Goal: Task Accomplishment & Management: Use online tool/utility

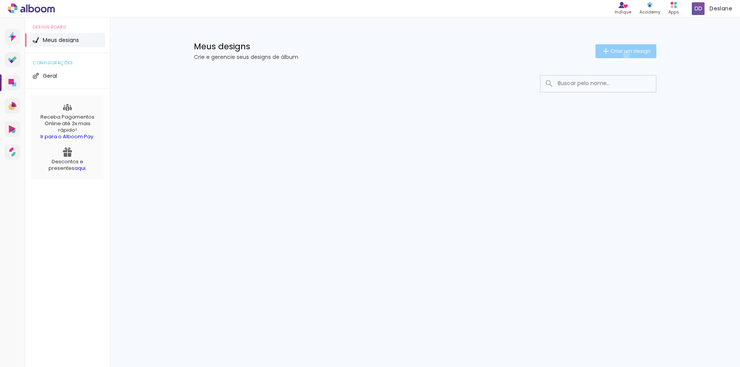
click at [625, 55] on paper-button "Criar um design" at bounding box center [625, 51] width 61 height 14
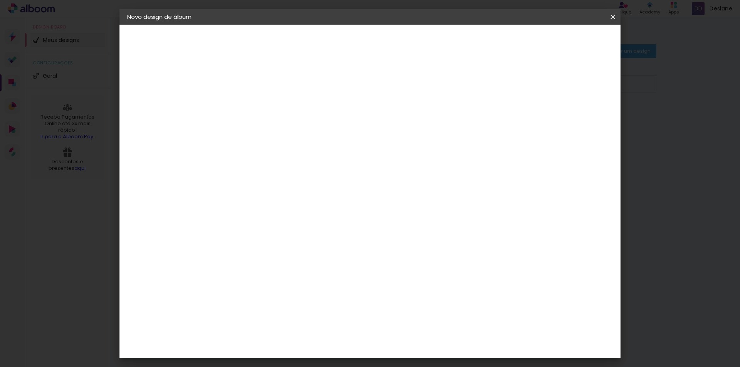
click at [253, 101] on input at bounding box center [253, 103] width 0 height 12
type input "Casamento Dinalva e [PERSON_NAME]"
type paper-input "Casamento Dinalva e [PERSON_NAME]"
click at [0, 0] on slot "Avançar" at bounding box center [0, 0] width 0 height 0
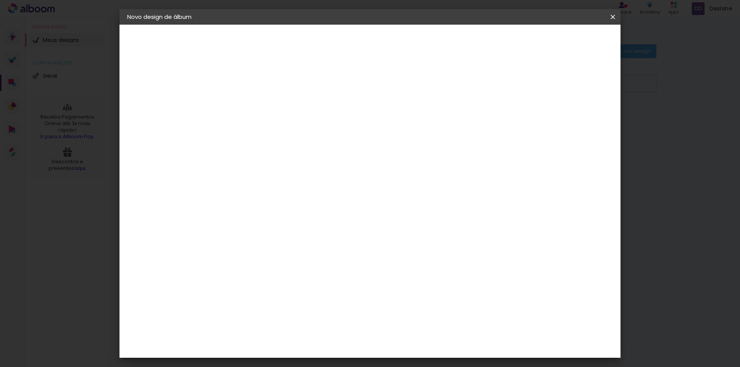
click at [269, 232] on div "Indimagem" at bounding box center [265, 235] width 34 height 6
click at [267, 250] on div "Digipix Pro" at bounding box center [257, 256] width 19 height 12
click at [282, 271] on div "Indimagem" at bounding box center [265, 274] width 34 height 6
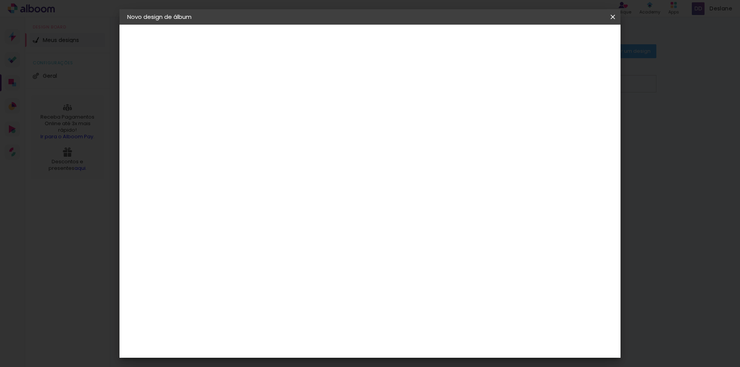
drag, startPoint x: 598, startPoint y: 42, endPoint x: 587, endPoint y: 75, distance: 34.8
click at [0, 0] on slot "Avançar" at bounding box center [0, 0] width 0 height 0
click at [292, 129] on iron-icon at bounding box center [287, 133] width 9 height 9
click at [300, 36] on paper-button "Voltar" at bounding box center [284, 40] width 31 height 13
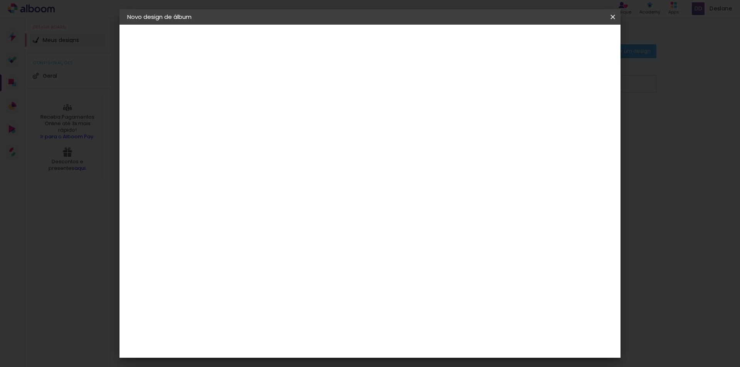
click at [0, 0] on slot "Avançar" at bounding box center [0, 0] width 0 height 0
click at [283, 128] on input "text" at bounding box center [268, 134] width 30 height 12
click at [474, 130] on paper-item "Padrão" at bounding box center [420, 127] width 154 height 15
type input "Padrão"
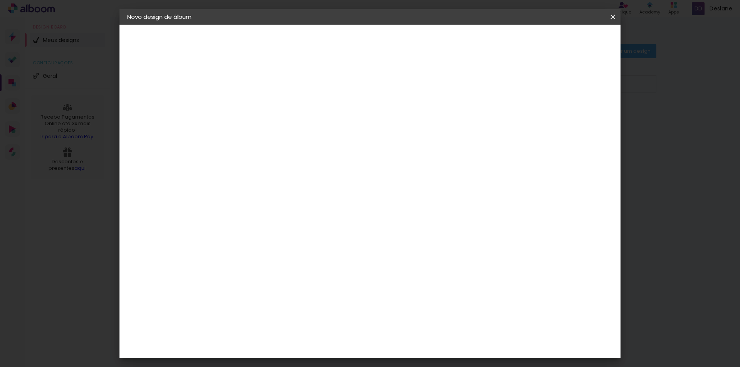
click at [305, 240] on span "30 × 25" at bounding box center [287, 250] width 36 height 20
click at [0, 0] on slot "Avançar" at bounding box center [0, 0] width 0 height 0
click at [564, 41] on span "Iniciar design" at bounding box center [546, 40] width 35 height 5
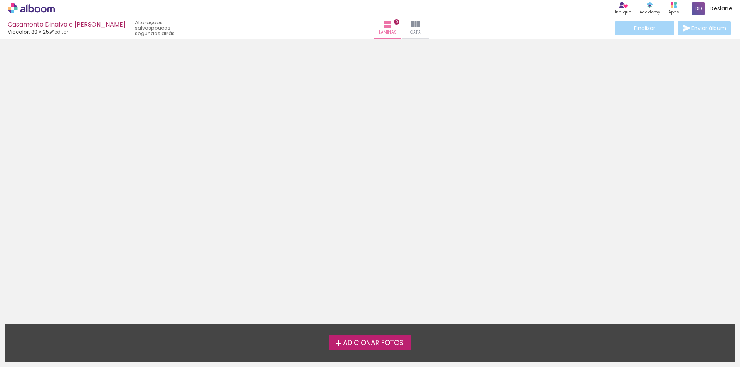
click at [355, 344] on span "Adicionar Fotos" at bounding box center [373, 343] width 60 height 7
click at [0, 0] on input "file" at bounding box center [0, 0] width 0 height 0
click at [337, 343] on iron-icon at bounding box center [338, 343] width 9 height 9
click at [0, 0] on input "file" at bounding box center [0, 0] width 0 height 0
click at [347, 346] on span "Adicionar Fotos" at bounding box center [373, 343] width 60 height 7
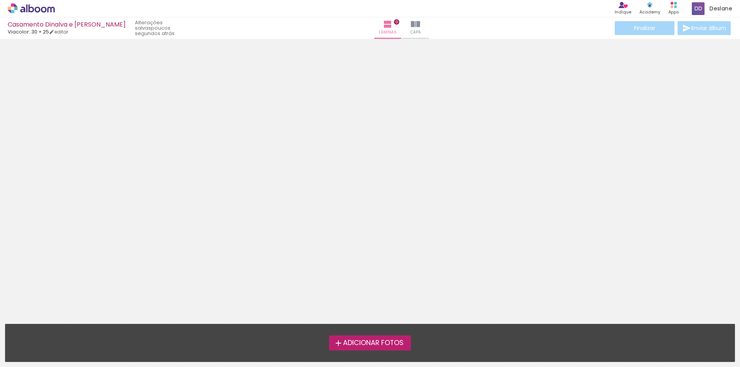
click at [0, 0] on input "file" at bounding box center [0, 0] width 0 height 0
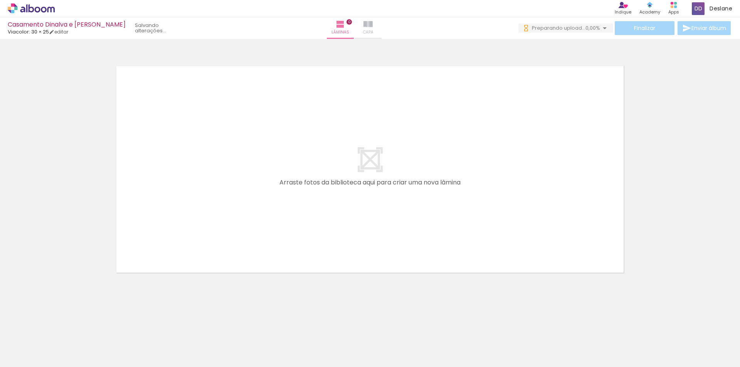
click at [373, 27] on iron-icon at bounding box center [367, 24] width 9 height 9
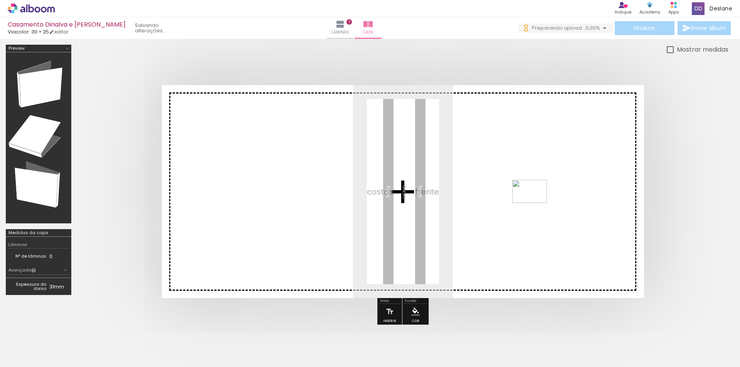
drag, startPoint x: 631, startPoint y: 345, endPoint x: 532, endPoint y: 187, distance: 186.0
click at [527, 187] on quentale-workspace at bounding box center [370, 183] width 740 height 367
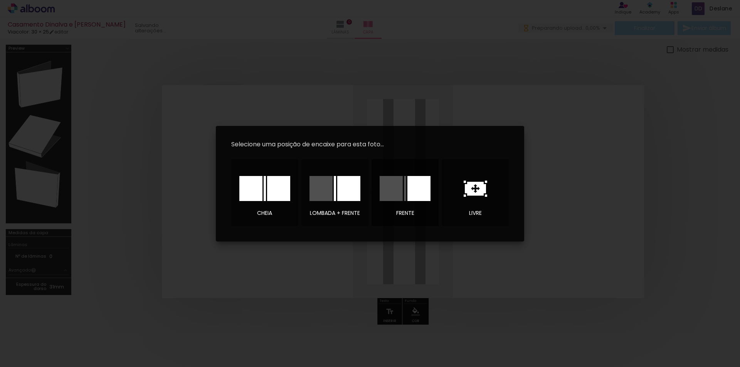
click at [411, 191] on div at bounding box center [418, 188] width 23 height 25
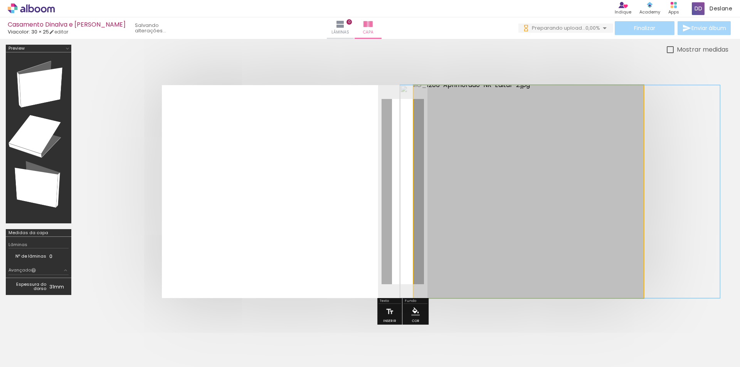
drag, startPoint x: 483, startPoint y: 222, endPoint x: 515, endPoint y: 245, distance: 39.0
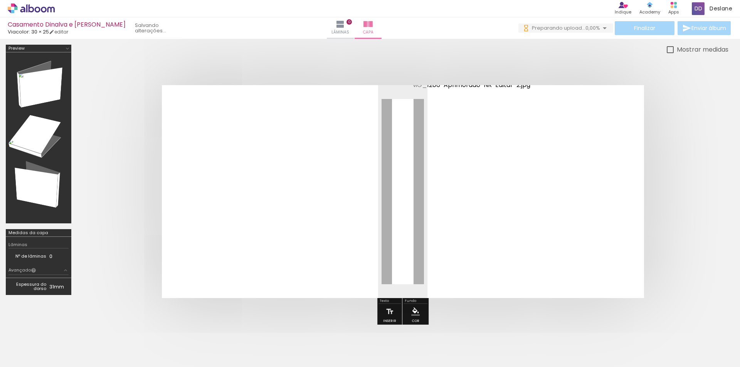
click at [562, 104] on div at bounding box center [557, 105] width 9 height 8
click at [555, 144] on paper-item at bounding box center [558, 144] width 14 height 5
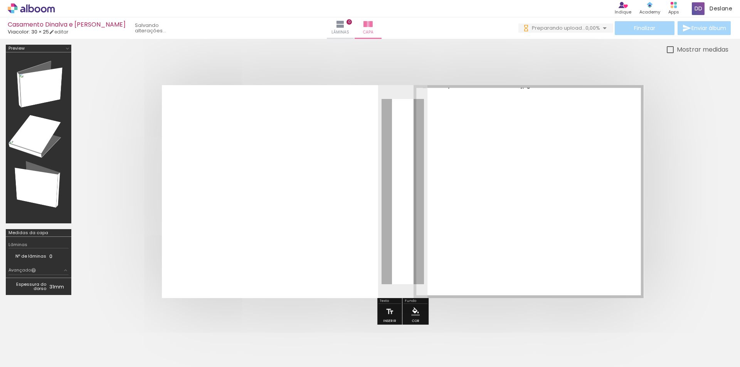
click at [559, 117] on span at bounding box center [558, 118] width 8 height 2
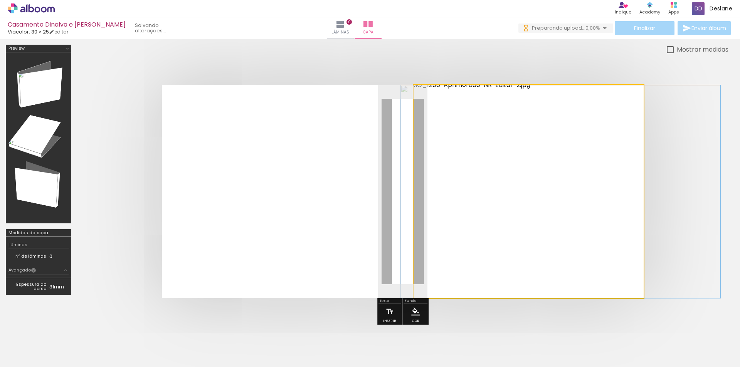
drag, startPoint x: 444, startPoint y: 105, endPoint x: 426, endPoint y: 107, distance: 18.6
type paper-slider "100"
click at [426, 107] on quentale-photo at bounding box center [528, 191] width 230 height 213
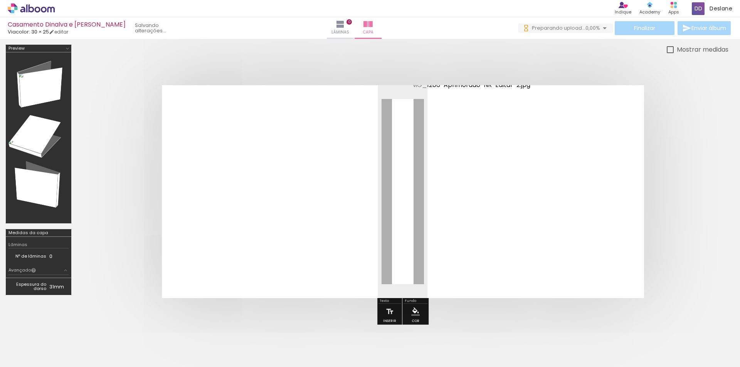
drag, startPoint x: 525, startPoint y: 106, endPoint x: 534, endPoint y: 110, distance: 9.8
type paper-slider "100"
click at [534, 110] on div at bounding box center [508, 105] width 54 height 12
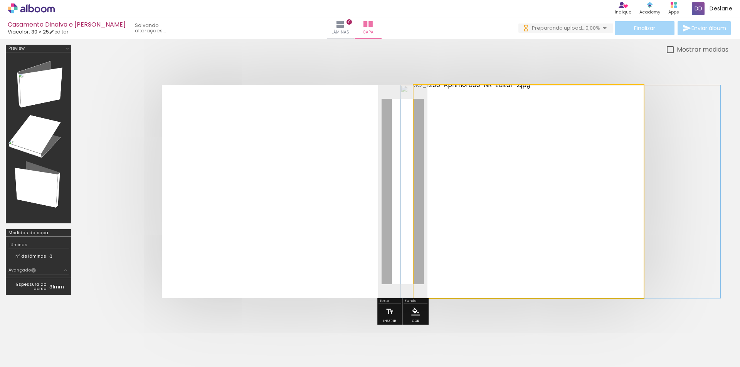
click at [431, 104] on iron-icon at bounding box center [433, 105] width 8 height 8
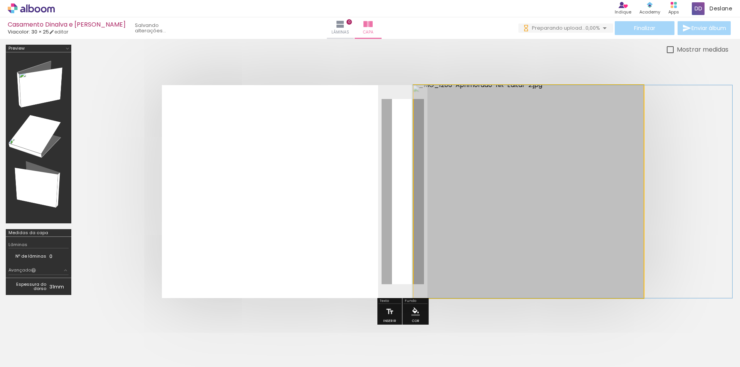
drag, startPoint x: 502, startPoint y: 159, endPoint x: 515, endPoint y: 216, distance: 58.3
drag, startPoint x: 563, startPoint y: 173, endPoint x: 541, endPoint y: 213, distance: 46.0
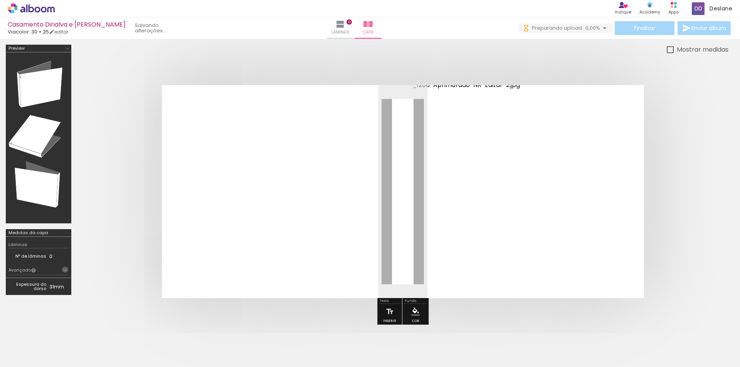
click at [65, 270] on iron-icon at bounding box center [65, 270] width 6 height 6
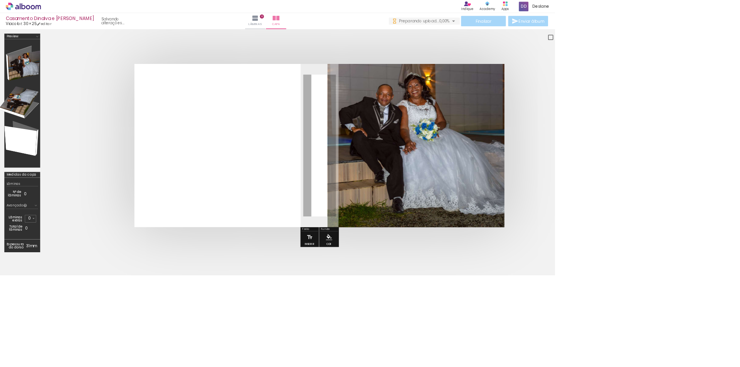
scroll to position [0, 7475]
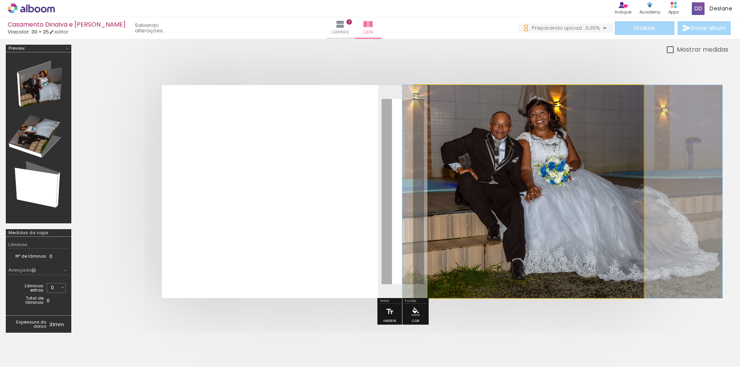
drag, startPoint x: 524, startPoint y: 155, endPoint x: 529, endPoint y: 176, distance: 21.0
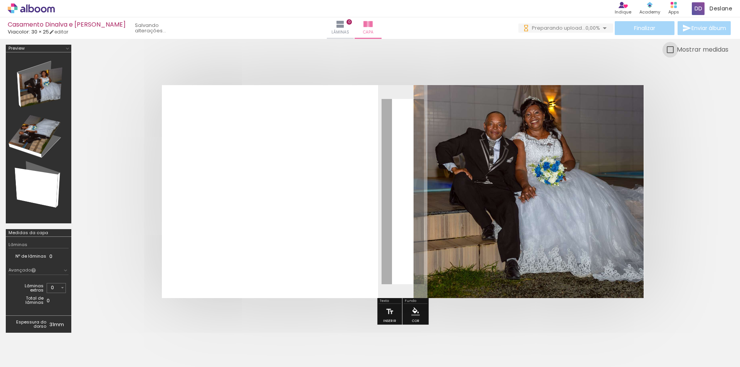
click at [671, 49] on div at bounding box center [670, 49] width 7 height 7
type paper-checkbox "on"
click at [649, 91] on span "2 cm" at bounding box center [652, 92] width 12 height 7
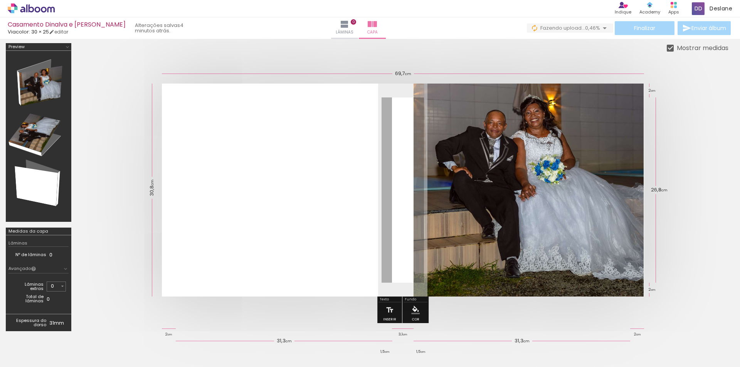
scroll to position [0, 0]
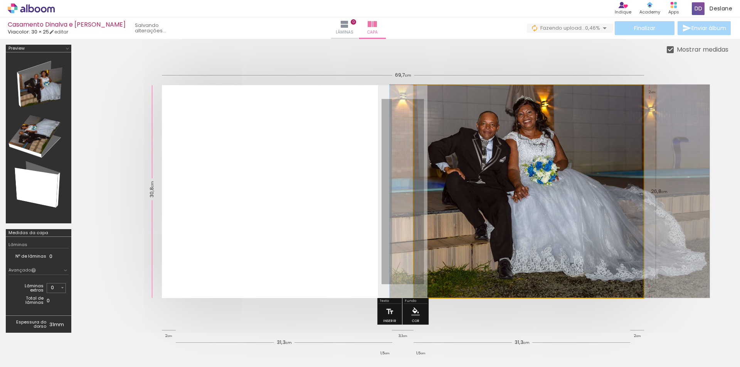
drag, startPoint x: 527, startPoint y: 208, endPoint x: 525, endPoint y: 202, distance: 6.6
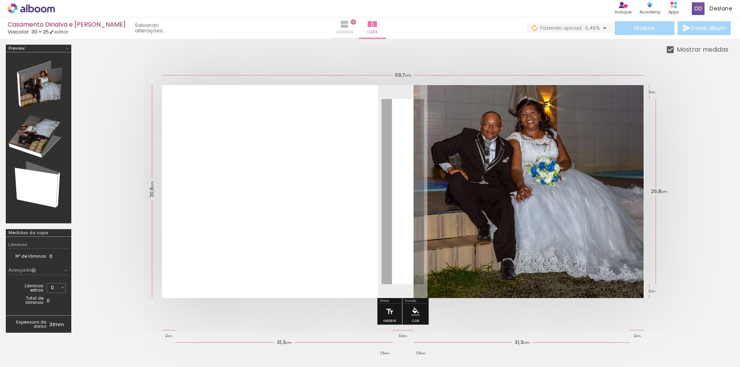
click at [349, 23] on iron-icon at bounding box center [344, 24] width 9 height 9
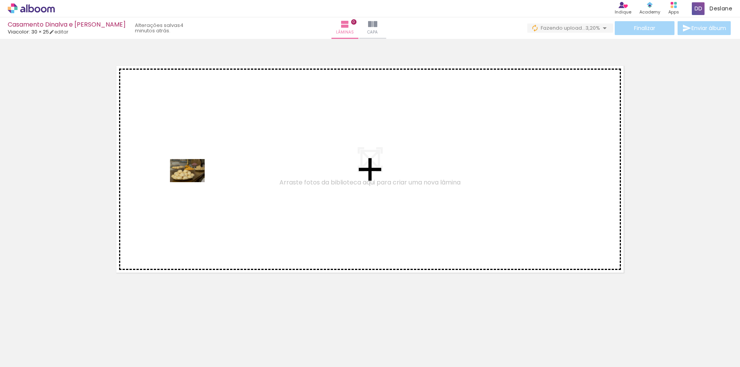
drag, startPoint x: 75, startPoint y: 347, endPoint x: 194, endPoint y: 176, distance: 207.6
click at [193, 176] on quentale-workspace at bounding box center [370, 183] width 740 height 367
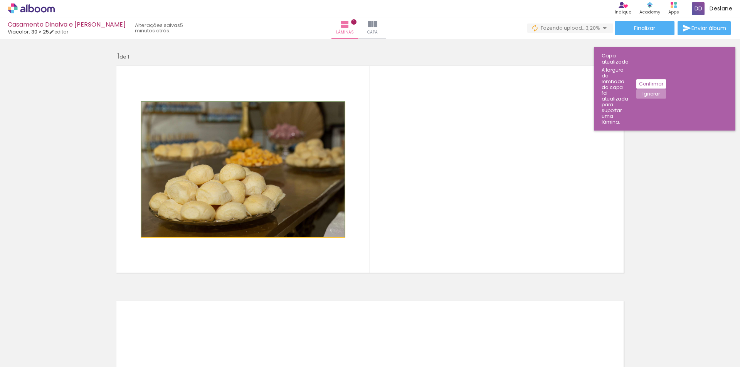
click at [188, 150] on quentale-photo at bounding box center [242, 169] width 203 height 135
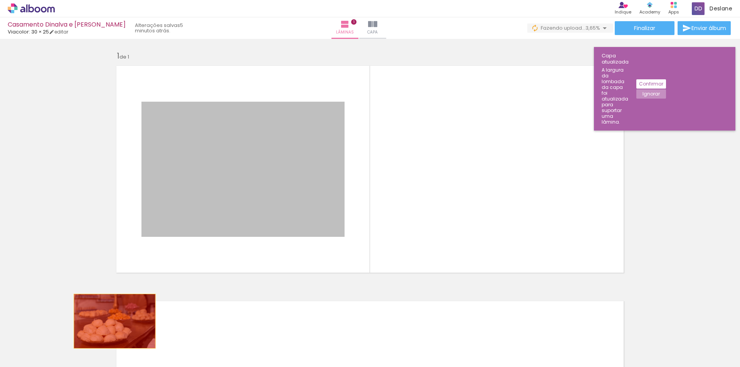
drag, startPoint x: 220, startPoint y: 165, endPoint x: 109, endPoint y: 322, distance: 192.3
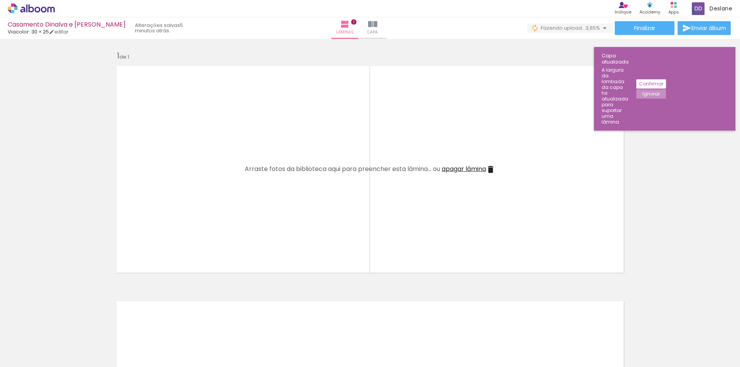
scroll to position [0, 76]
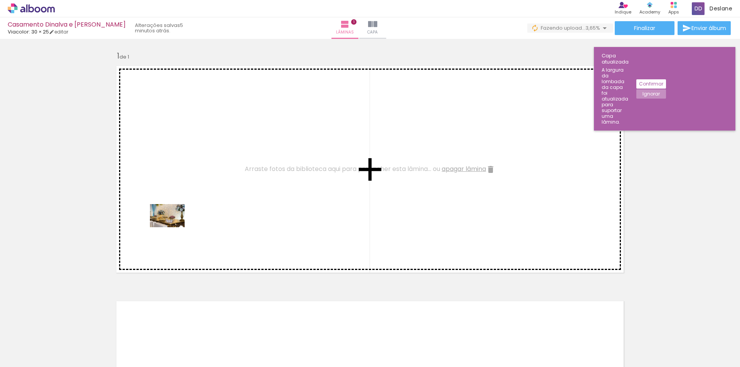
drag, startPoint x: 82, startPoint y: 343, endPoint x: 198, endPoint y: 190, distance: 192.3
click at [198, 190] on quentale-workspace at bounding box center [370, 183] width 740 height 367
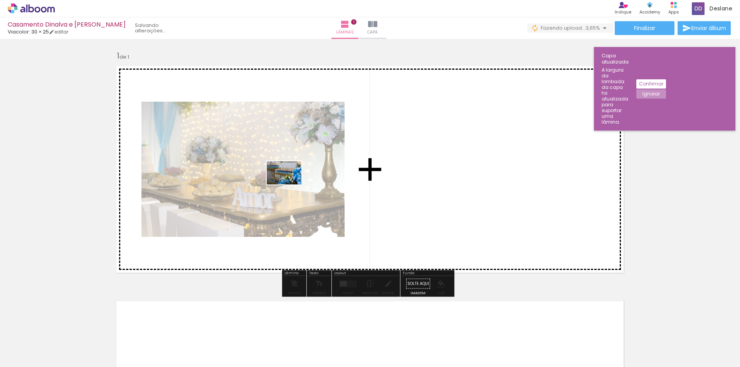
drag, startPoint x: 177, startPoint y: 338, endPoint x: 316, endPoint y: 160, distance: 225.1
click at [312, 162] on quentale-workspace at bounding box center [370, 183] width 740 height 367
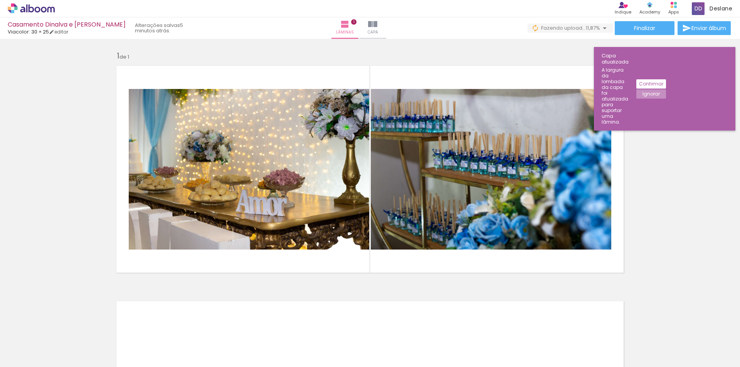
scroll to position [0, 8085]
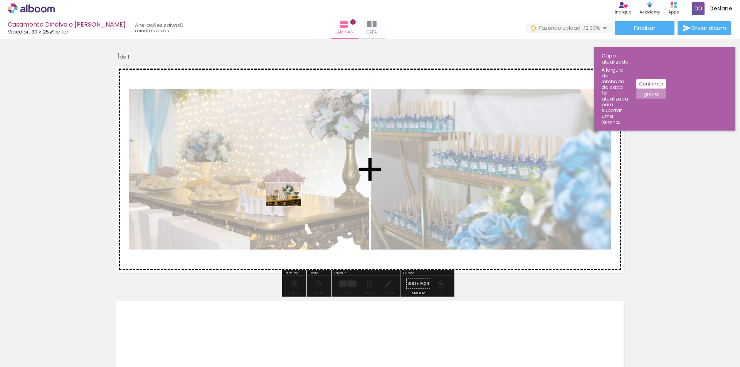
drag, startPoint x: 413, startPoint y: 345, endPoint x: 272, endPoint y: 190, distance: 210.3
click at [272, 189] on quentale-workspace at bounding box center [370, 183] width 740 height 367
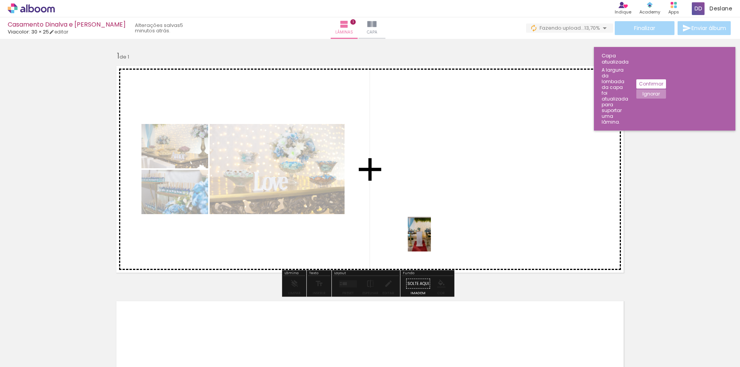
drag, startPoint x: 280, startPoint y: 354, endPoint x: 428, endPoint y: 208, distance: 208.7
click at [435, 199] on quentale-workspace at bounding box center [370, 183] width 740 height 367
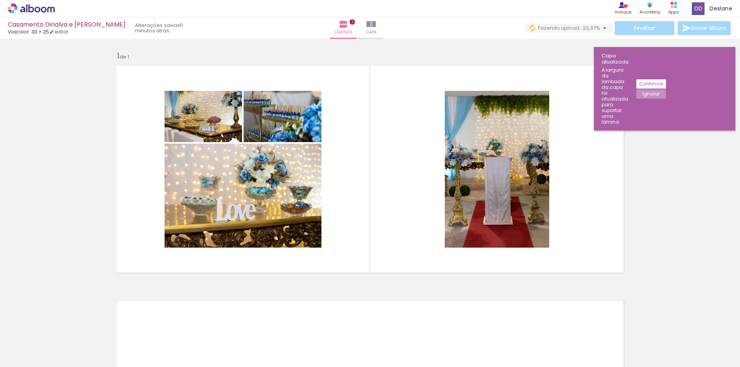
scroll to position [0, 8598]
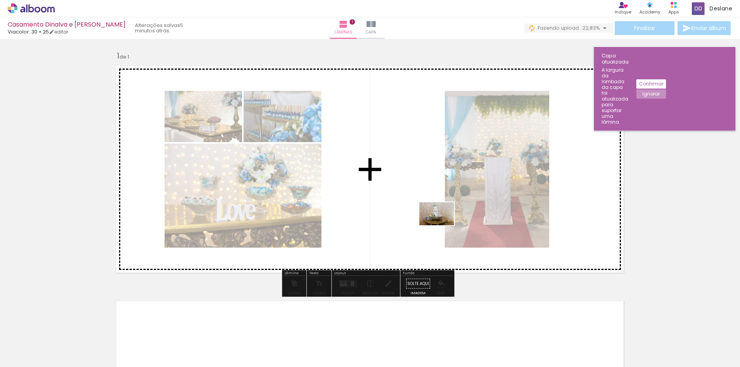
drag, startPoint x: 368, startPoint y: 351, endPoint x: 444, endPoint y: 225, distance: 147.1
click at [442, 223] on quentale-workspace at bounding box center [370, 183] width 740 height 367
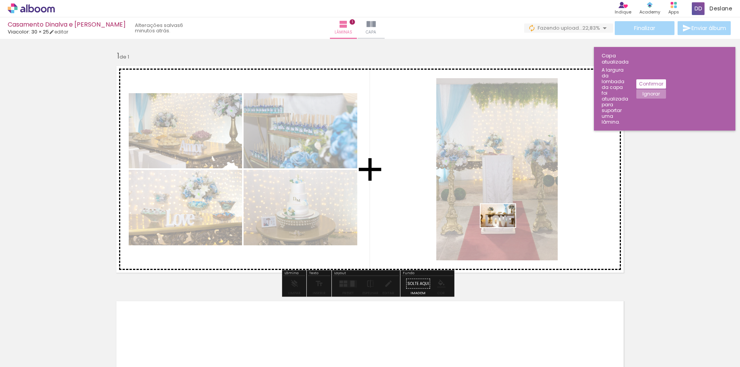
drag, startPoint x: 499, startPoint y: 353, endPoint x: 512, endPoint y: 211, distance: 142.4
click at [511, 212] on quentale-workspace at bounding box center [370, 183] width 740 height 367
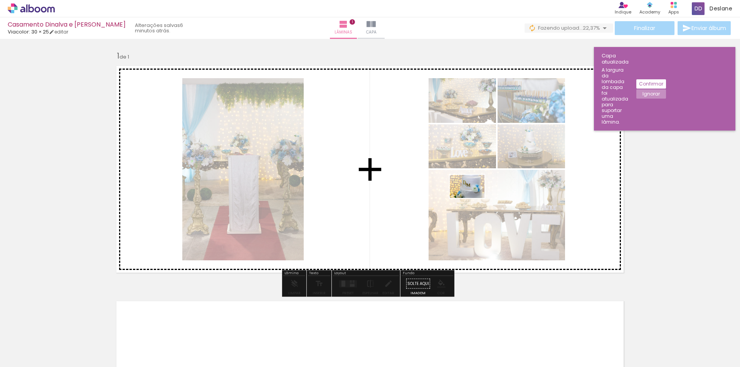
drag, startPoint x: 448, startPoint y: 316, endPoint x: 487, endPoint y: 182, distance: 139.8
click at [485, 183] on quentale-workspace at bounding box center [370, 183] width 740 height 367
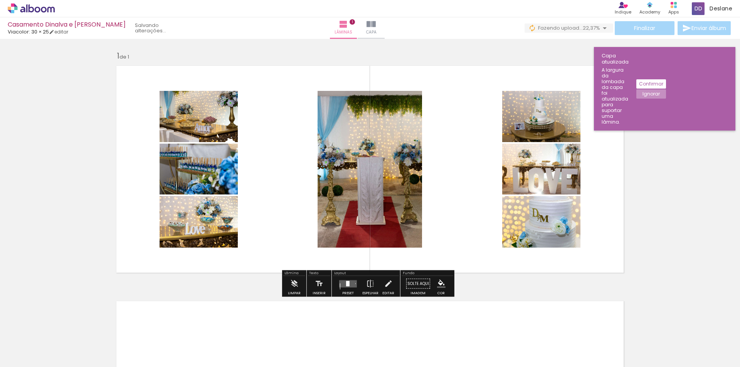
click at [349, 287] on div at bounding box center [348, 283] width 21 height 15
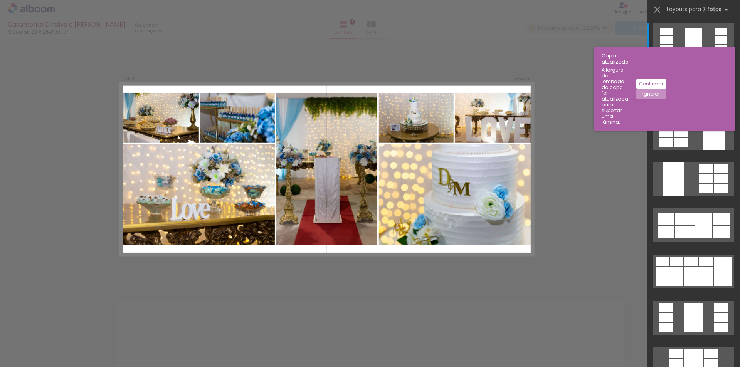
click at [695, 90] on div at bounding box center [693, 87] width 19 height 30
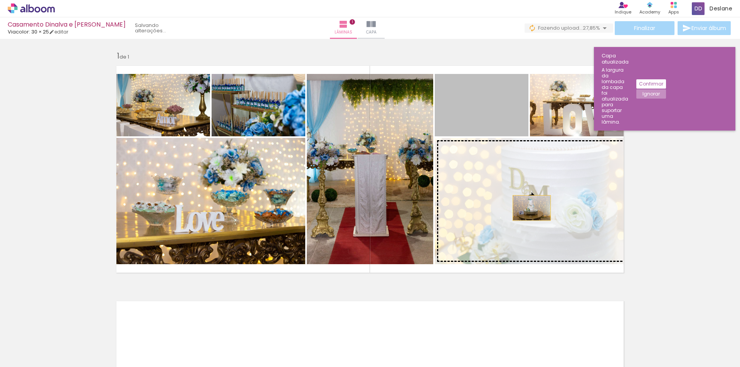
drag, startPoint x: 481, startPoint y: 113, endPoint x: 529, endPoint y: 208, distance: 106.5
click at [0, 0] on slot at bounding box center [0, 0] width 0 height 0
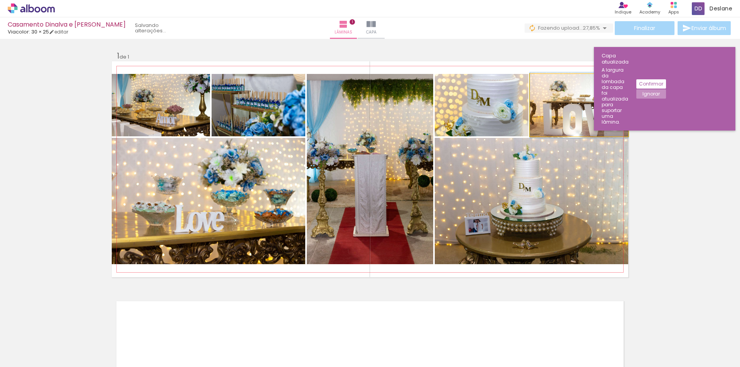
drag, startPoint x: 576, startPoint y: 119, endPoint x: 559, endPoint y: 121, distance: 17.4
click at [571, 123] on quentale-photo at bounding box center [579, 105] width 98 height 62
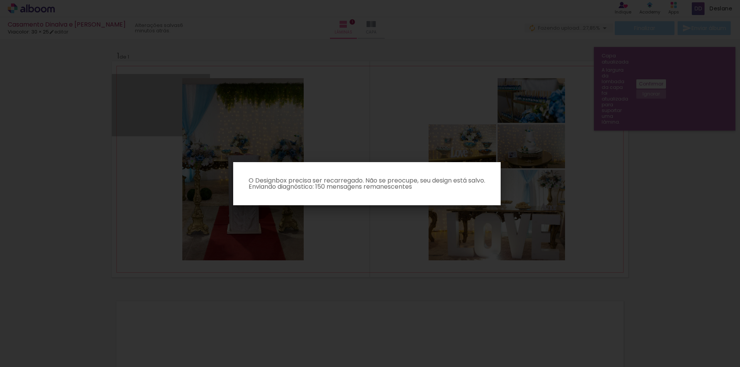
drag, startPoint x: 161, startPoint y: 113, endPoint x: 595, endPoint y: 105, distance: 433.9
click at [595, 105] on body "link( href="../../bower_components/polymer/polymer.html" rel="import" ) picture…" at bounding box center [370, 183] width 740 height 367
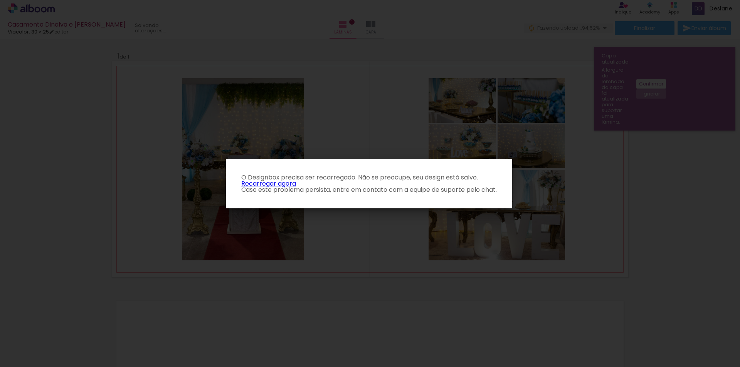
click at [259, 183] on link "Recarregar agora" at bounding box center [268, 183] width 55 height 9
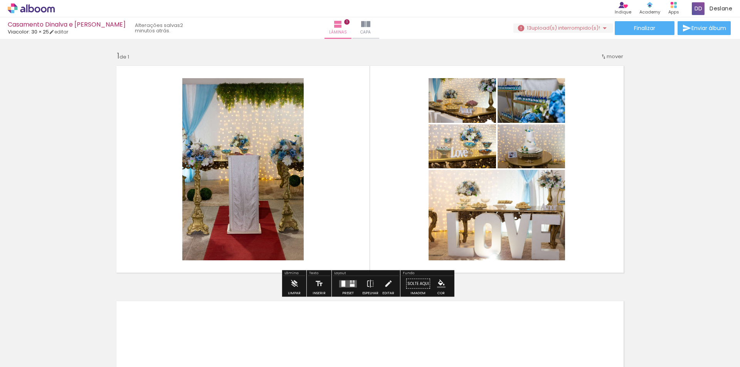
click at [342, 291] on div at bounding box center [348, 283] width 21 height 15
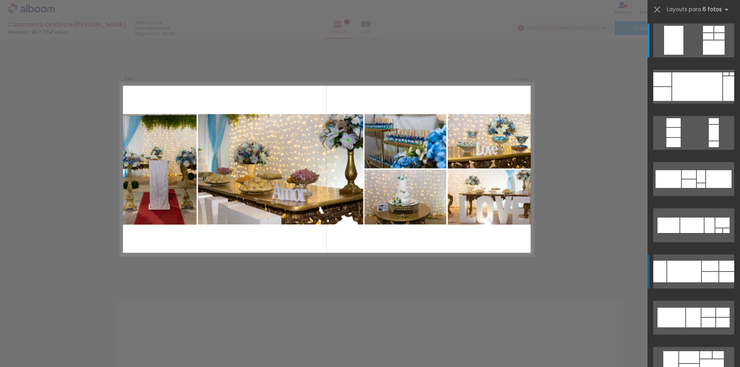
click at [695, 260] on quentale-layouter at bounding box center [693, 272] width 81 height 34
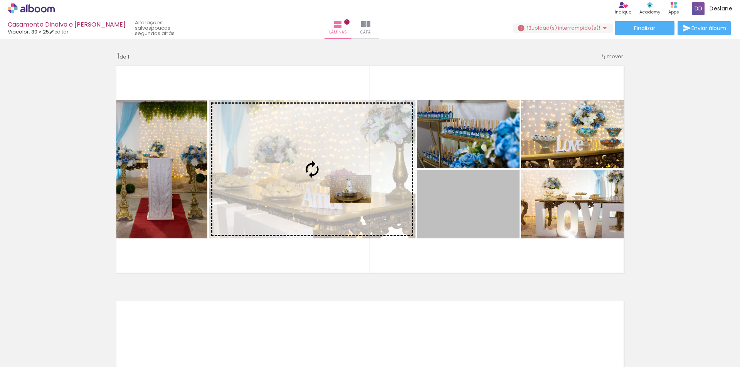
drag, startPoint x: 482, startPoint y: 227, endPoint x: 345, endPoint y: 188, distance: 142.1
click at [0, 0] on slot at bounding box center [0, 0] width 0 height 0
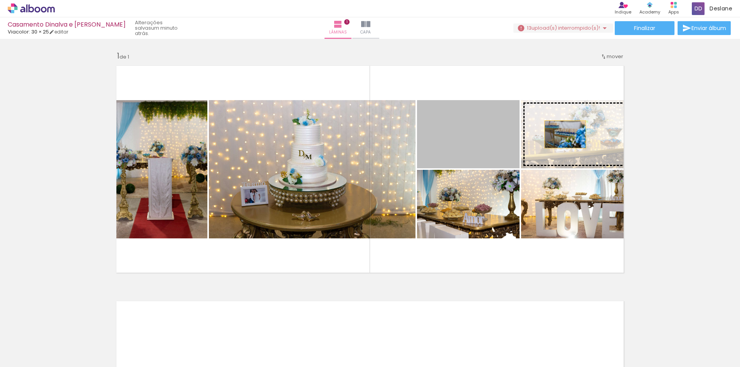
drag, startPoint x: 483, startPoint y: 143, endPoint x: 562, endPoint y: 134, distance: 79.4
click at [0, 0] on slot at bounding box center [0, 0] width 0 height 0
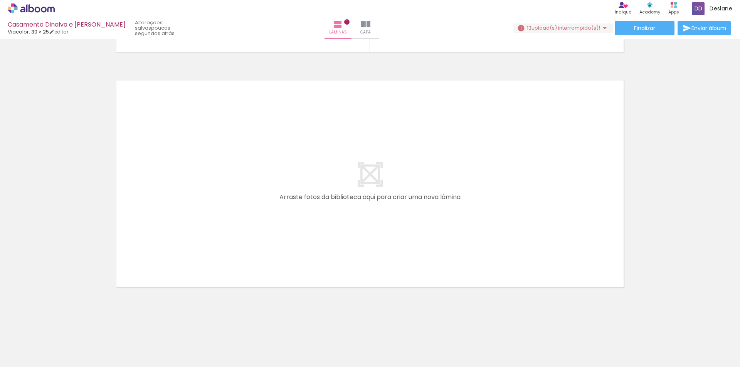
scroll to position [0, 210]
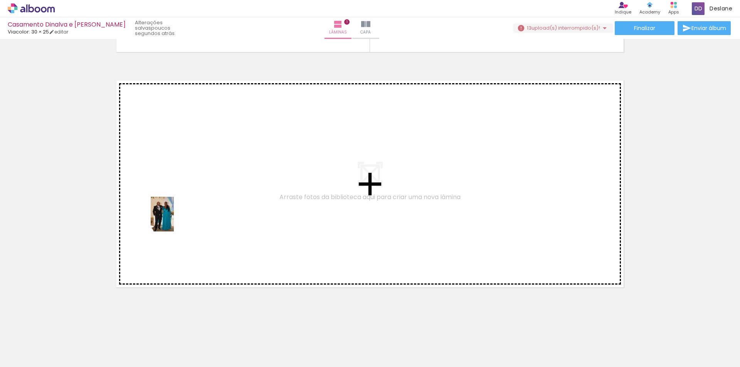
drag, startPoint x: 169, startPoint y: 346, endPoint x: 174, endPoint y: 218, distance: 128.0
click at [174, 218] on quentale-workspace at bounding box center [370, 183] width 740 height 367
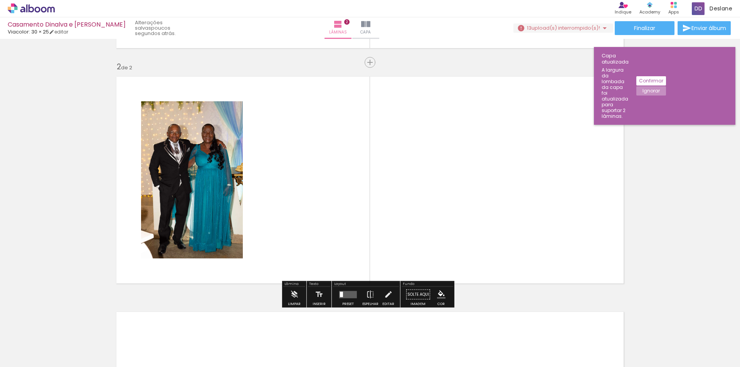
scroll to position [226, 0]
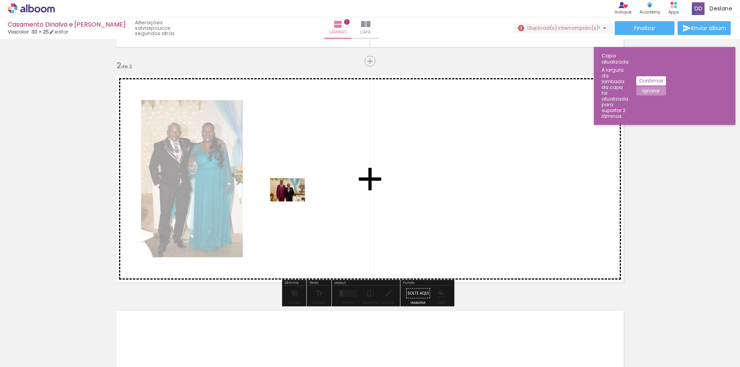
drag, startPoint x: 218, startPoint y: 350, endPoint x: 301, endPoint y: 165, distance: 202.8
click at [301, 168] on quentale-workspace at bounding box center [370, 183] width 740 height 367
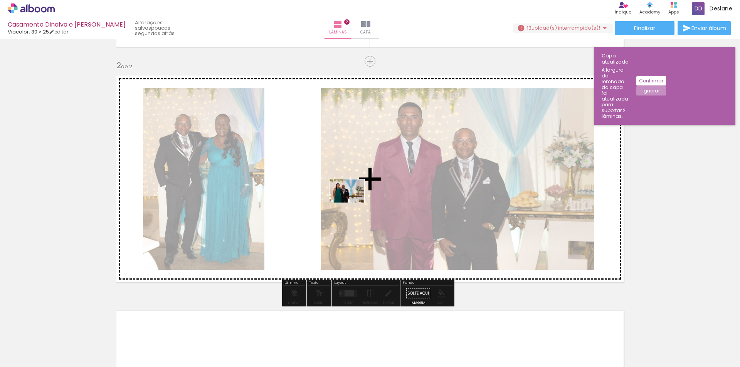
drag, startPoint x: 295, startPoint y: 344, endPoint x: 359, endPoint y: 195, distance: 162.6
click at [359, 195] on quentale-workspace at bounding box center [370, 183] width 740 height 367
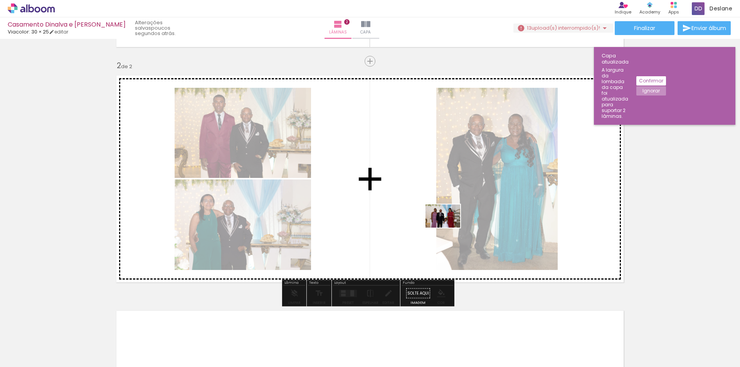
drag, startPoint x: 472, startPoint y: 337, endPoint x: 448, endPoint y: 225, distance: 113.7
click at [448, 226] on quentale-workspace at bounding box center [370, 183] width 740 height 367
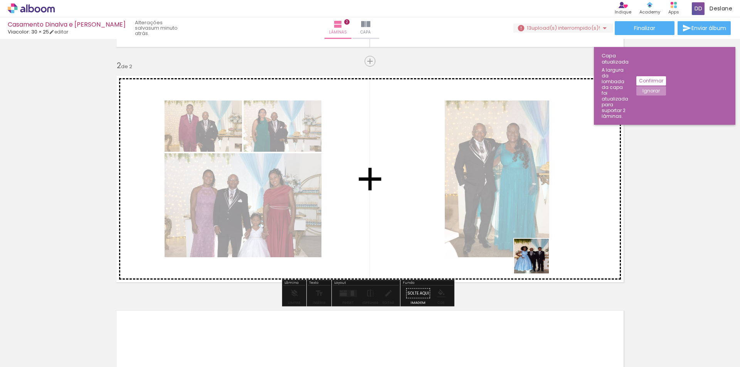
drag, startPoint x: 566, startPoint y: 353, endPoint x: 526, endPoint y: 225, distance: 133.8
click at [526, 227] on quentale-workspace at bounding box center [370, 183] width 740 height 367
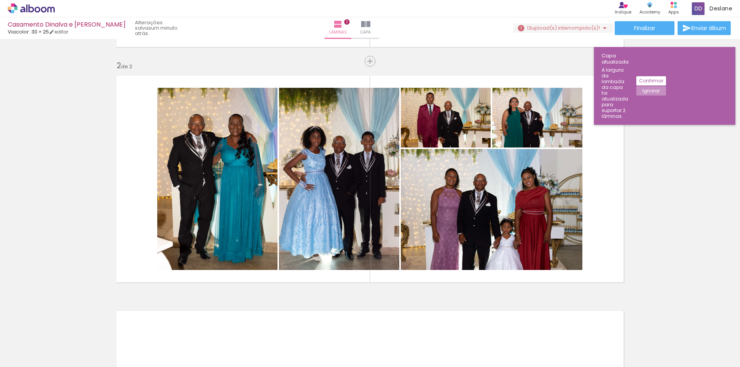
scroll to position [0, 389]
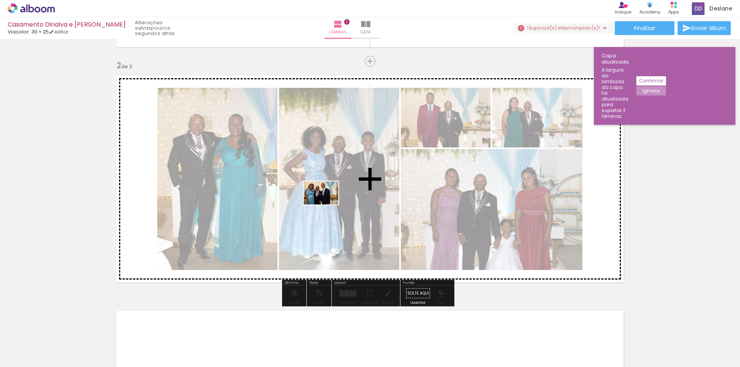
drag, startPoint x: 205, startPoint y: 353, endPoint x: 362, endPoint y: 268, distance: 178.3
click at [327, 205] on quentale-workspace at bounding box center [370, 183] width 740 height 367
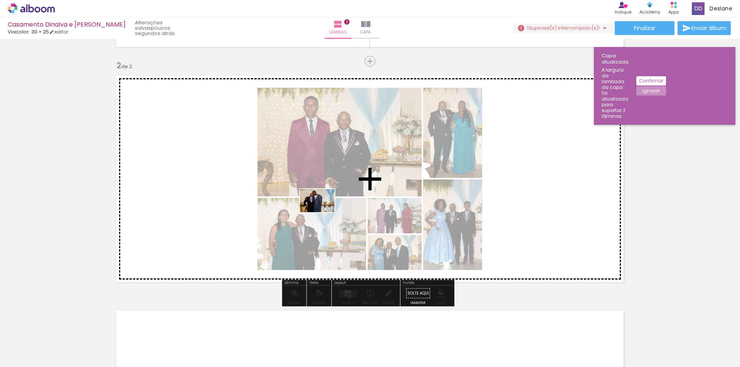
drag, startPoint x: 251, startPoint y: 340, endPoint x: 381, endPoint y: 255, distance: 155.7
click at [326, 210] on quentale-workspace at bounding box center [370, 183] width 740 height 367
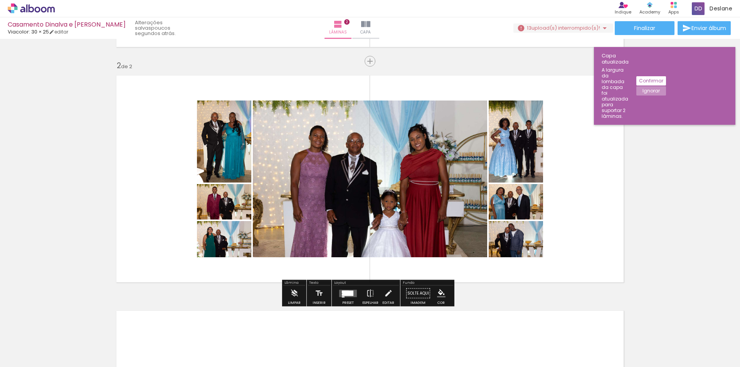
click at [342, 297] on div at bounding box center [343, 296] width 3 height 1
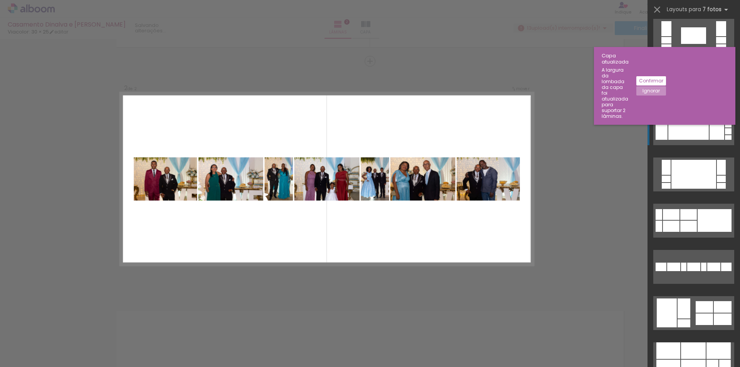
scroll to position [424, 0]
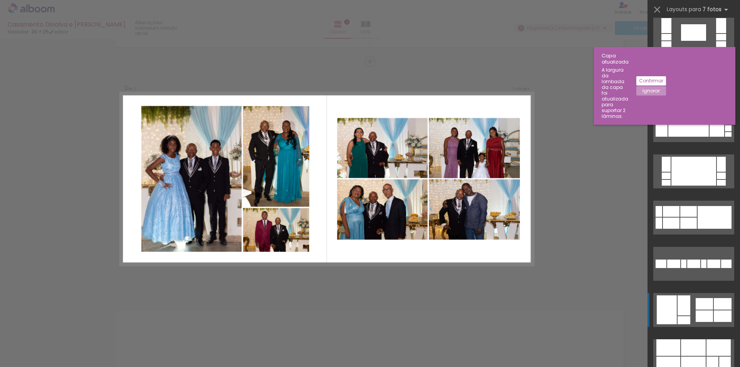
click at [708, 308] on div at bounding box center [703, 304] width 17 height 12
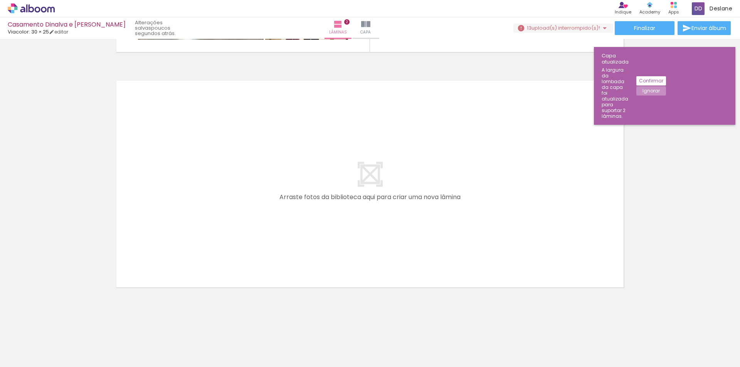
scroll to position [0, 831]
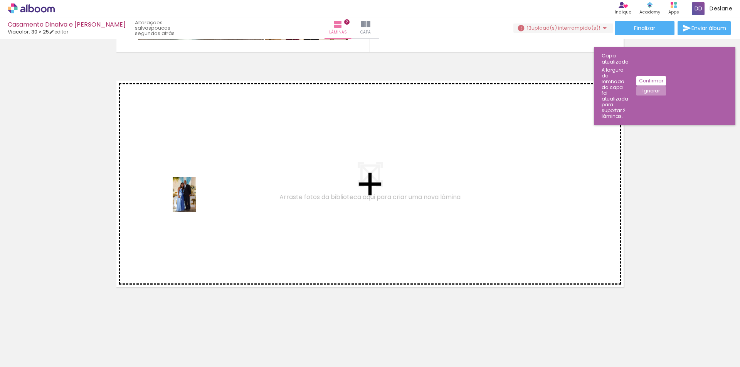
drag, startPoint x: 202, startPoint y: 357, endPoint x: 195, endPoint y: 198, distance: 159.3
click at [195, 198] on quentale-workspace at bounding box center [370, 183] width 740 height 367
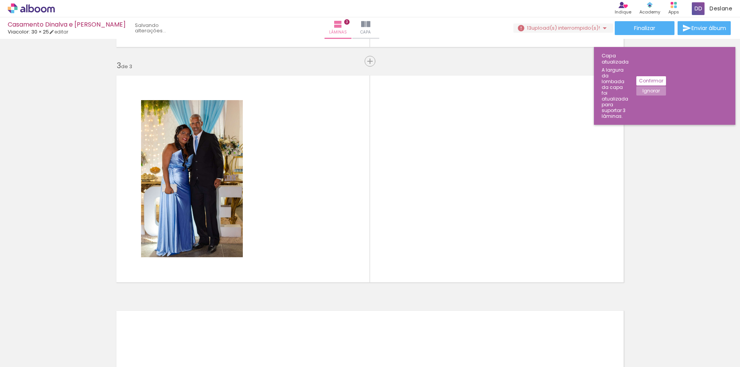
scroll to position [0, 842]
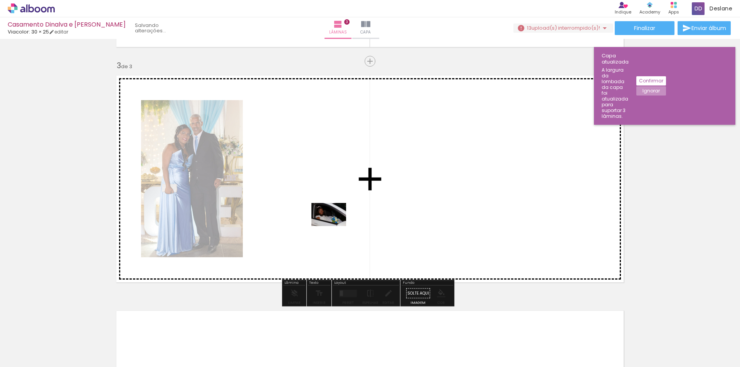
drag, startPoint x: 254, startPoint y: 334, endPoint x: 344, endPoint y: 202, distance: 160.4
click at [344, 202] on quentale-workspace at bounding box center [370, 183] width 740 height 367
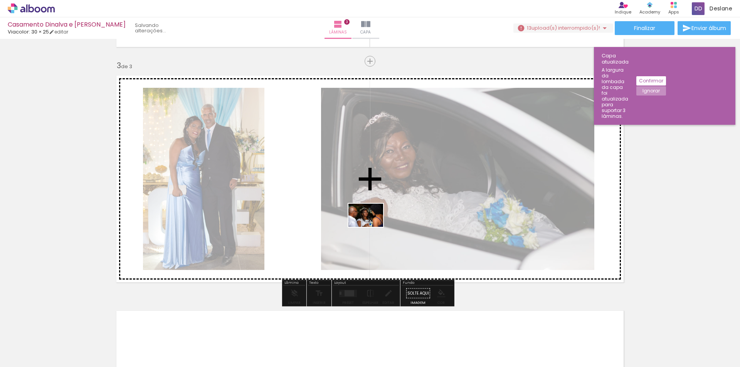
drag, startPoint x: 275, startPoint y: 331, endPoint x: 364, endPoint y: 314, distance: 90.2
click at [380, 218] on quentale-workspace at bounding box center [370, 183] width 740 height 367
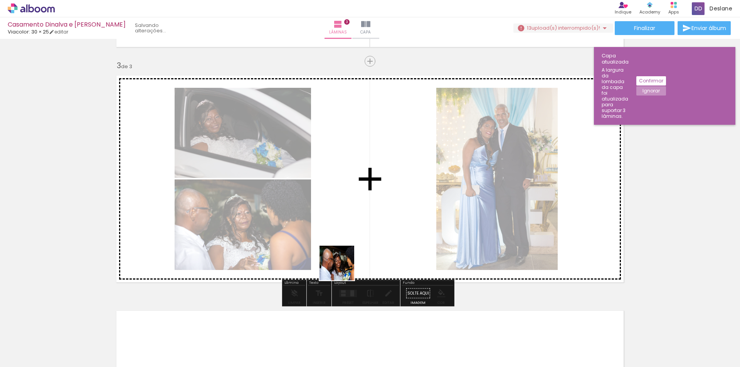
drag, startPoint x: 321, startPoint y: 347, endPoint x: 361, endPoint y: 237, distance: 116.5
click at [354, 233] on quentale-workspace at bounding box center [370, 183] width 740 height 367
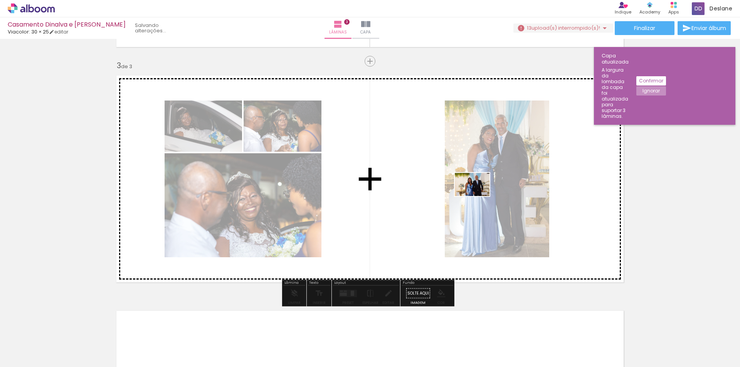
drag, startPoint x: 141, startPoint y: 346, endPoint x: 506, endPoint y: 205, distance: 391.5
click at [480, 195] on quentale-workspace at bounding box center [370, 183] width 740 height 367
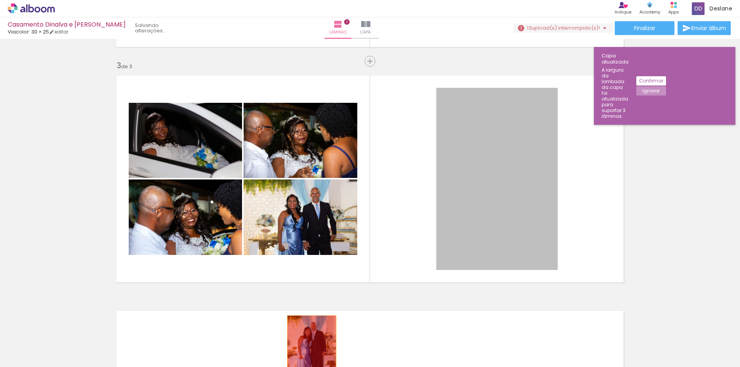
drag, startPoint x: 495, startPoint y: 180, endPoint x: 308, endPoint y: 353, distance: 253.8
click at [309, 353] on quentale-workspace at bounding box center [370, 183] width 740 height 367
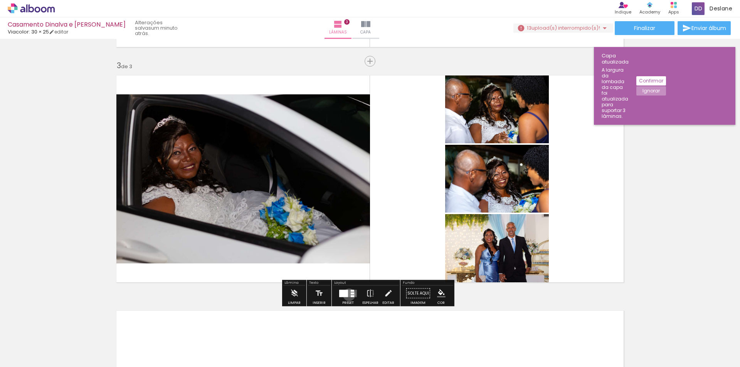
click at [347, 295] on quentale-layouter at bounding box center [348, 293] width 18 height 7
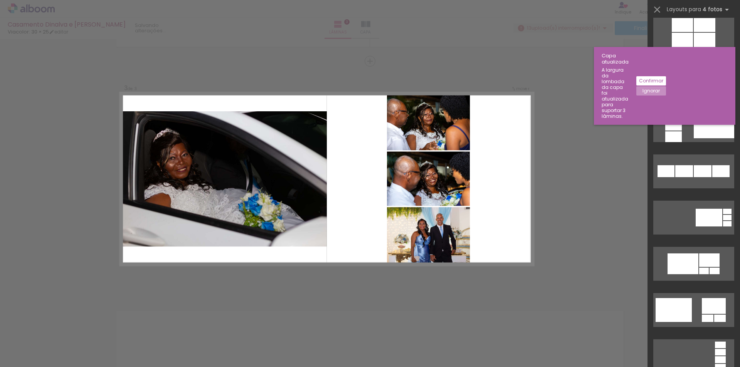
scroll to position [0, 0]
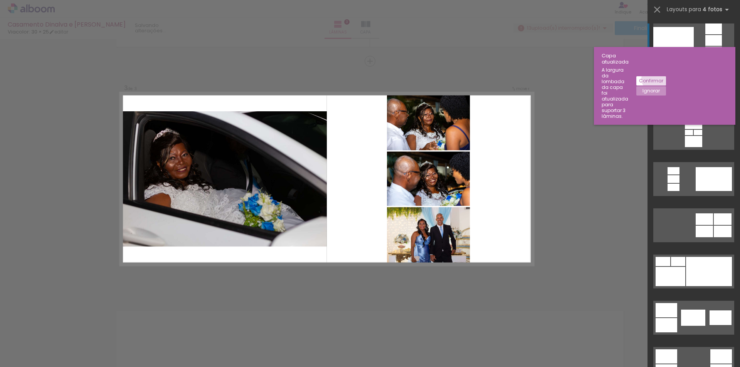
click at [0, 0] on slot "Confirmar" at bounding box center [0, 0] width 0 height 0
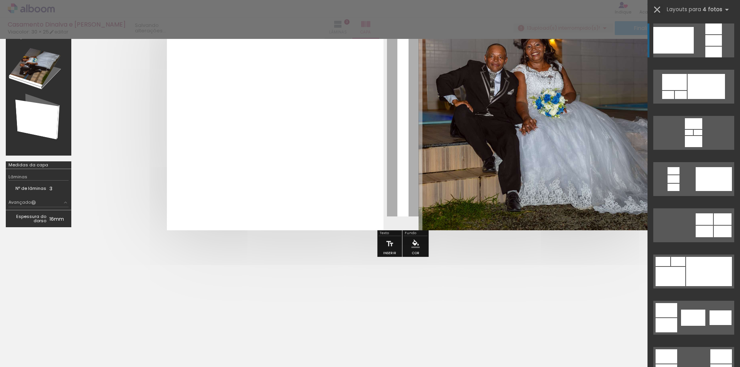
click at [655, 7] on iron-icon at bounding box center [657, 9] width 11 height 11
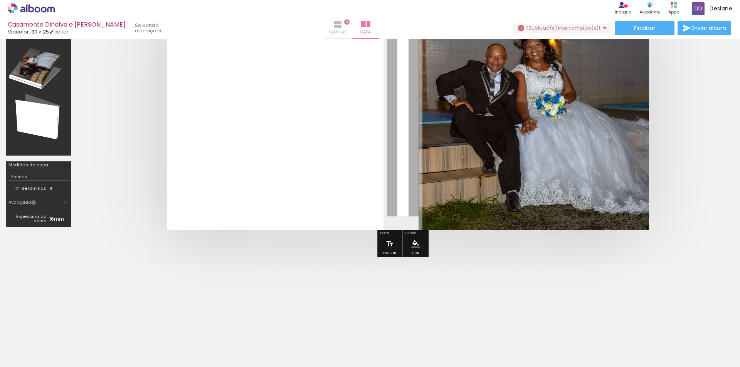
click at [343, 27] on iron-icon at bounding box center [337, 24] width 9 height 9
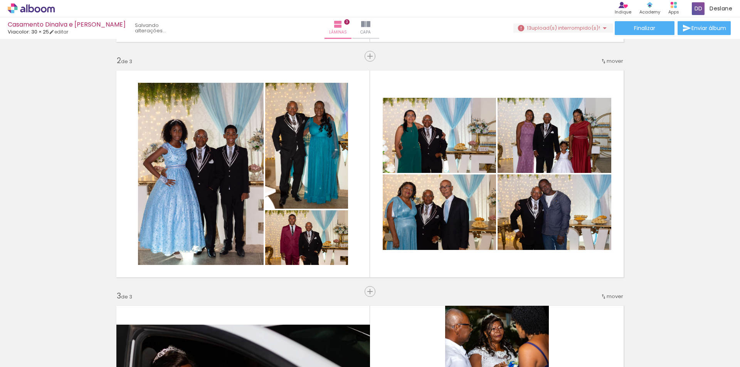
scroll to position [230, 0]
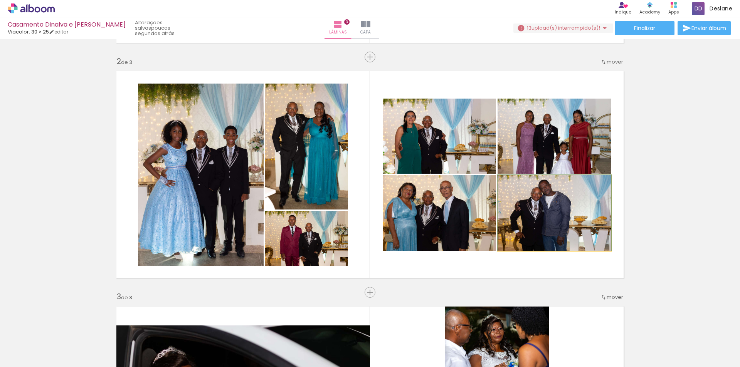
click at [565, 223] on quentale-photo at bounding box center [554, 213] width 114 height 76
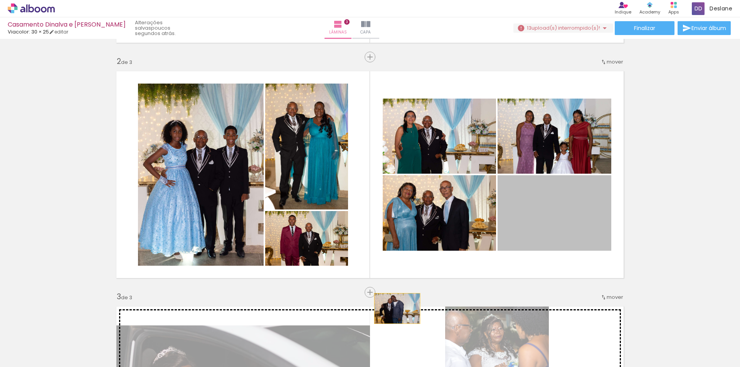
drag, startPoint x: 558, startPoint y: 209, endPoint x: 394, endPoint y: 309, distance: 191.2
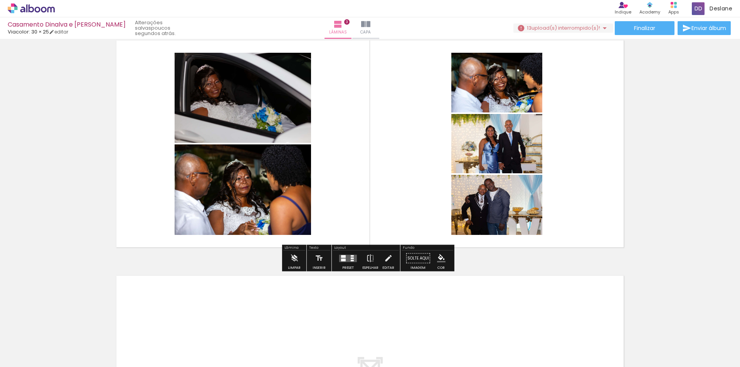
scroll to position [500, 0]
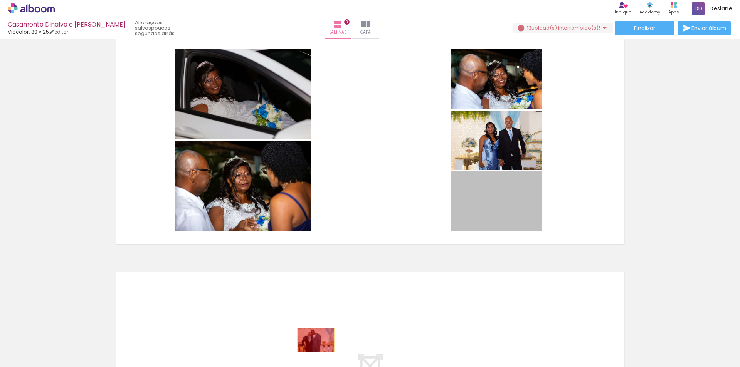
drag, startPoint x: 502, startPoint y: 204, endPoint x: 313, endPoint y: 340, distance: 233.2
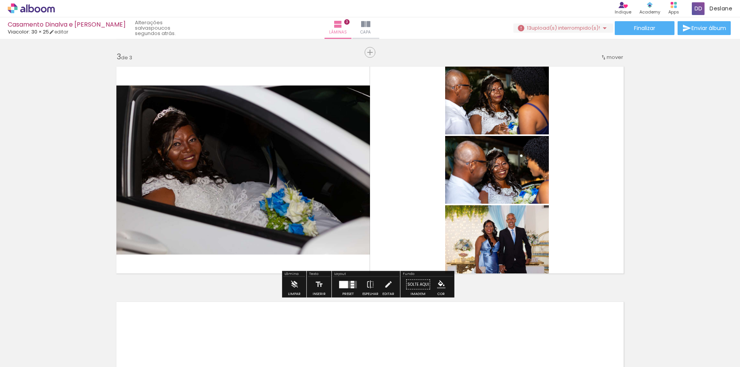
scroll to position [423, 0]
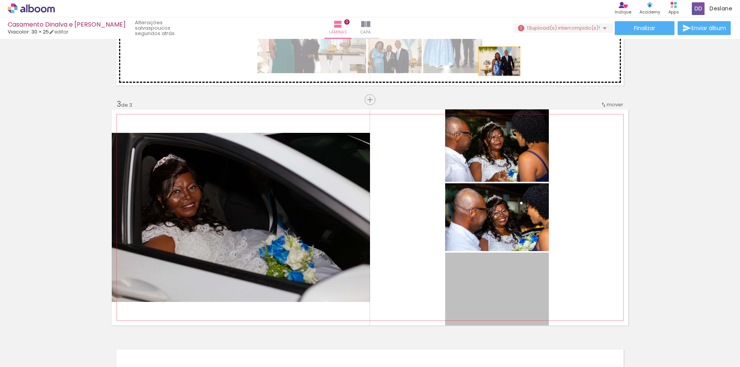
drag, startPoint x: 491, startPoint y: 293, endPoint x: 496, endPoint y: 60, distance: 232.8
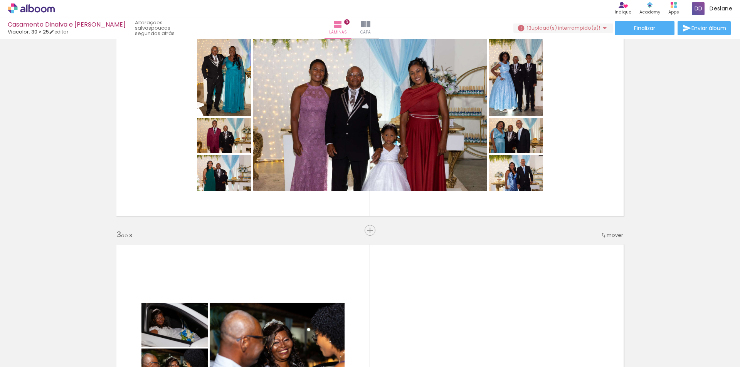
scroll to position [269, 0]
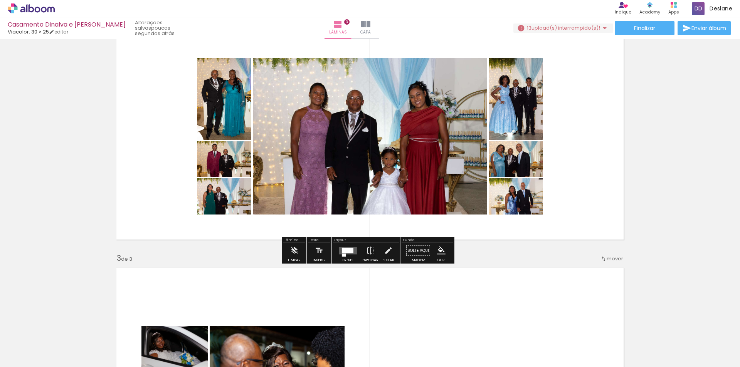
click at [342, 255] on div at bounding box center [344, 255] width 4 height 3
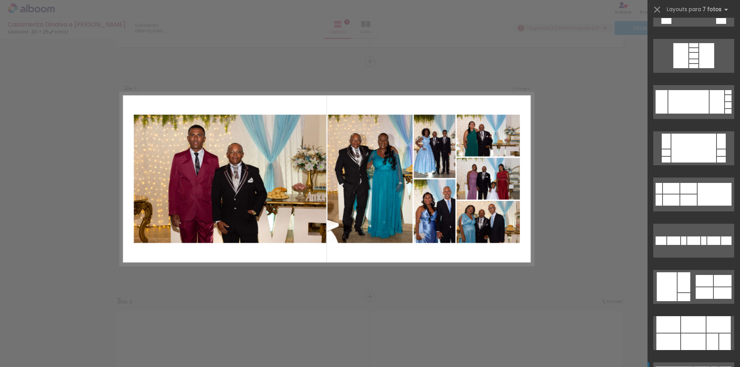
scroll to position [616, 0]
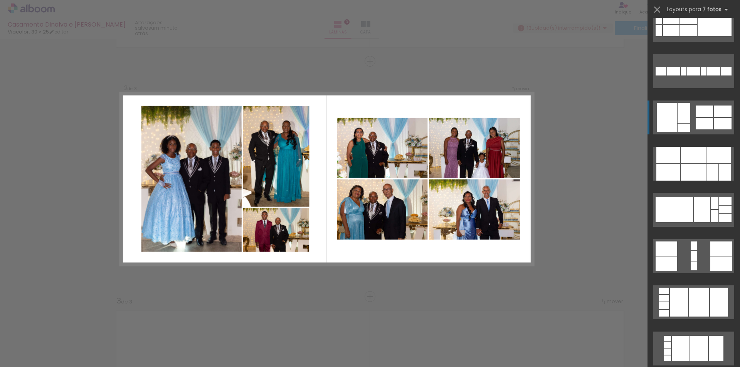
click at [701, 113] on div at bounding box center [703, 112] width 17 height 12
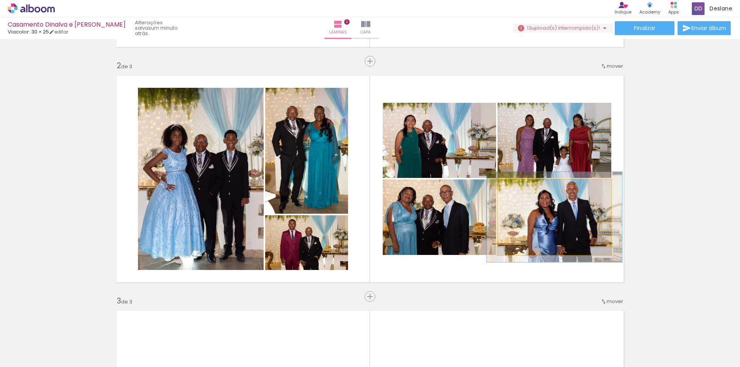
drag, startPoint x: 513, startPoint y: 187, endPoint x: 518, endPoint y: 186, distance: 5.0
type paper-slider "119"
click at [518, 186] on div at bounding box center [520, 187] width 7 height 7
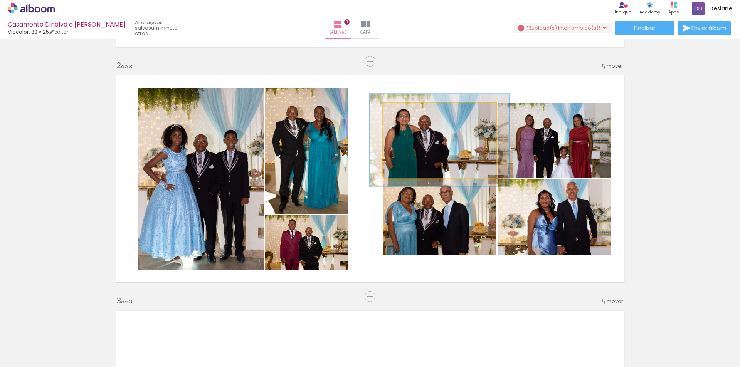
drag, startPoint x: 398, startPoint y: 110, endPoint x: 405, endPoint y: 110, distance: 6.2
type paper-slider "123"
click at [405, 110] on div at bounding box center [406, 110] width 7 height 7
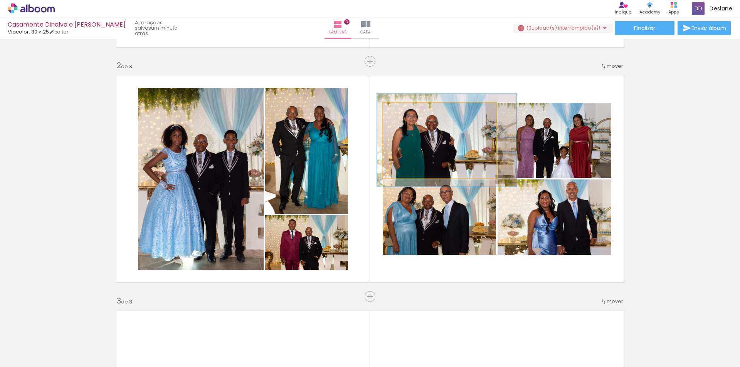
drag, startPoint x: 410, startPoint y: 143, endPoint x: 415, endPoint y: 143, distance: 5.4
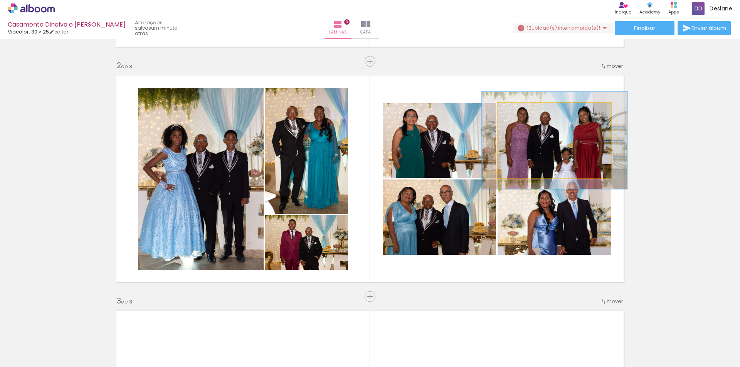
drag, startPoint x: 513, startPoint y: 111, endPoint x: 520, endPoint y: 111, distance: 7.3
type paper-slider "128"
click at [520, 111] on div at bounding box center [522, 110] width 7 height 7
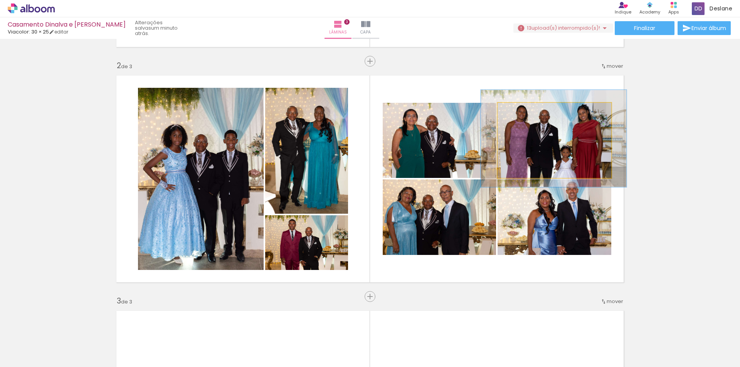
drag, startPoint x: 580, startPoint y: 162, endPoint x: 579, endPoint y: 155, distance: 7.0
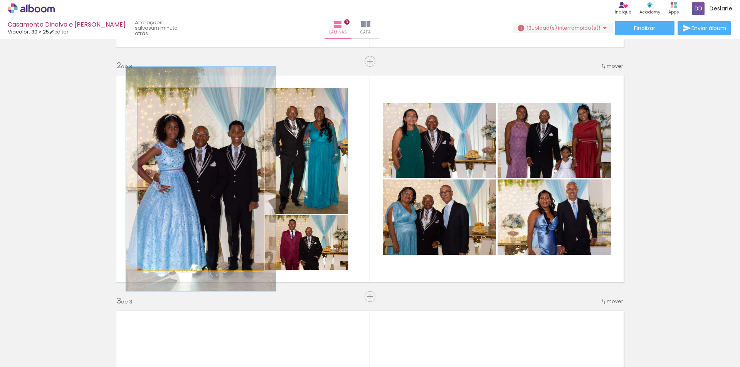
drag, startPoint x: 154, startPoint y: 94, endPoint x: 159, endPoint y: 95, distance: 5.1
click at [159, 95] on div at bounding box center [161, 95] width 7 height 7
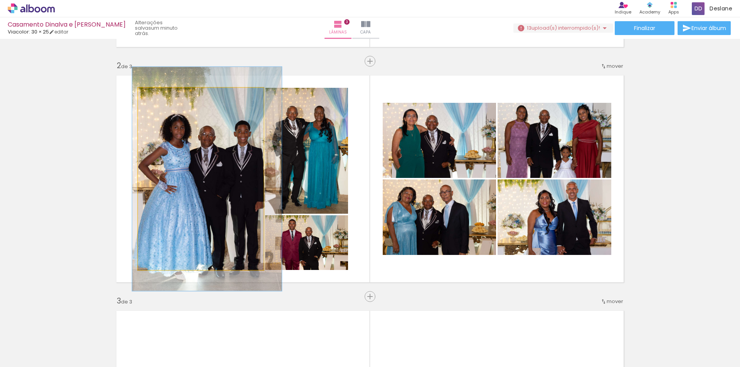
drag, startPoint x: 183, startPoint y: 162, endPoint x: 190, endPoint y: 162, distance: 6.2
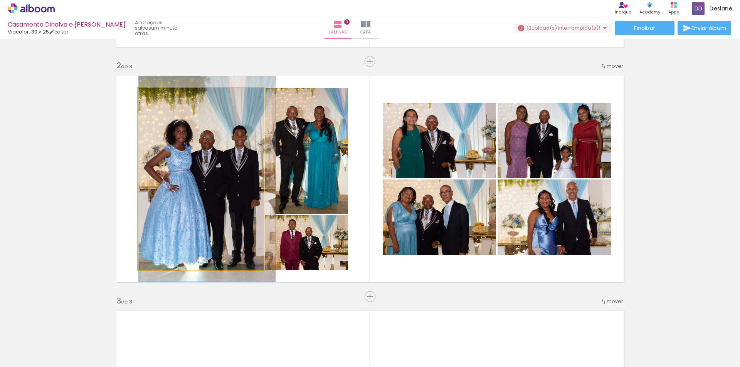
type paper-slider "109"
click at [157, 97] on div at bounding box center [158, 95] width 7 height 7
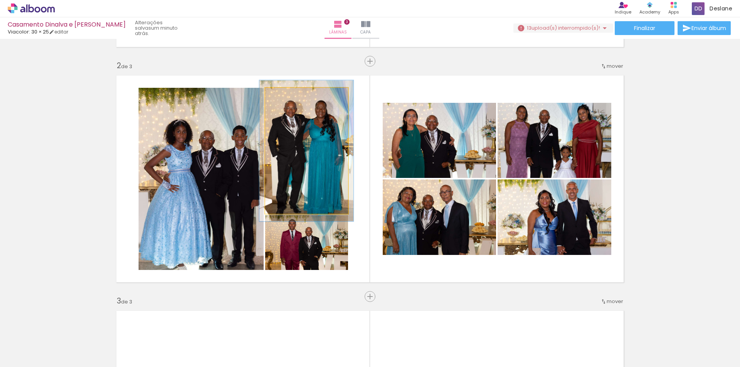
type paper-slider "112"
click at [283, 95] on div at bounding box center [286, 95] width 7 height 7
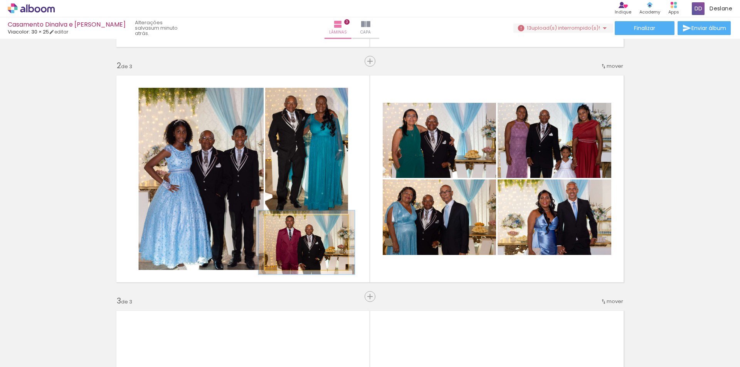
type paper-slider "116"
click at [286, 223] on div at bounding box center [287, 223] width 7 height 7
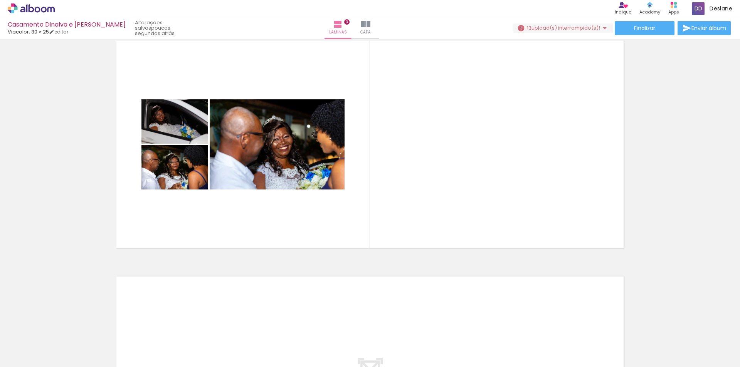
scroll to position [0, 1155]
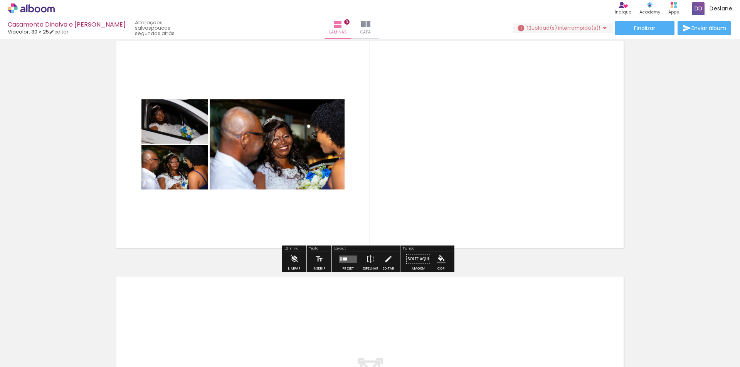
click at [170, 127] on quentale-photo at bounding box center [174, 121] width 67 height 44
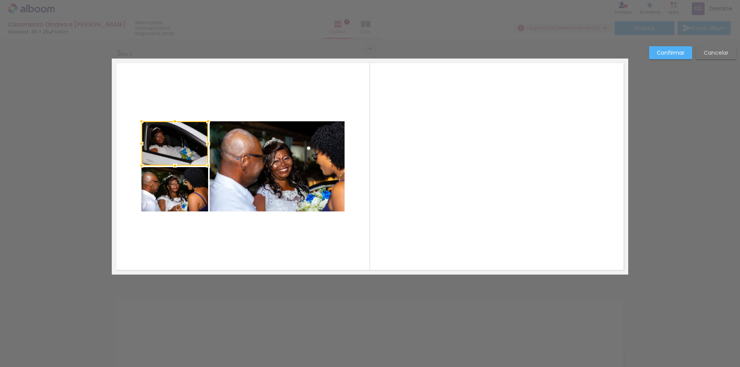
scroll to position [461, 0]
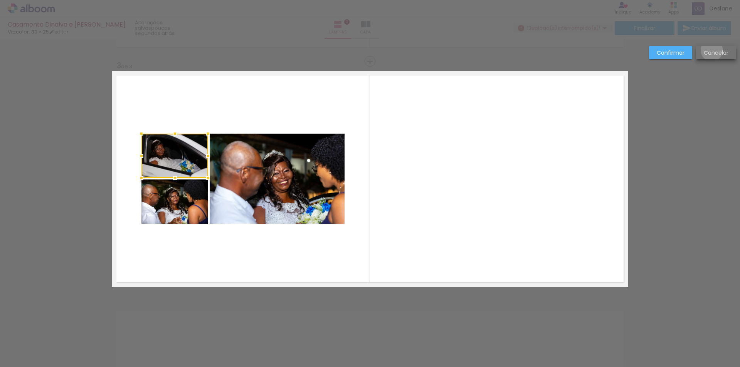
click at [0, 0] on slot "Cancelar" at bounding box center [0, 0] width 0 height 0
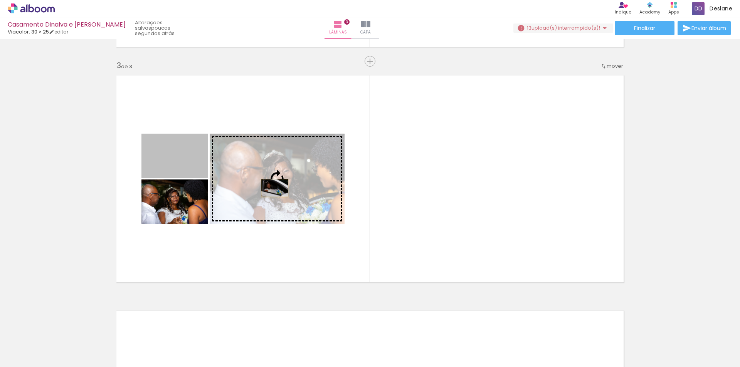
drag, startPoint x: 168, startPoint y: 170, endPoint x: 272, endPoint y: 188, distance: 104.9
click at [0, 0] on slot at bounding box center [0, 0] width 0 height 0
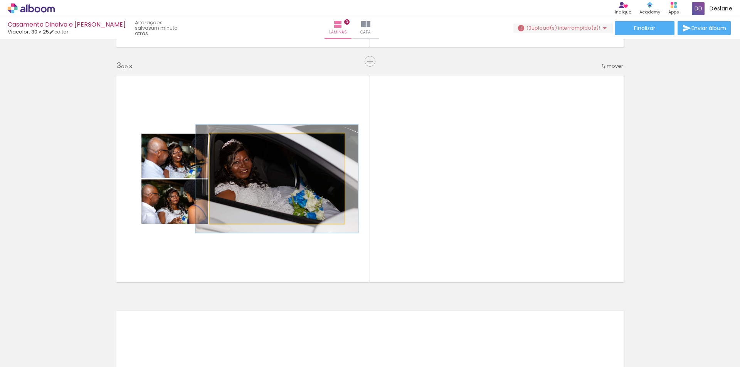
drag, startPoint x: 224, startPoint y: 142, endPoint x: 230, endPoint y: 142, distance: 5.4
type paper-slider "120"
click at [230, 142] on div at bounding box center [233, 141] width 7 height 7
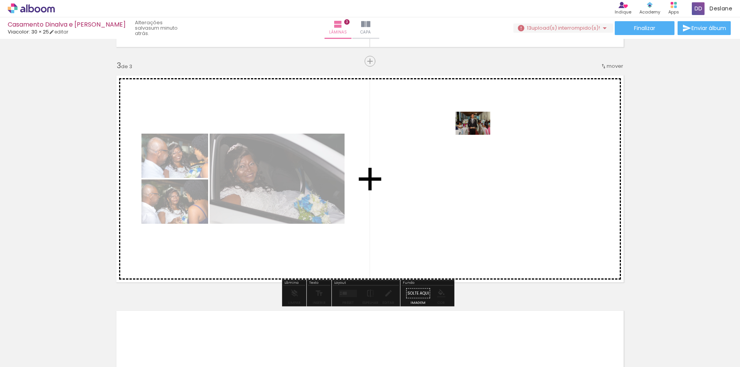
drag, startPoint x: 176, startPoint y: 348, endPoint x: 484, endPoint y: 174, distance: 353.2
click at [480, 134] on quentale-workspace at bounding box center [370, 183] width 740 height 367
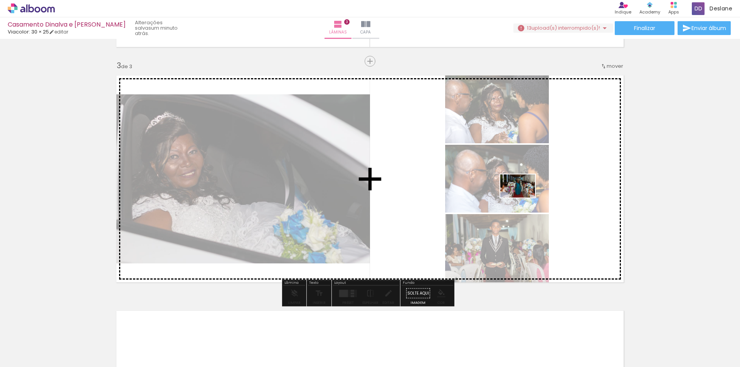
drag, startPoint x: 94, startPoint y: 340, endPoint x: 523, endPoint y: 198, distance: 452.5
click at [523, 198] on quentale-workspace at bounding box center [370, 183] width 740 height 367
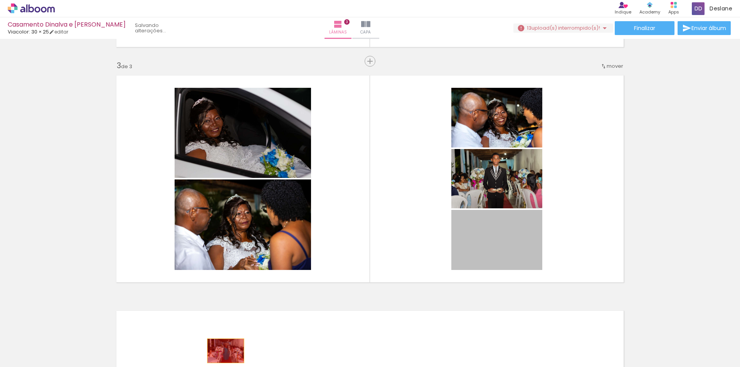
drag, startPoint x: 516, startPoint y: 243, endPoint x: 229, endPoint y: 354, distance: 307.9
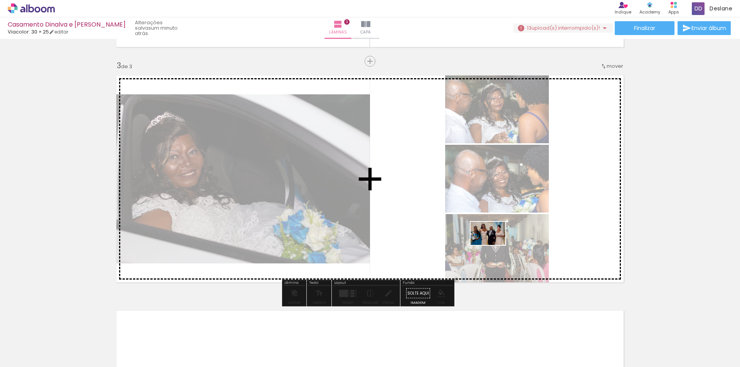
drag, startPoint x: 307, startPoint y: 350, endPoint x: 517, endPoint y: 232, distance: 241.3
click at [517, 232] on quentale-workspace at bounding box center [370, 183] width 740 height 367
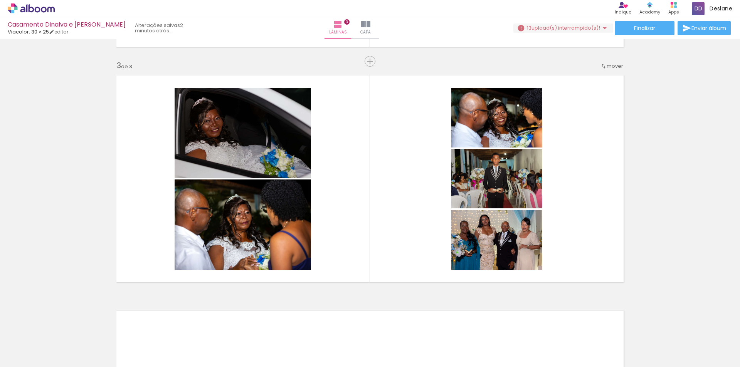
scroll to position [0, 1900]
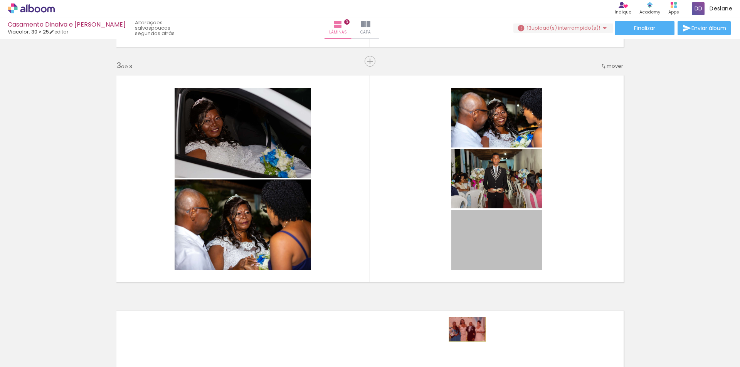
drag, startPoint x: 495, startPoint y: 246, endPoint x: 484, endPoint y: 267, distance: 24.7
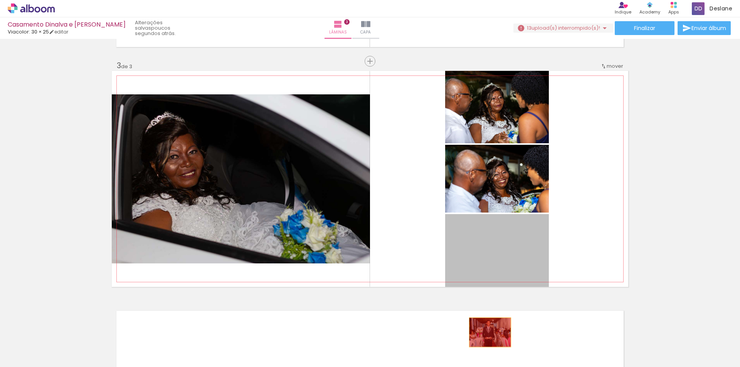
drag, startPoint x: 504, startPoint y: 255, endPoint x: 484, endPoint y: 336, distance: 83.0
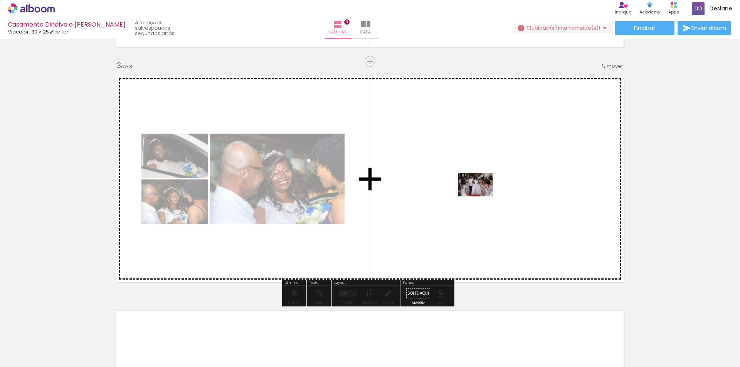
drag, startPoint x: 386, startPoint y: 345, endPoint x: 481, endPoint y: 196, distance: 176.4
click at [481, 196] on quentale-workspace at bounding box center [370, 183] width 740 height 367
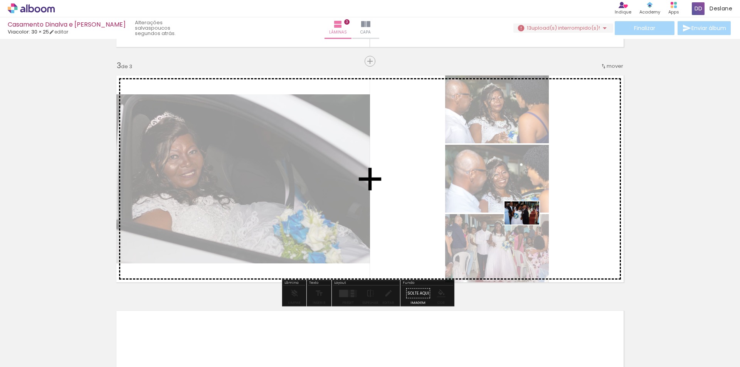
drag, startPoint x: 516, startPoint y: 321, endPoint x: 528, endPoint y: 221, distance: 100.1
click at [528, 221] on quentale-workspace at bounding box center [370, 183] width 740 height 367
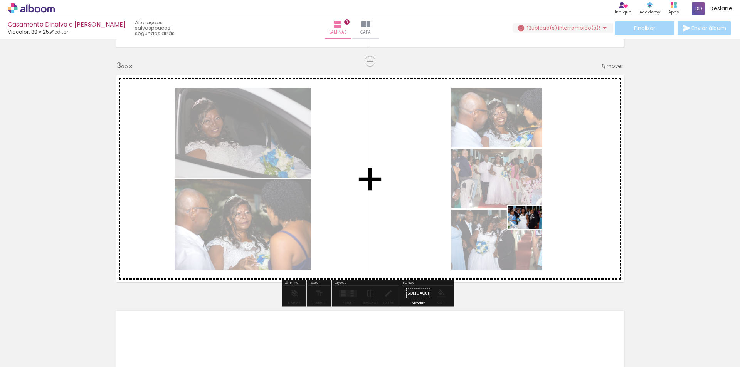
drag, startPoint x: 606, startPoint y: 356, endPoint x: 531, endPoint y: 226, distance: 150.2
click at [531, 226] on quentale-workspace at bounding box center [370, 183] width 740 height 367
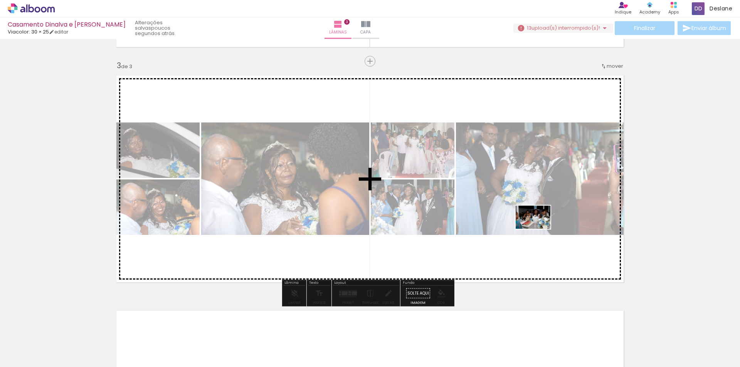
drag, startPoint x: 646, startPoint y: 352, endPoint x: 531, endPoint y: 227, distance: 169.3
click at [525, 212] on quentale-workspace at bounding box center [370, 183] width 740 height 367
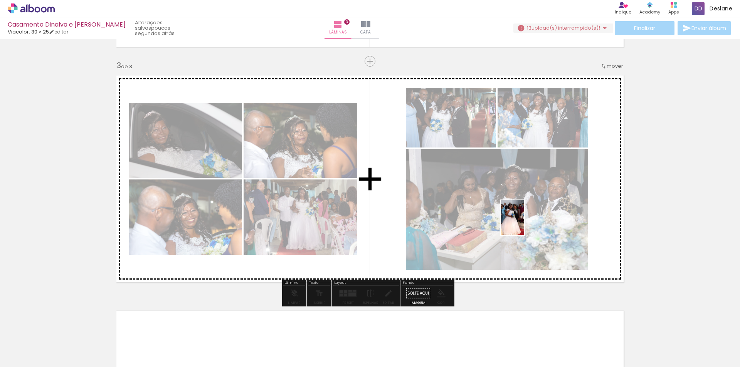
drag, startPoint x: 681, startPoint y: 350, endPoint x: 527, endPoint y: 257, distance: 180.3
click at [503, 200] on quentale-workspace at bounding box center [370, 183] width 740 height 367
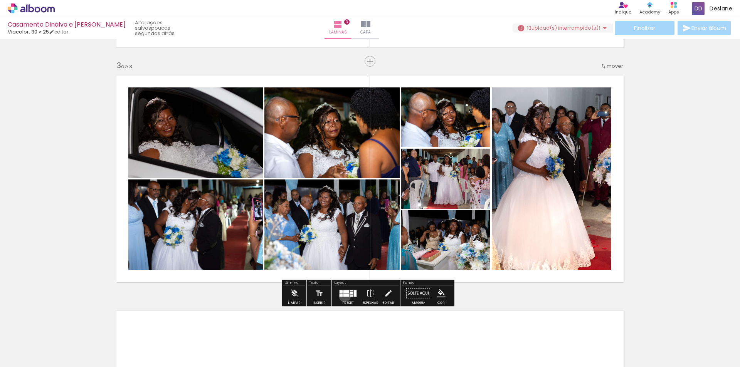
click at [343, 296] on div at bounding box center [346, 295] width 6 height 3
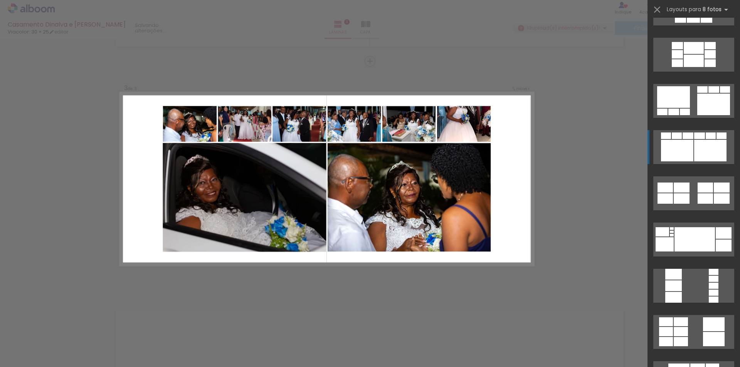
scroll to position [298, 0]
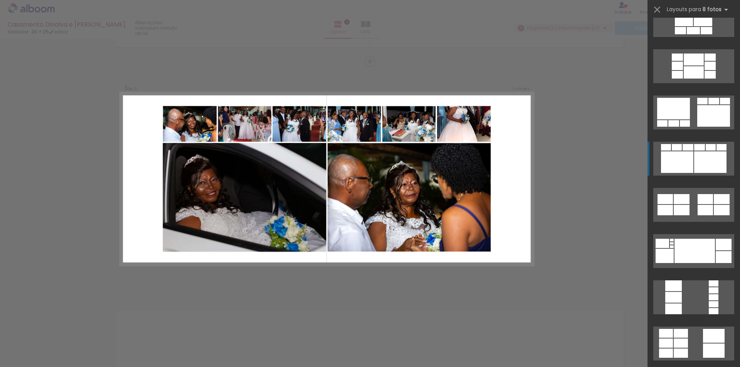
click at [685, 168] on div at bounding box center [677, 162] width 32 height 22
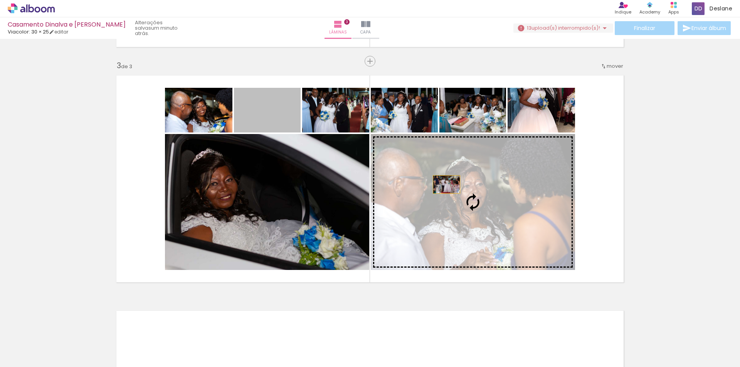
drag, startPoint x: 269, startPoint y: 118, endPoint x: 454, endPoint y: 192, distance: 199.2
click at [0, 0] on slot at bounding box center [0, 0] width 0 height 0
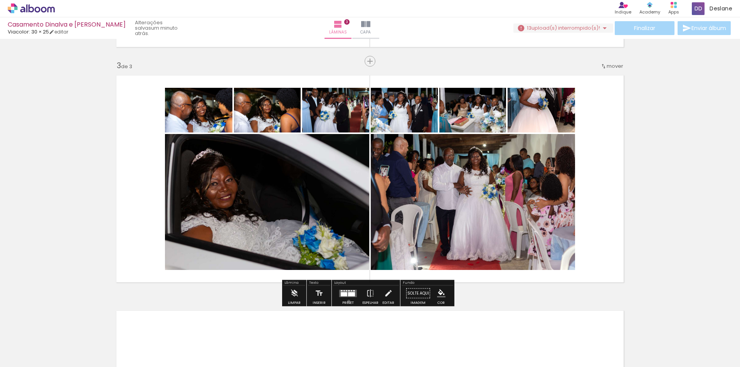
click at [347, 301] on div "Preset" at bounding box center [348, 302] width 12 height 3
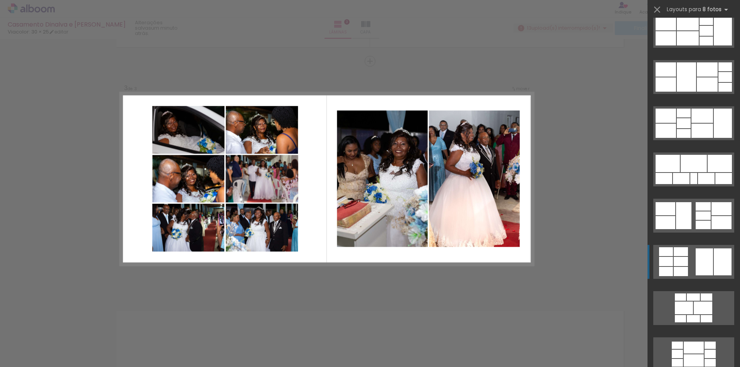
scroll to position [0, 0]
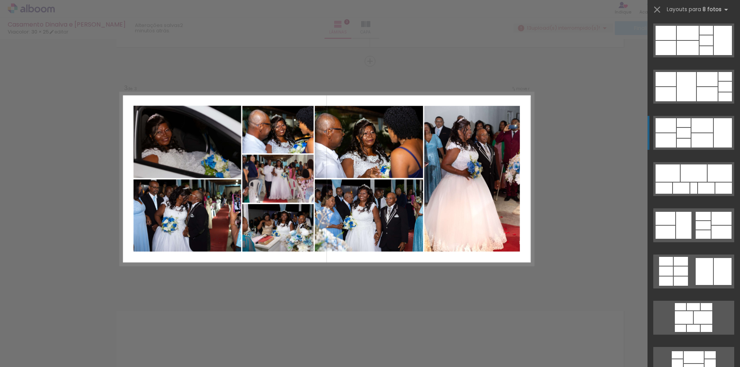
click at [702, 137] on div at bounding box center [702, 140] width 22 height 14
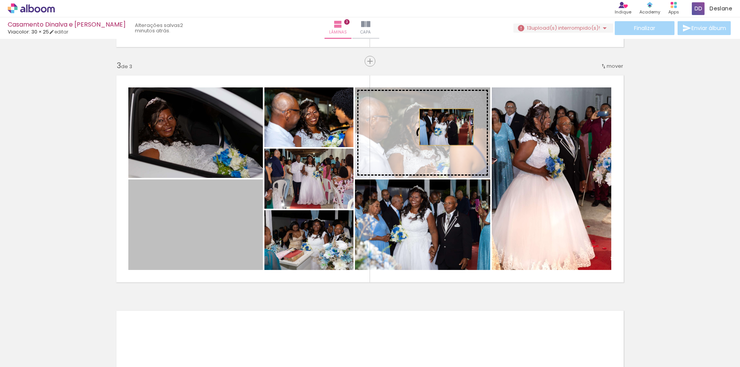
drag, startPoint x: 176, startPoint y: 245, endPoint x: 444, endPoint y: 127, distance: 292.9
click at [0, 0] on slot at bounding box center [0, 0] width 0 height 0
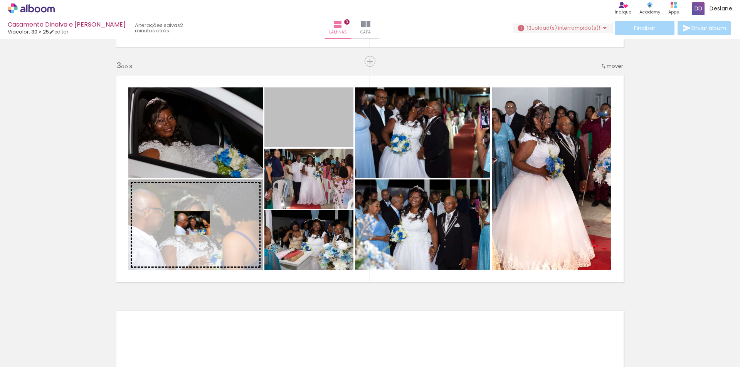
drag, startPoint x: 311, startPoint y: 127, endPoint x: 174, endPoint y: 227, distance: 169.9
click at [0, 0] on slot at bounding box center [0, 0] width 0 height 0
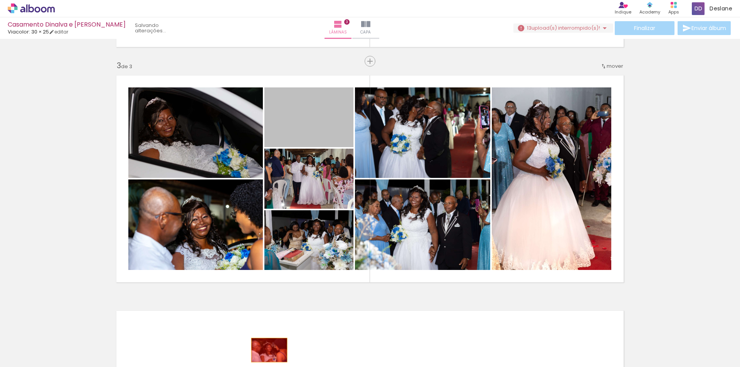
drag, startPoint x: 306, startPoint y: 121, endPoint x: 262, endPoint y: 345, distance: 227.7
click at [264, 344] on quentale-workspace at bounding box center [370, 183] width 740 height 367
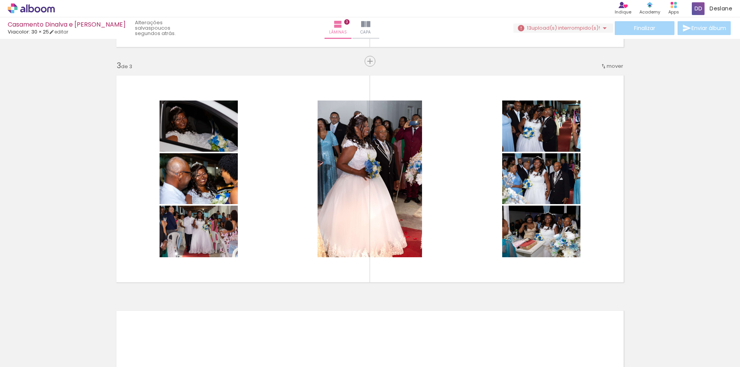
scroll to position [0, 1970]
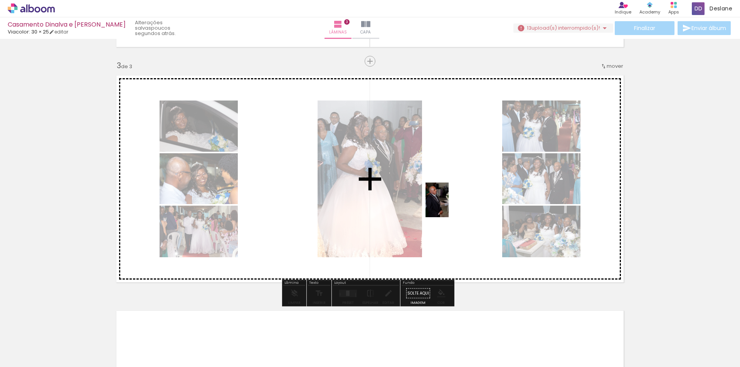
drag, startPoint x: 180, startPoint y: 345, endPoint x: 454, endPoint y: 200, distance: 309.9
click at [454, 200] on quentale-workspace at bounding box center [370, 183] width 740 height 367
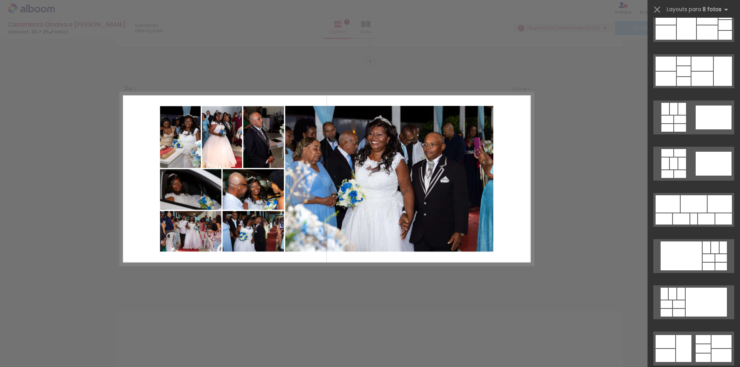
scroll to position [231, 0]
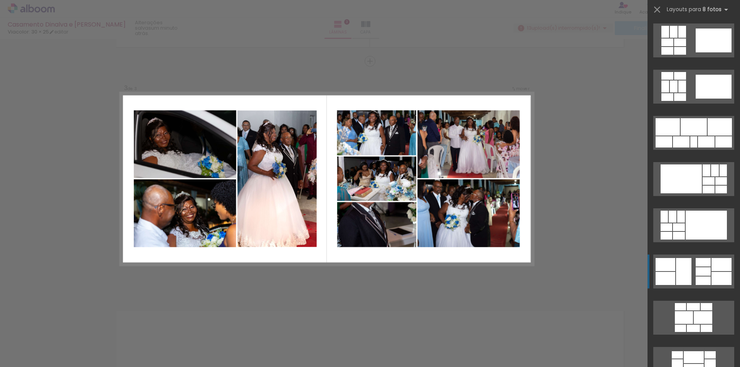
click at [684, 274] on div at bounding box center [683, 271] width 15 height 27
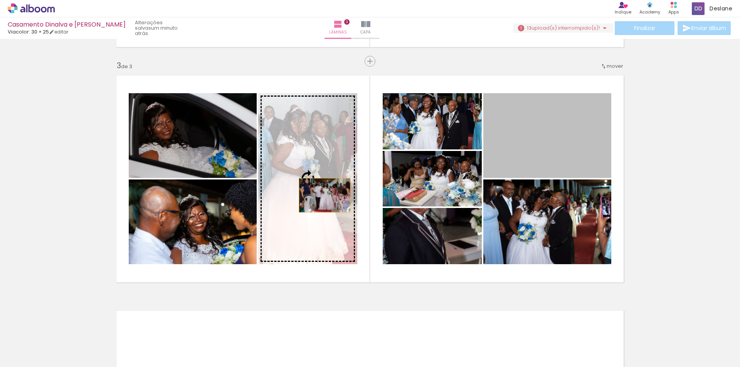
drag, startPoint x: 541, startPoint y: 153, endPoint x: 299, endPoint y: 180, distance: 243.5
click at [0, 0] on slot at bounding box center [0, 0] width 0 height 0
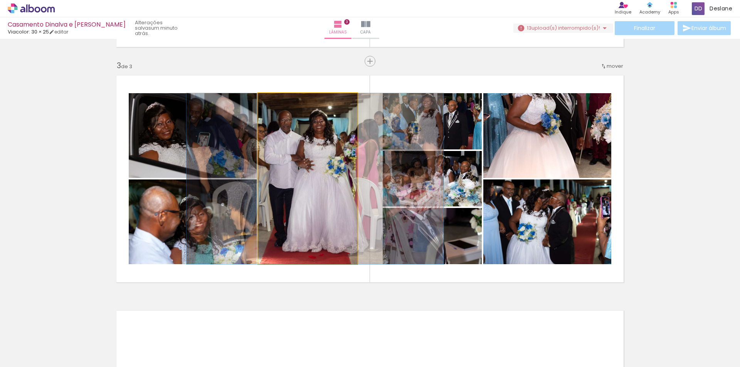
drag, startPoint x: 301, startPoint y: 202, endPoint x: 308, endPoint y: 205, distance: 7.8
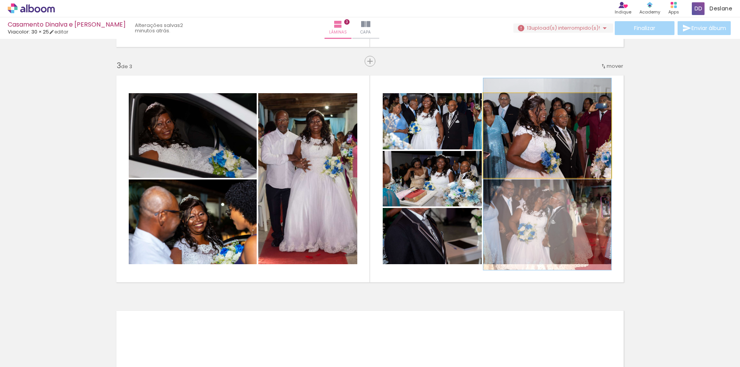
drag, startPoint x: 533, startPoint y: 111, endPoint x: 518, endPoint y: 149, distance: 41.2
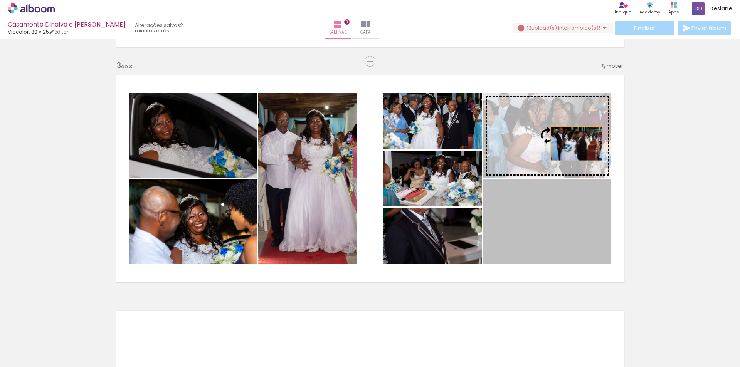
drag, startPoint x: 573, startPoint y: 233, endPoint x: 573, endPoint y: 144, distance: 89.0
click at [0, 0] on slot at bounding box center [0, 0] width 0 height 0
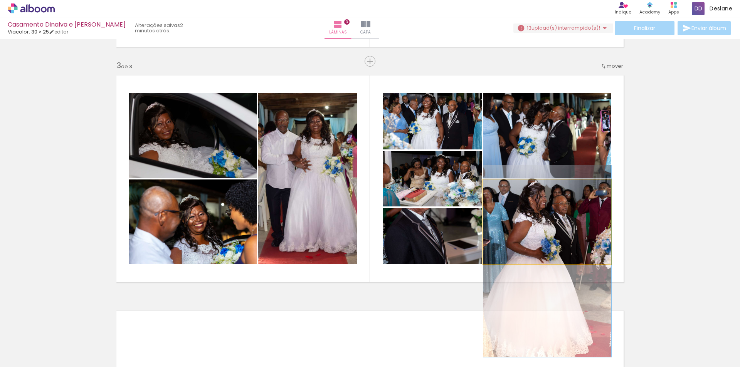
drag, startPoint x: 554, startPoint y: 217, endPoint x: 550, endPoint y: 250, distance: 33.7
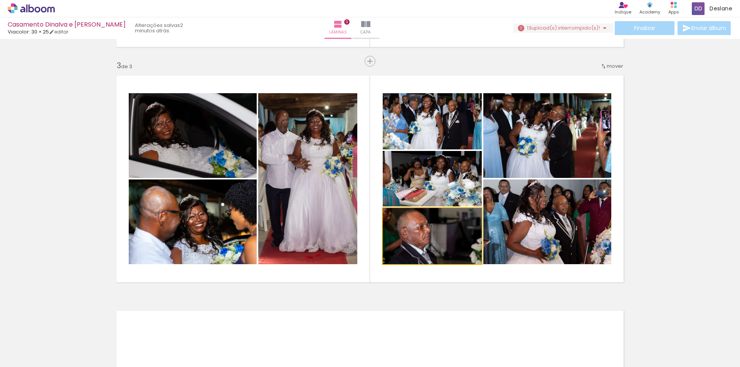
drag, startPoint x: 424, startPoint y: 233, endPoint x: 434, endPoint y: 271, distance: 38.8
click at [433, 270] on quentale-layouter at bounding box center [370, 179] width 516 height 216
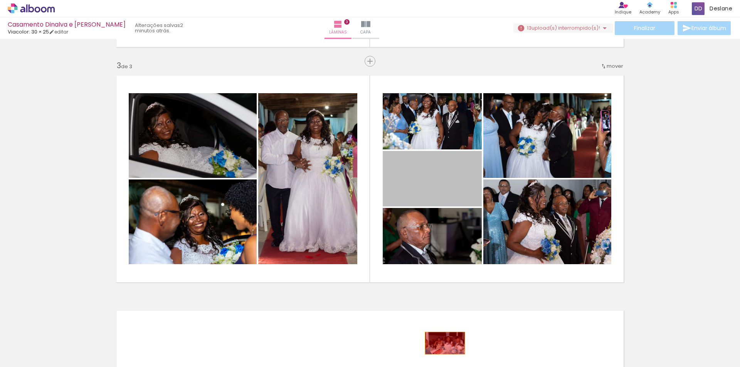
drag, startPoint x: 439, startPoint y: 186, endPoint x: 442, endPoint y: 343, distance: 157.6
click at [442, 343] on quentale-workspace at bounding box center [370, 183] width 740 height 367
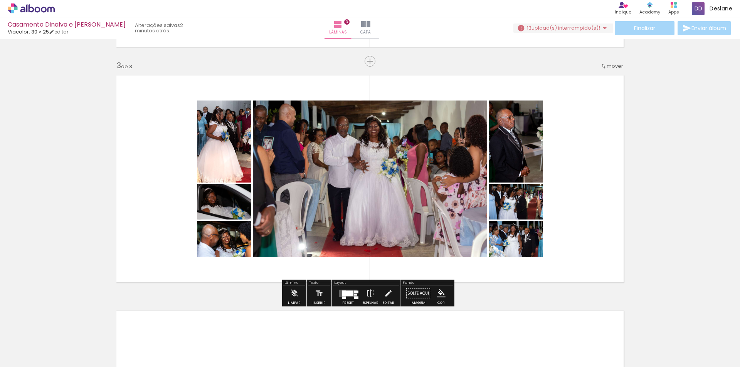
click at [346, 296] on quentale-layouter at bounding box center [348, 293] width 18 height 7
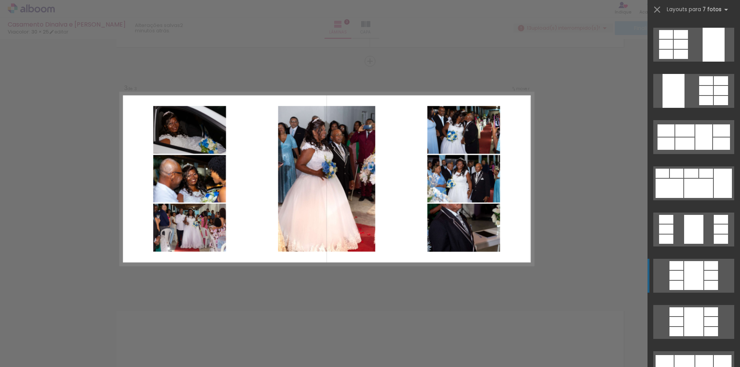
scroll to position [886, 0]
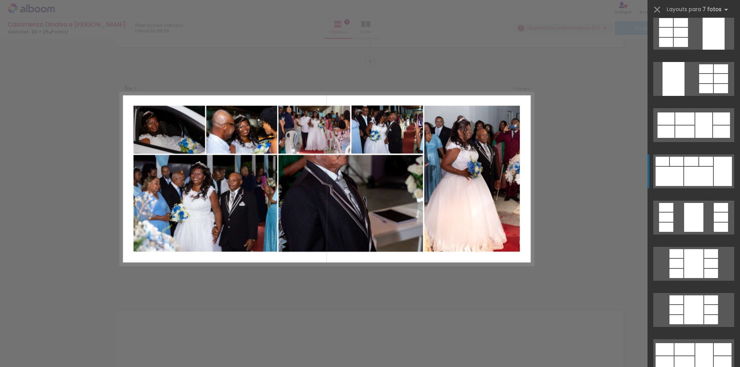
click at [686, 175] on div at bounding box center [698, 176] width 29 height 19
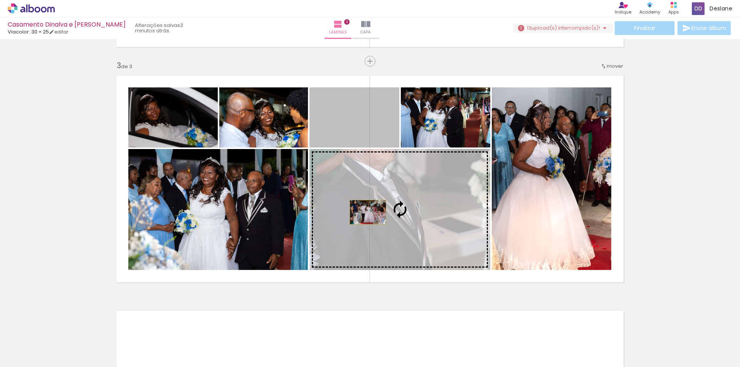
drag, startPoint x: 342, startPoint y: 126, endPoint x: 365, endPoint y: 212, distance: 89.2
click at [0, 0] on slot at bounding box center [0, 0] width 0 height 0
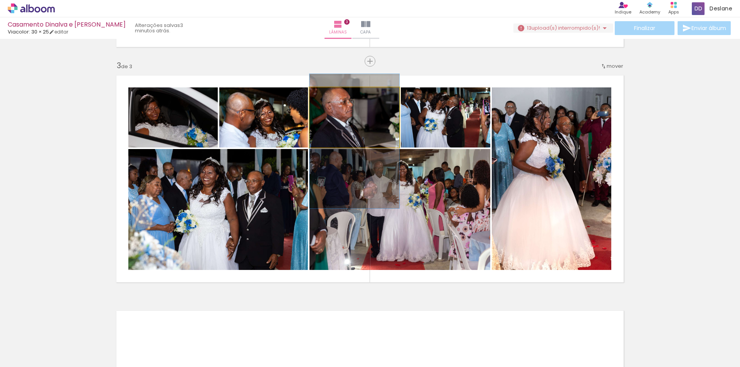
drag, startPoint x: 335, startPoint y: 118, endPoint x: 342, endPoint y: 142, distance: 25.2
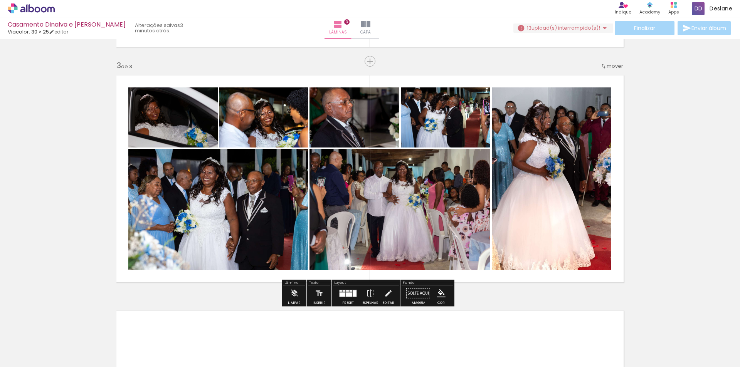
click at [345, 301] on div at bounding box center [348, 293] width 21 height 15
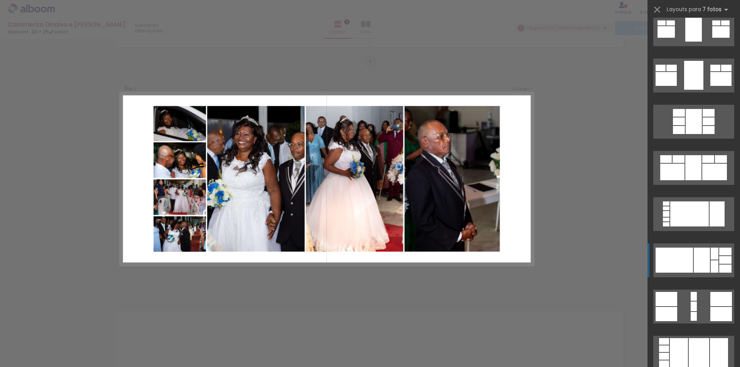
scroll to position [1557, 0]
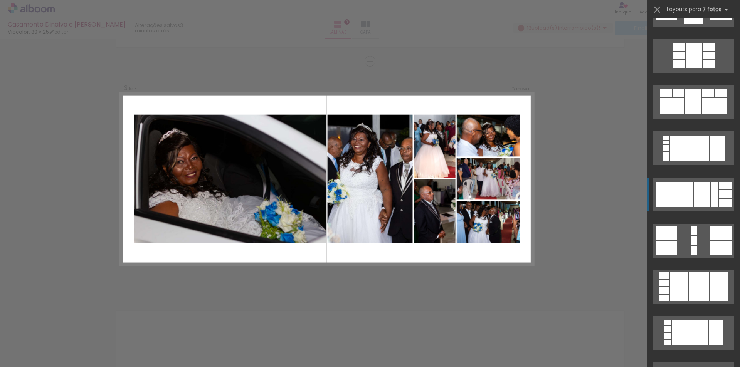
click at [688, 188] on div at bounding box center [673, 194] width 37 height 25
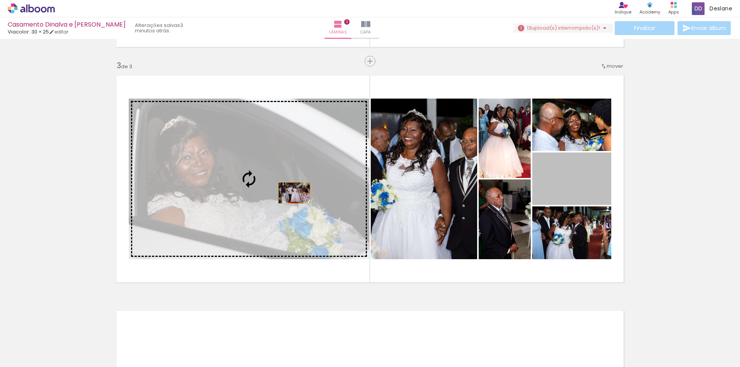
drag, startPoint x: 574, startPoint y: 190, endPoint x: 282, endPoint y: 193, distance: 292.1
click at [0, 0] on slot at bounding box center [0, 0] width 0 height 0
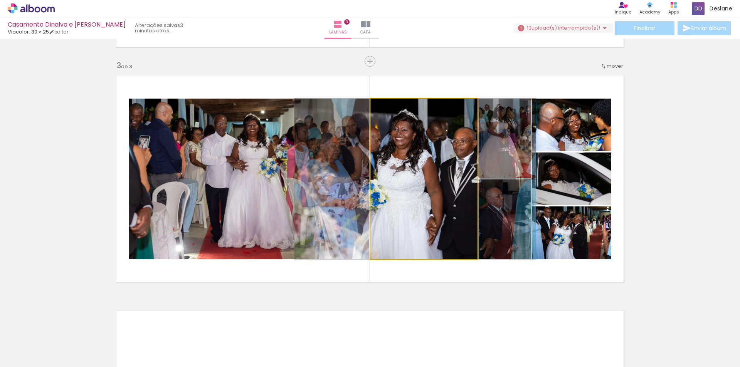
drag, startPoint x: 447, startPoint y: 221, endPoint x: 440, endPoint y: 220, distance: 6.6
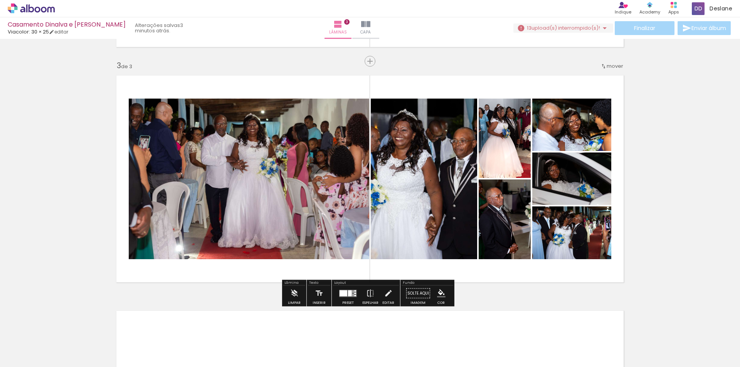
click at [346, 299] on div at bounding box center [348, 293] width 21 height 15
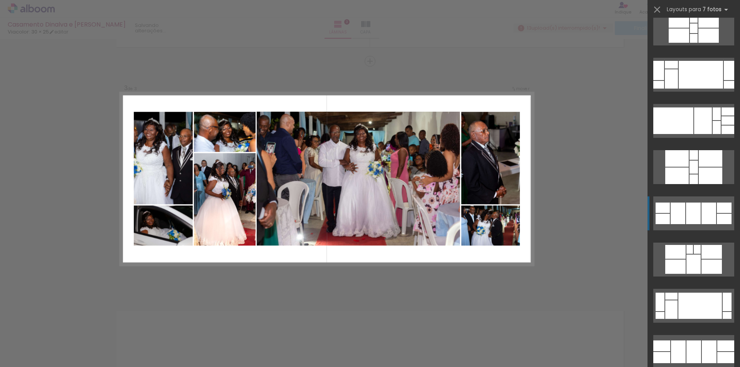
scroll to position [2019, 0]
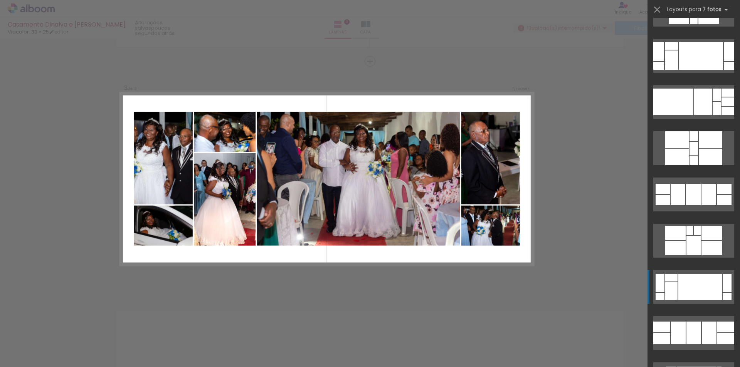
click at [706, 286] on div at bounding box center [700, 287] width 44 height 26
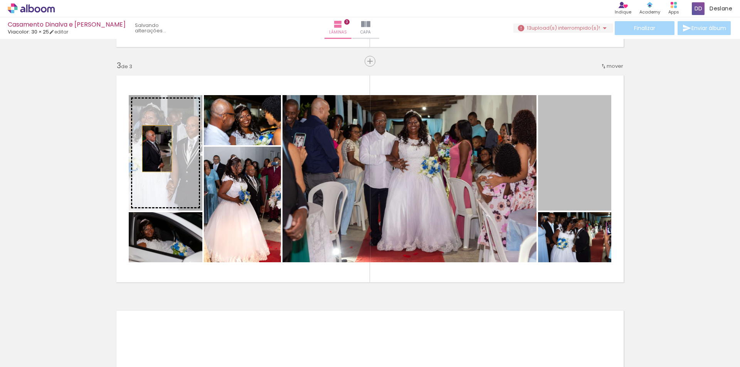
drag, startPoint x: 583, startPoint y: 173, endPoint x: 155, endPoint y: 151, distance: 427.9
click at [0, 0] on slot at bounding box center [0, 0] width 0 height 0
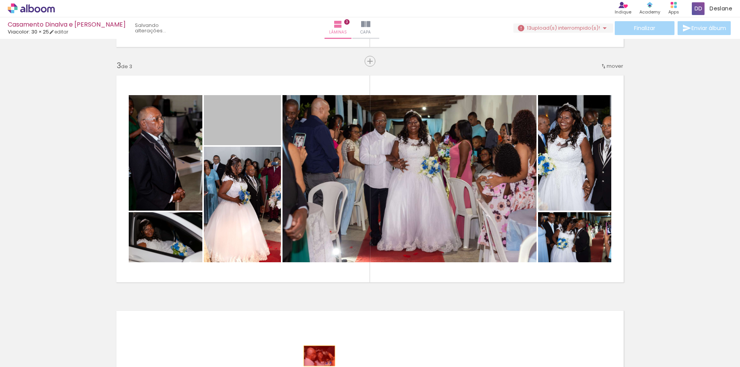
drag, startPoint x: 249, startPoint y: 130, endPoint x: 314, endPoint y: 351, distance: 230.9
click at [316, 354] on quentale-workspace at bounding box center [370, 183] width 740 height 367
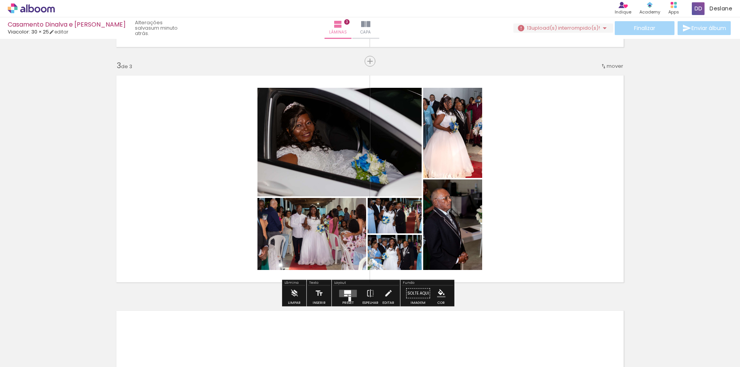
click at [348, 296] on quentale-layouter at bounding box center [348, 293] width 18 height 7
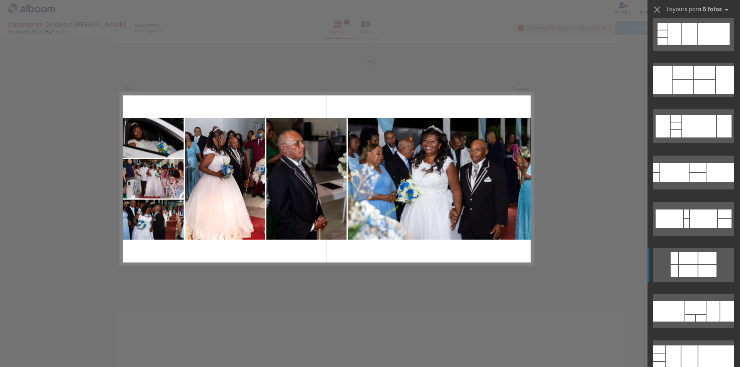
scroll to position [193, 0]
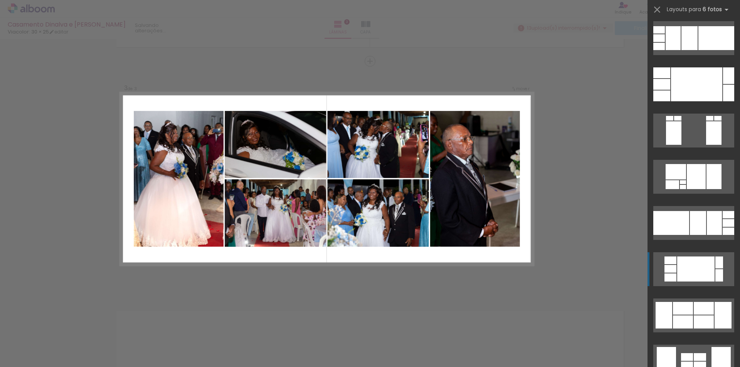
scroll to position [1618, 0]
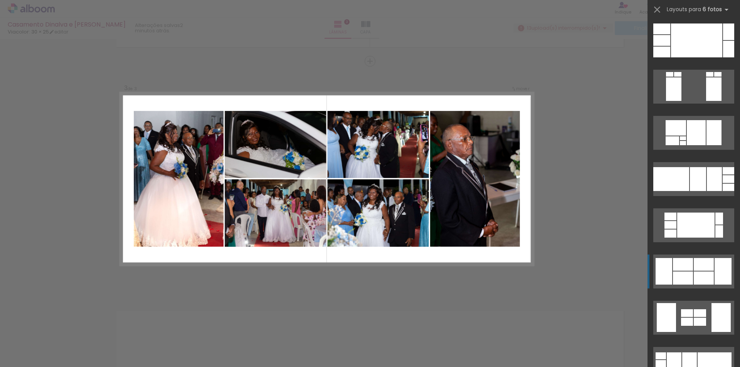
click at [694, 277] on div at bounding box center [704, 278] width 20 height 13
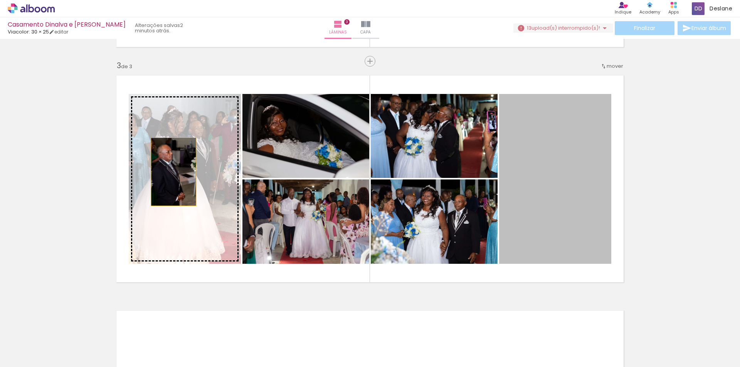
drag, startPoint x: 565, startPoint y: 210, endPoint x: 173, endPoint y: 172, distance: 394.0
click at [0, 0] on slot at bounding box center [0, 0] width 0 height 0
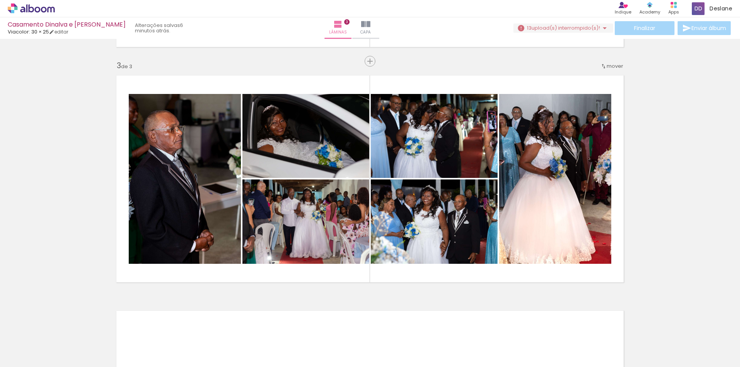
scroll to position [0, 2418]
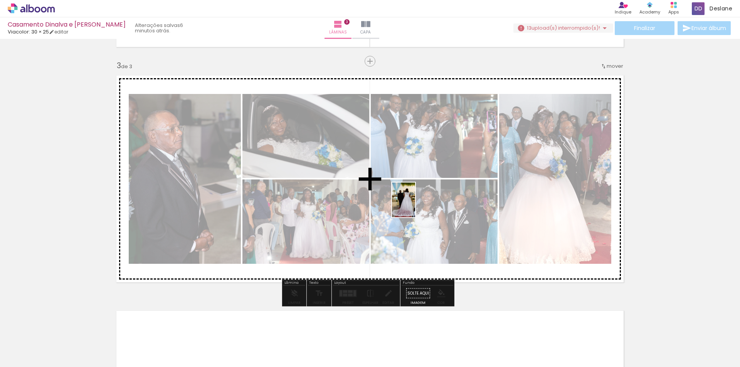
drag, startPoint x: 465, startPoint y: 353, endPoint x: 415, endPoint y: 213, distance: 148.7
click at [414, 206] on quentale-workspace at bounding box center [370, 183] width 740 height 367
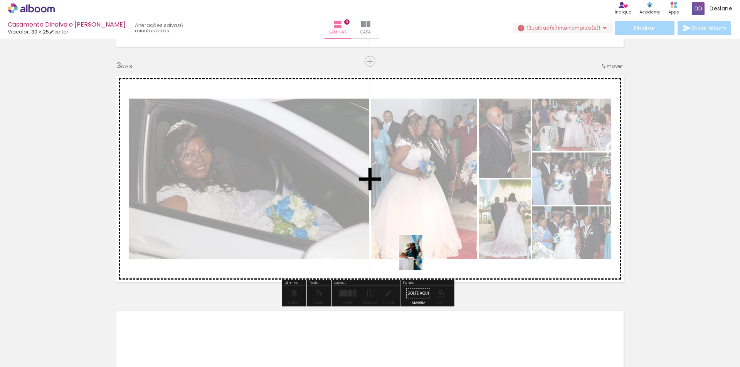
drag, startPoint x: 337, startPoint y: 344, endPoint x: 467, endPoint y: 220, distance: 179.6
click at [457, 213] on quentale-workspace at bounding box center [370, 183] width 740 height 367
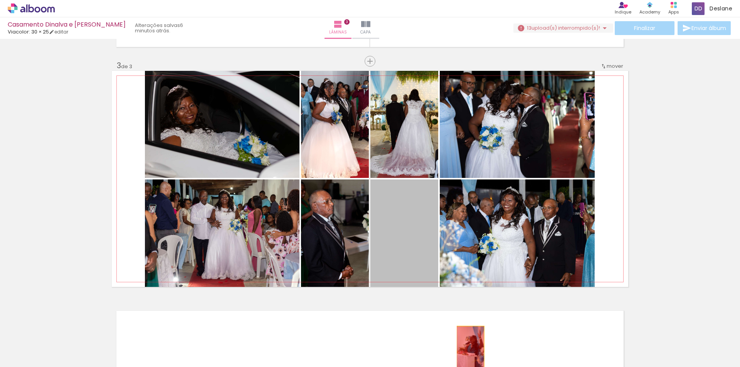
drag, startPoint x: 411, startPoint y: 232, endPoint x: 467, endPoint y: 348, distance: 129.2
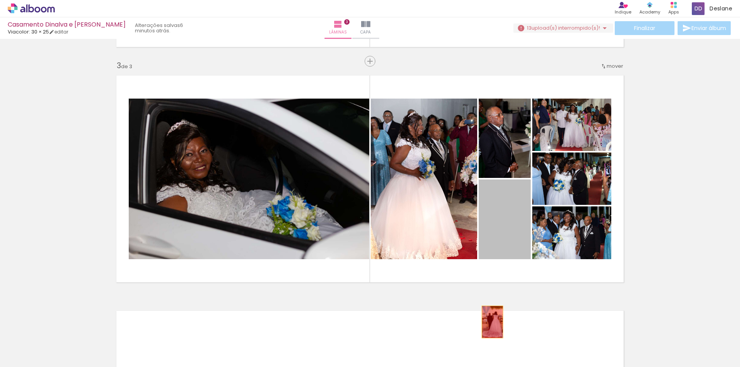
drag, startPoint x: 500, startPoint y: 225, endPoint x: 479, endPoint y: 339, distance: 116.4
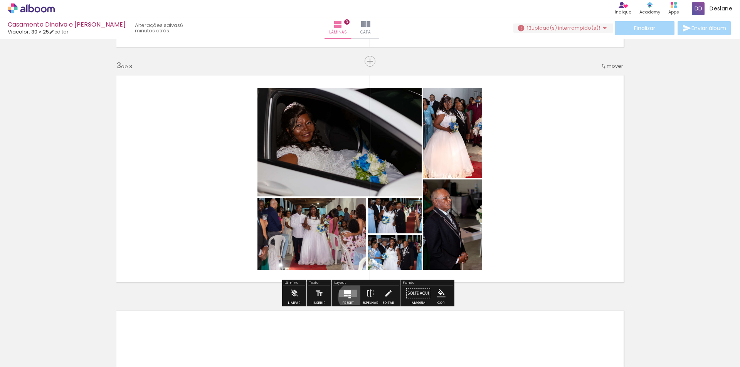
click at [351, 297] on div at bounding box center [348, 293] width 21 height 15
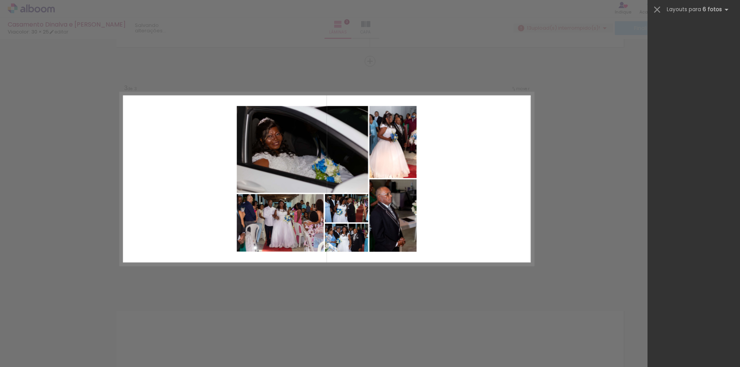
scroll to position [0, 0]
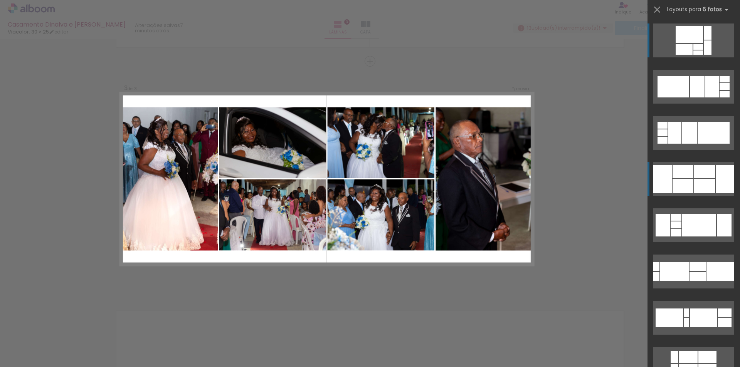
click at [715, 179] on div at bounding box center [724, 179] width 18 height 28
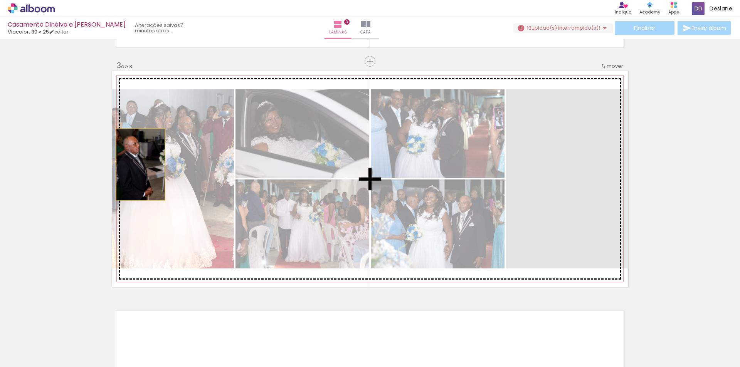
drag, startPoint x: 569, startPoint y: 191, endPoint x: 186, endPoint y: 180, distance: 383.9
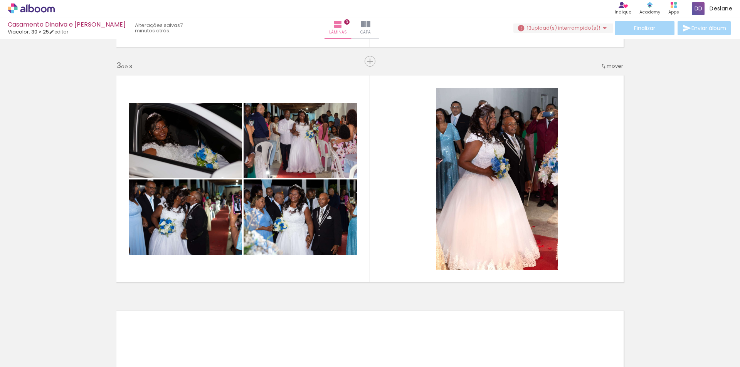
scroll to position [0, 1846]
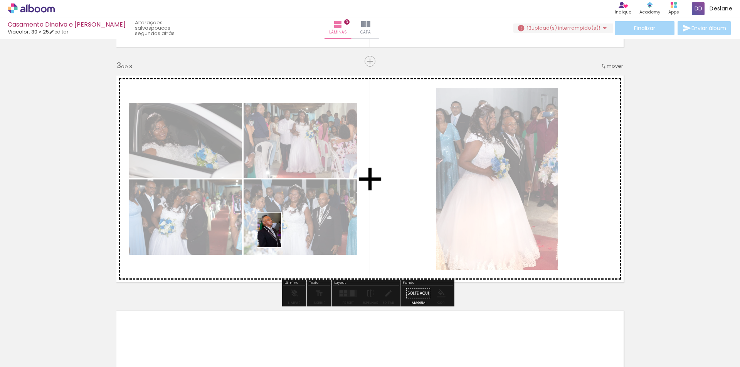
drag, startPoint x: 261, startPoint y: 353, endPoint x: 326, endPoint y: 259, distance: 114.7
click at [284, 214] on quentale-workspace at bounding box center [370, 183] width 740 height 367
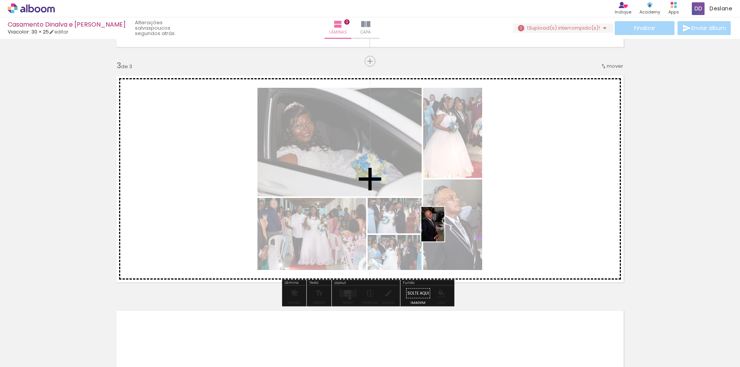
drag, startPoint x: 303, startPoint y: 354, endPoint x: 476, endPoint y: 262, distance: 196.7
click at [445, 230] on quentale-workspace at bounding box center [370, 183] width 740 height 367
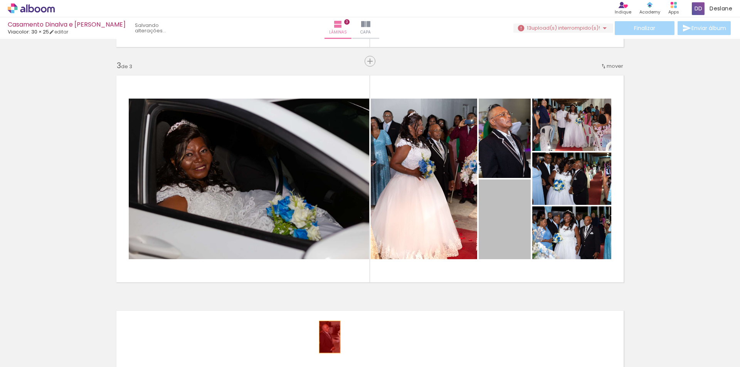
drag, startPoint x: 510, startPoint y: 223, endPoint x: 314, endPoint y: 351, distance: 234.3
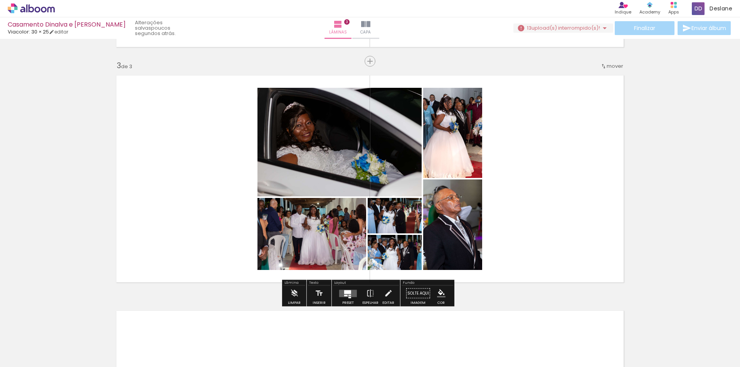
click at [340, 291] on quentale-layouter at bounding box center [348, 293] width 18 height 7
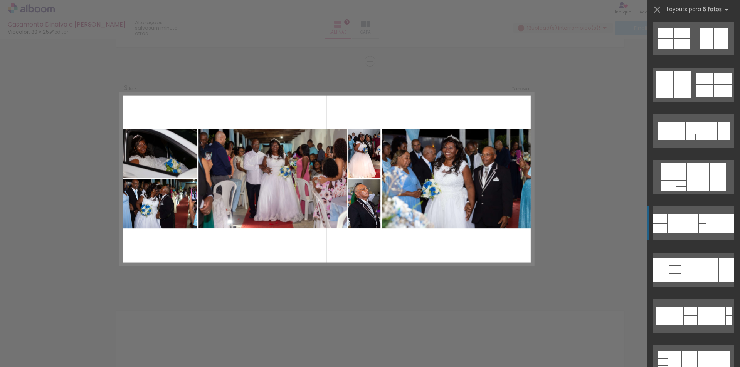
scroll to position [1117, 0]
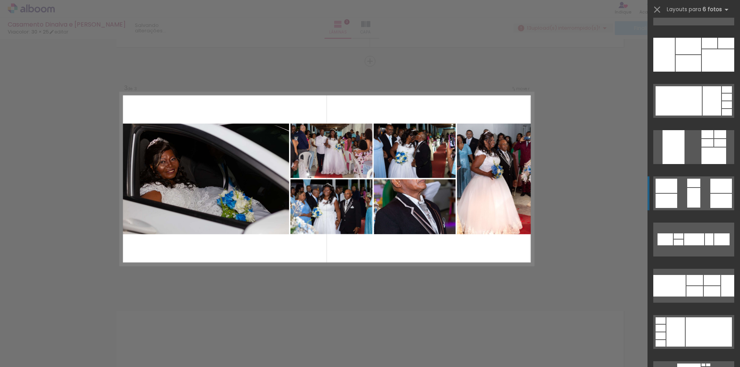
scroll to position [3930, 0]
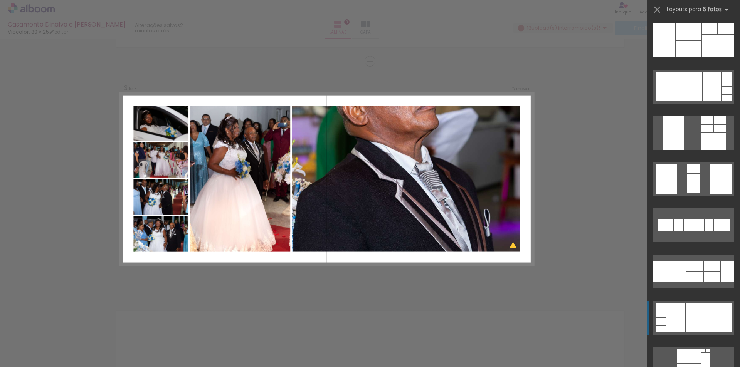
click at [697, 310] on div at bounding box center [708, 317] width 46 height 29
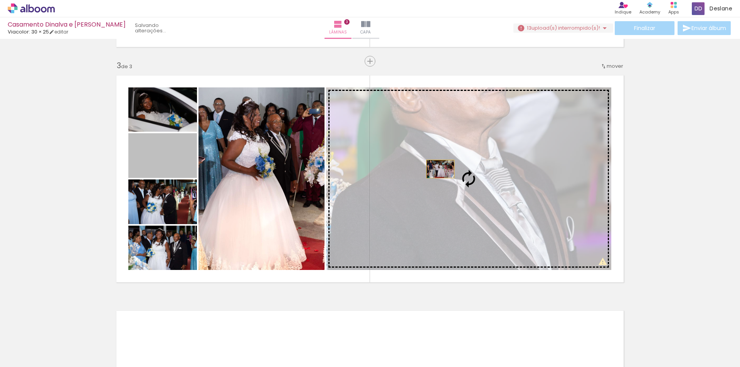
drag, startPoint x: 155, startPoint y: 161, endPoint x: 439, endPoint y: 170, distance: 284.5
click at [0, 0] on slot at bounding box center [0, 0] width 0 height 0
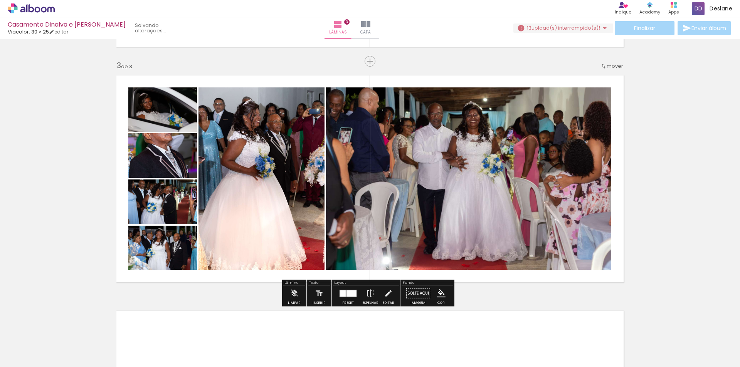
drag, startPoint x: 346, startPoint y: 296, endPoint x: 592, endPoint y: 250, distance: 250.4
click at [348, 297] on div at bounding box center [348, 293] width 21 height 15
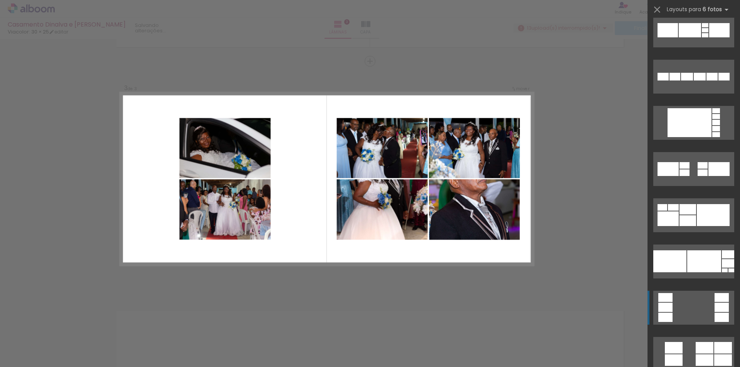
scroll to position [9632, 0]
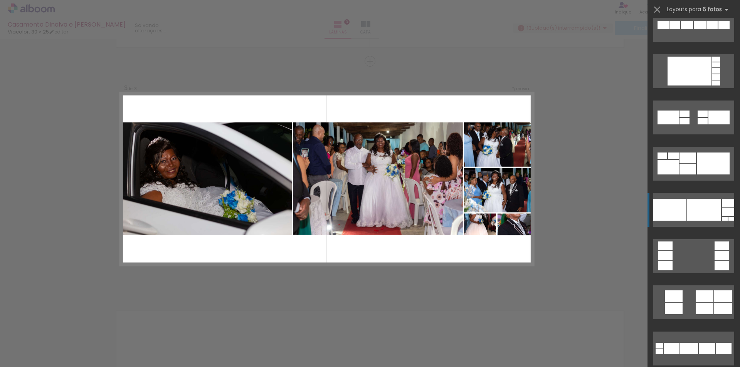
click at [687, 215] on div at bounding box center [704, 210] width 34 height 22
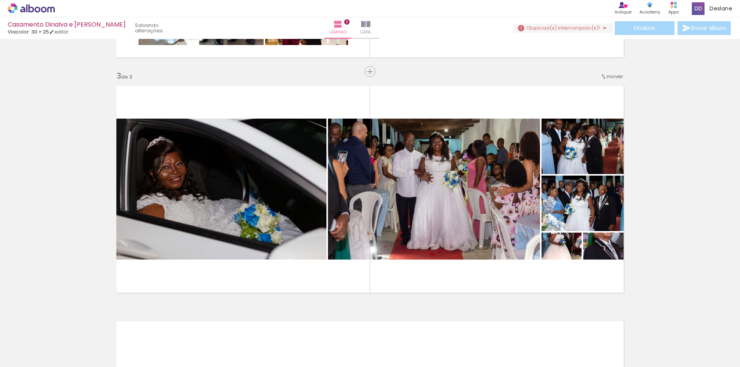
scroll to position [462, 0]
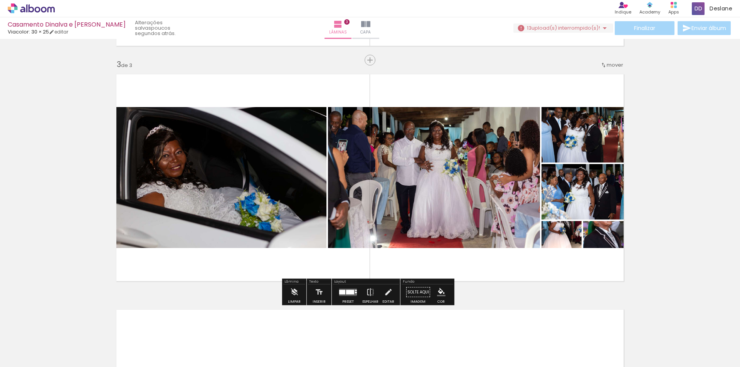
click at [349, 300] on div at bounding box center [348, 292] width 21 height 15
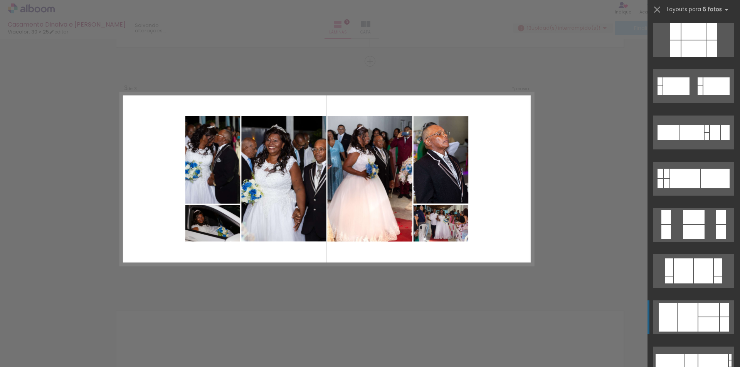
scroll to position [16275, 0]
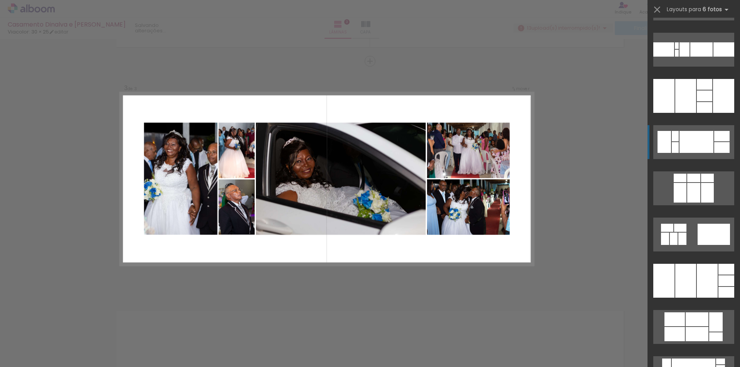
scroll to position [7758, 0]
click at [695, 144] on div at bounding box center [696, 142] width 34 height 22
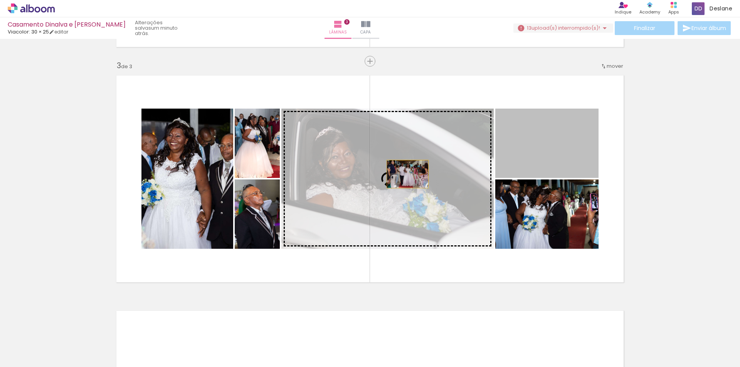
drag, startPoint x: 566, startPoint y: 149, endPoint x: 404, endPoint y: 175, distance: 163.8
click at [0, 0] on slot at bounding box center [0, 0] width 0 height 0
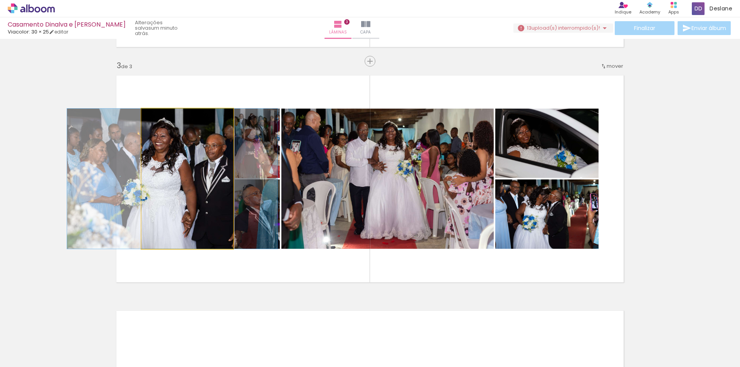
drag, startPoint x: 202, startPoint y: 203, endPoint x: 187, endPoint y: 202, distance: 14.7
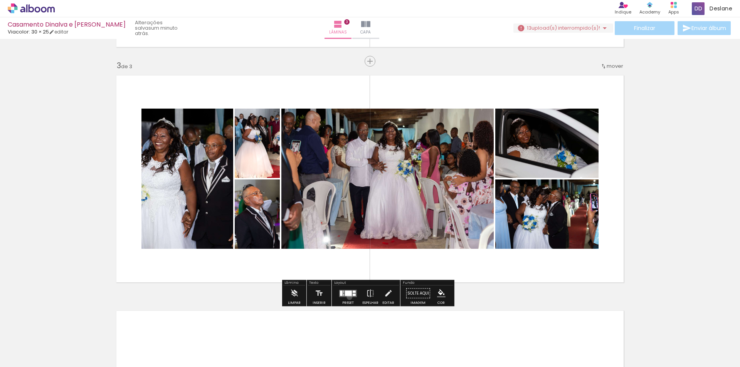
click at [347, 297] on div at bounding box center [348, 293] width 21 height 15
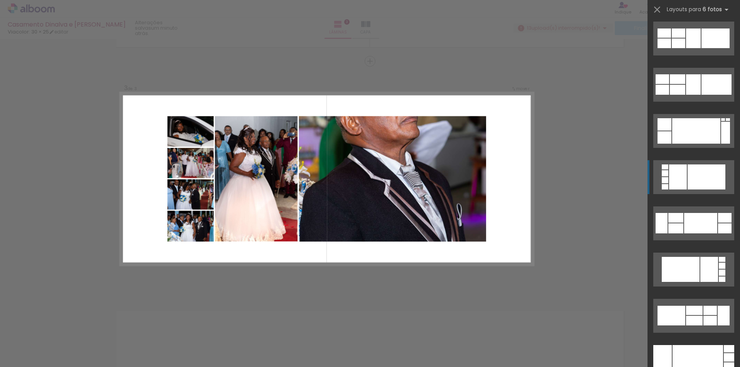
scroll to position [5086, 0]
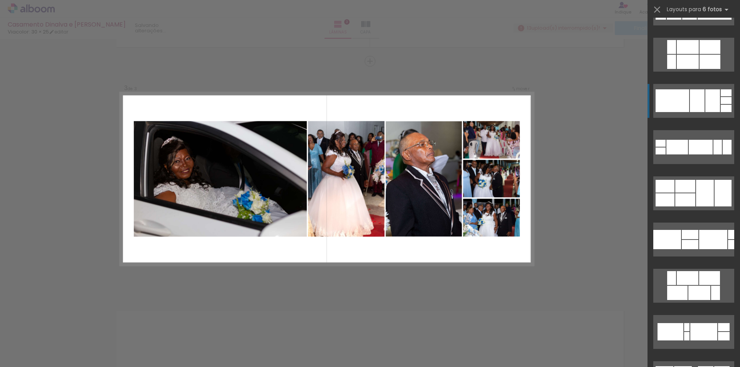
scroll to position [2427, 0]
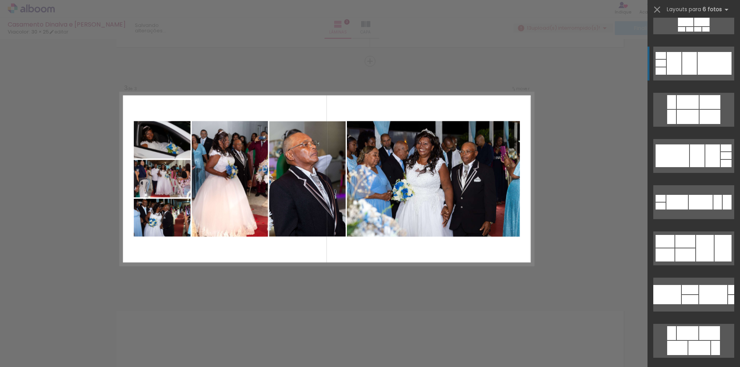
click at [715, 58] on div at bounding box center [714, 63] width 34 height 23
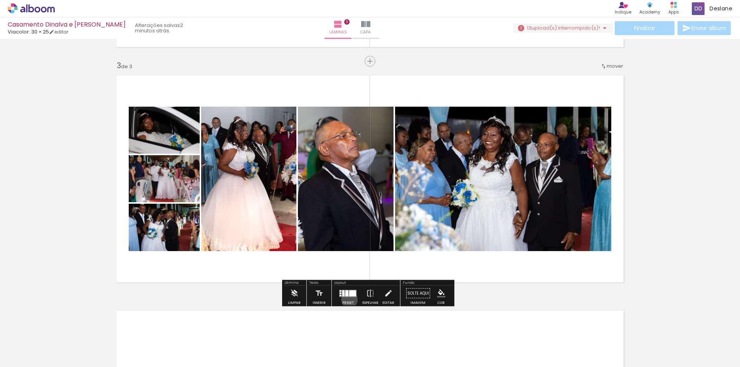
drag, startPoint x: 348, startPoint y: 300, endPoint x: 360, endPoint y: 294, distance: 13.8
click at [349, 300] on div at bounding box center [348, 293] width 21 height 15
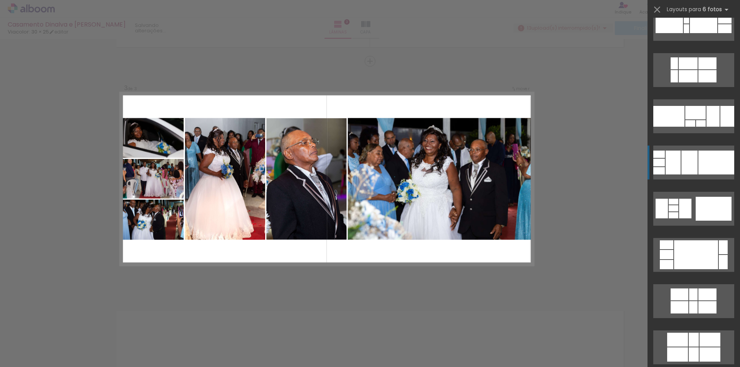
scroll to position [293, 0]
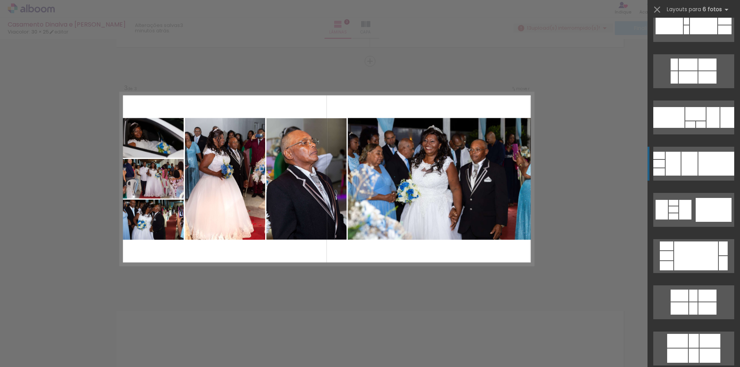
click at [709, 166] on div at bounding box center [716, 164] width 36 height 24
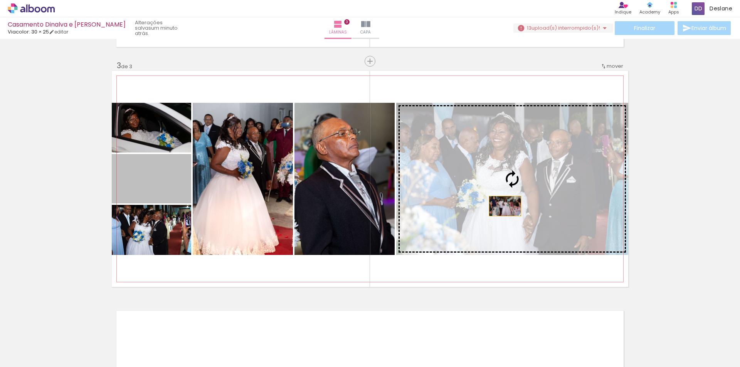
drag, startPoint x: 164, startPoint y: 190, endPoint x: 503, endPoint y: 206, distance: 339.8
click at [0, 0] on slot at bounding box center [0, 0] width 0 height 0
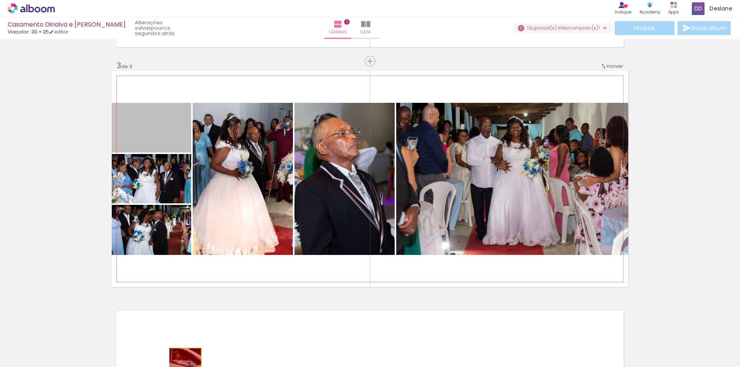
drag, startPoint x: 145, startPoint y: 134, endPoint x: 182, endPoint y: 358, distance: 227.3
click at [182, 358] on quentale-workspace at bounding box center [370, 183] width 740 height 367
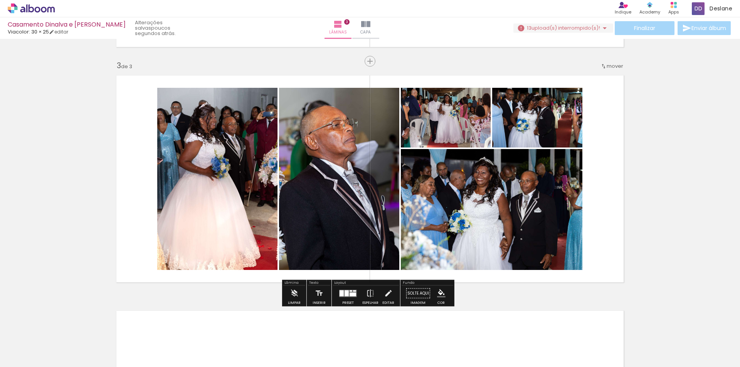
click at [346, 297] on quentale-layouter at bounding box center [348, 293] width 18 height 7
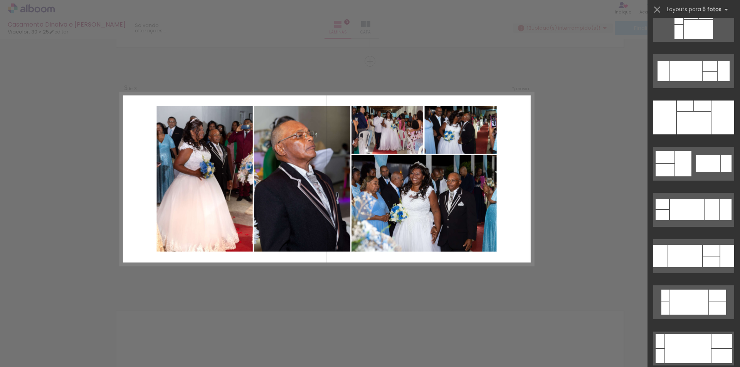
scroll to position [0, 0]
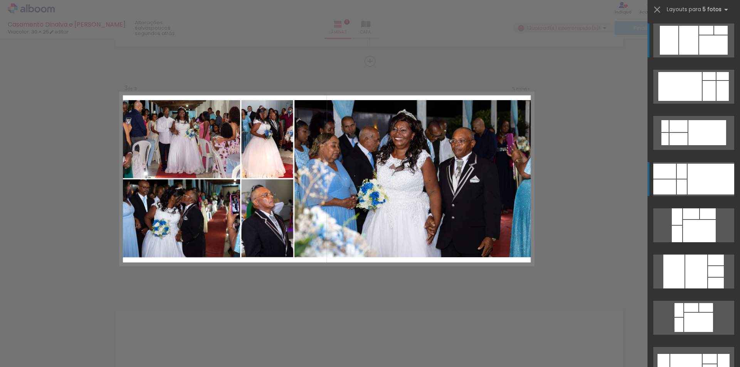
click at [705, 178] on div at bounding box center [710, 179] width 47 height 31
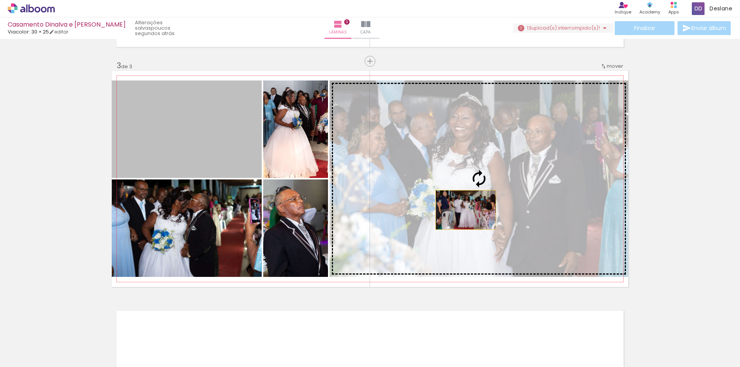
drag, startPoint x: 210, startPoint y: 152, endPoint x: 464, endPoint y: 211, distance: 260.3
click at [0, 0] on slot at bounding box center [0, 0] width 0 height 0
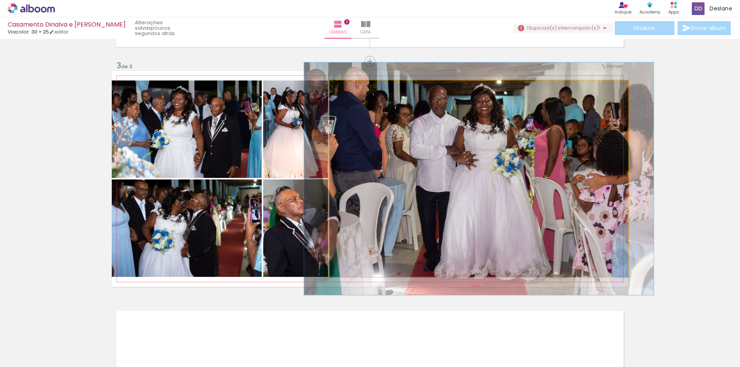
drag, startPoint x: 345, startPoint y: 89, endPoint x: 349, endPoint y: 88, distance: 4.6
click at [349, 88] on div at bounding box center [352, 88] width 7 height 7
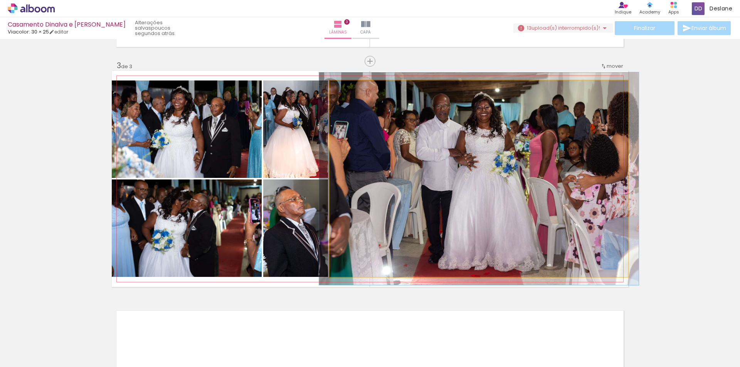
type paper-slider "107"
click at [346, 87] on div at bounding box center [349, 88] width 7 height 7
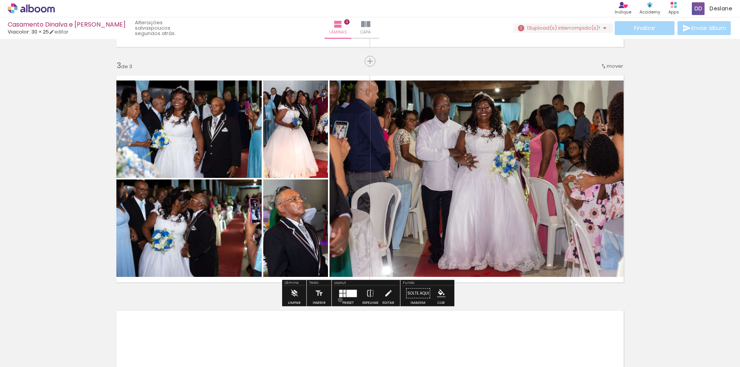
click at [338, 300] on div at bounding box center [348, 293] width 21 height 15
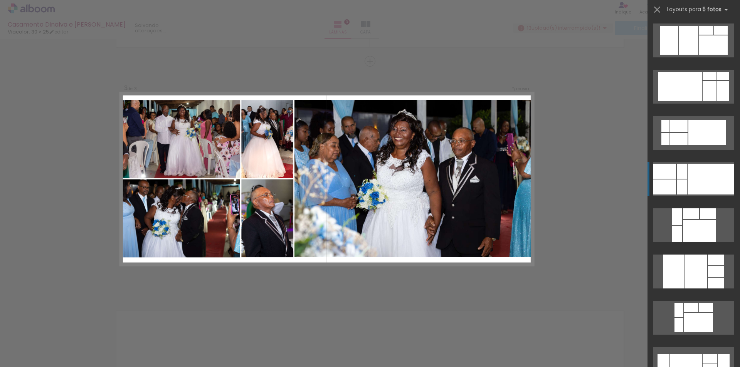
scroll to position [139, 0]
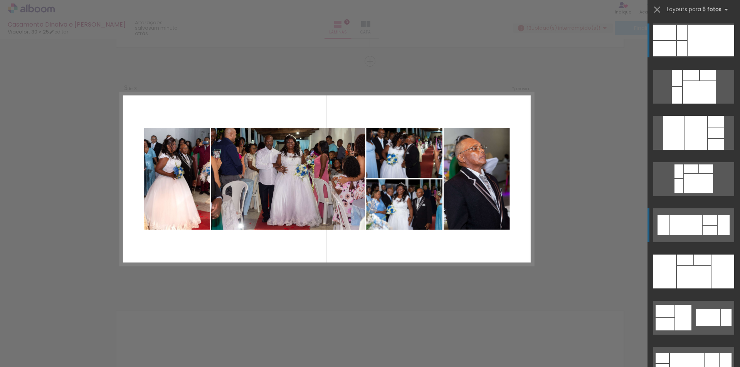
click at [710, 232] on div at bounding box center [709, 231] width 14 height 10
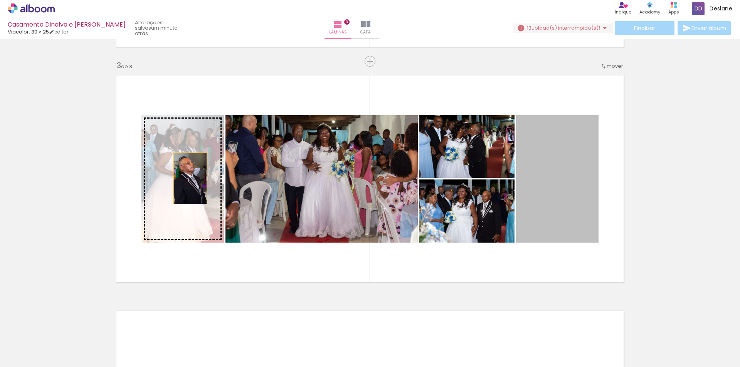
drag, startPoint x: 564, startPoint y: 212, endPoint x: 180, endPoint y: 180, distance: 385.8
click at [0, 0] on slot at bounding box center [0, 0] width 0 height 0
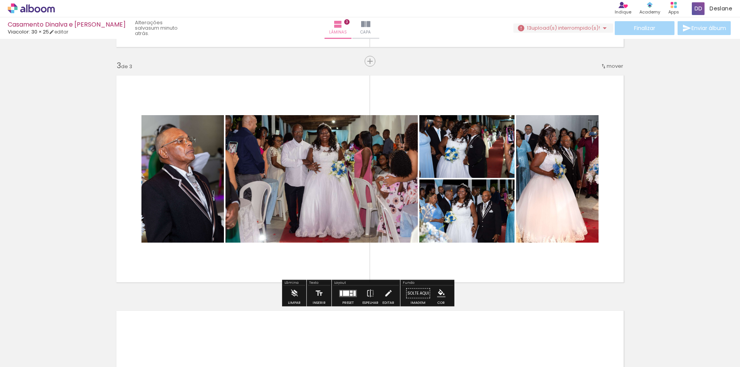
click at [345, 303] on div "Preset" at bounding box center [348, 302] width 12 height 3
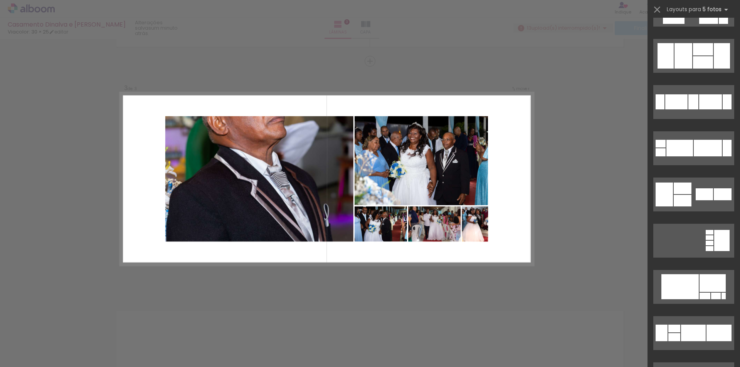
scroll to position [8887, 0]
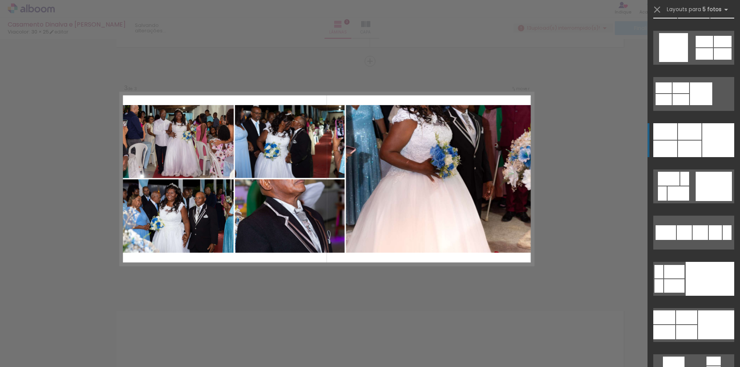
scroll to position [9671, 0]
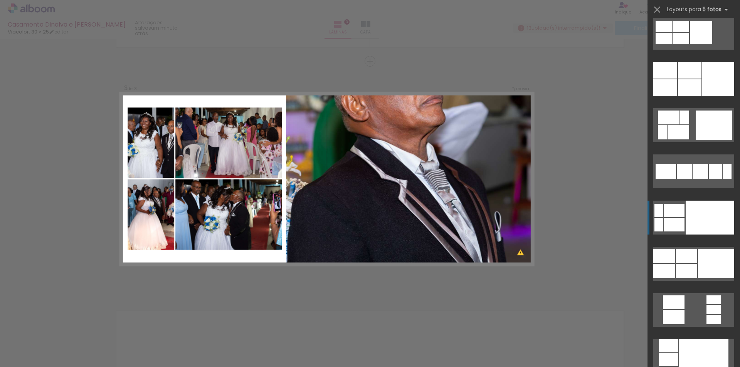
click at [707, 224] on div at bounding box center [709, 218] width 49 height 34
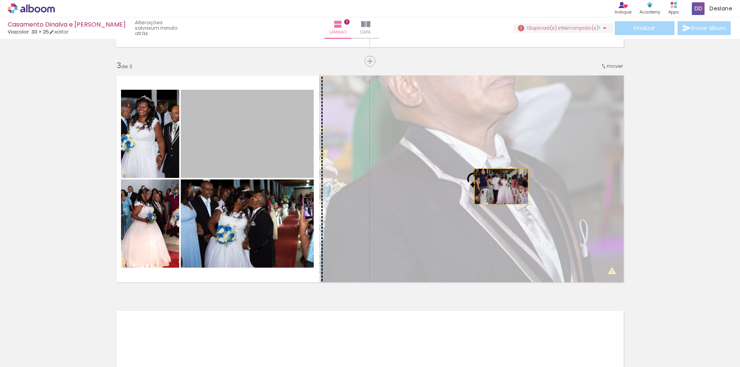
drag, startPoint x: 248, startPoint y: 138, endPoint x: 494, endPoint y: 185, distance: 250.6
click at [0, 0] on slot at bounding box center [0, 0] width 0 height 0
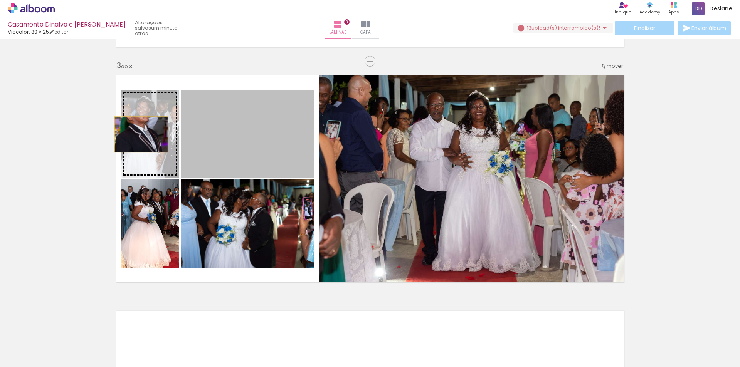
drag, startPoint x: 274, startPoint y: 137, endPoint x: 140, endPoint y: 134, distance: 134.1
click at [0, 0] on slot at bounding box center [0, 0] width 0 height 0
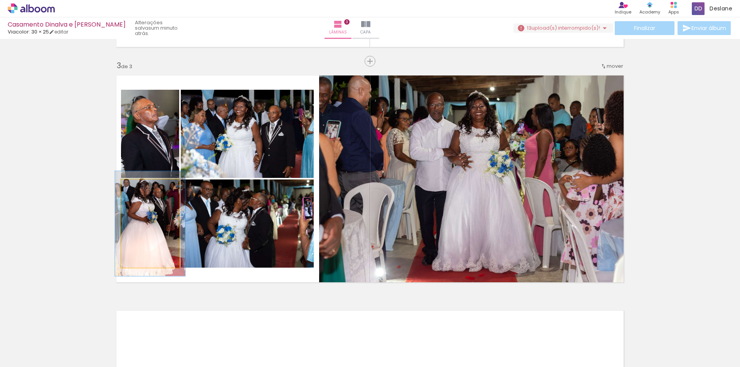
drag, startPoint x: 134, startPoint y: 186, endPoint x: 139, endPoint y: 186, distance: 5.0
click at [141, 186] on div at bounding box center [144, 187] width 7 height 7
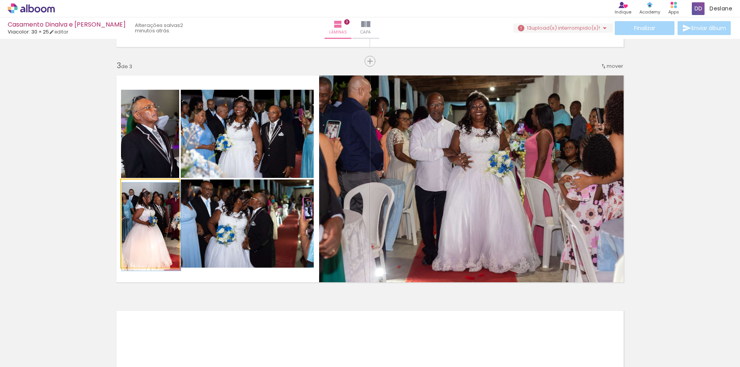
drag, startPoint x: 143, startPoint y: 186, endPoint x: 133, endPoint y: 184, distance: 9.4
type paper-slider "100"
click at [133, 184] on div at bounding box center [139, 187] width 12 height 12
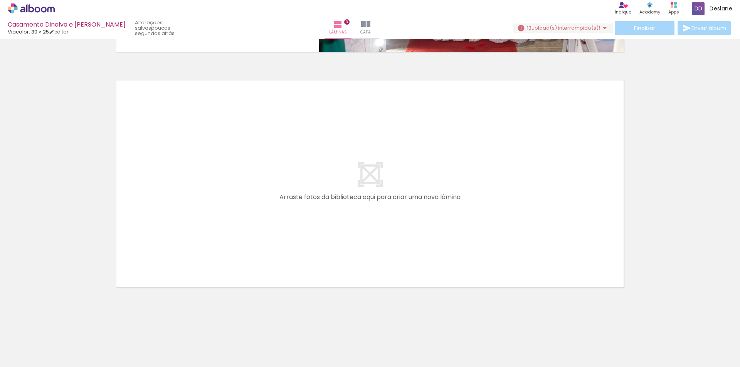
scroll to position [0, 2569]
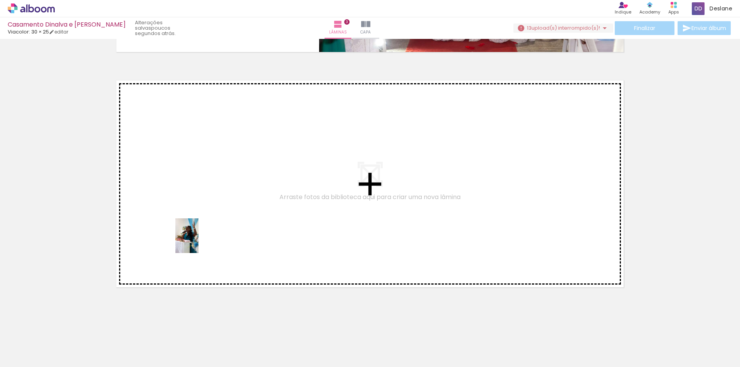
drag, startPoint x: 191, startPoint y: 348, endPoint x: 204, endPoint y: 224, distance: 124.7
click at [204, 224] on quentale-workspace at bounding box center [370, 183] width 740 height 367
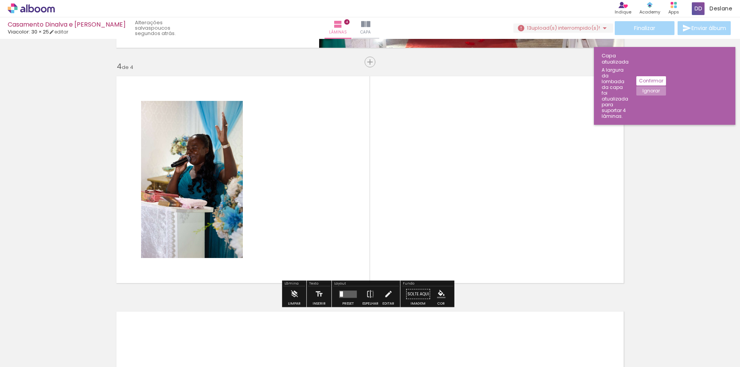
scroll to position [697, 0]
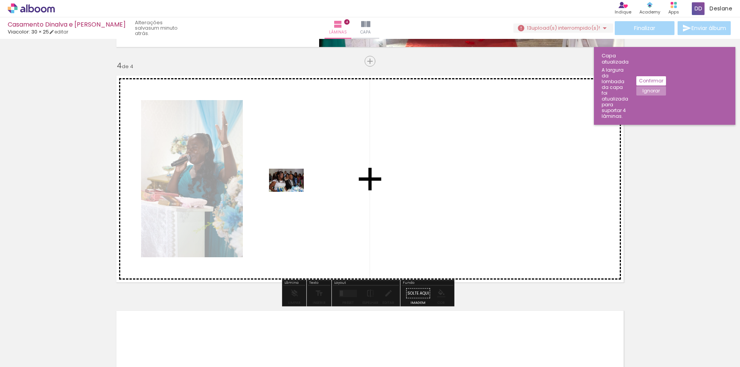
drag, startPoint x: 230, startPoint y: 351, endPoint x: 292, endPoint y: 192, distance: 170.6
click at [292, 192] on quentale-workspace at bounding box center [370, 183] width 740 height 367
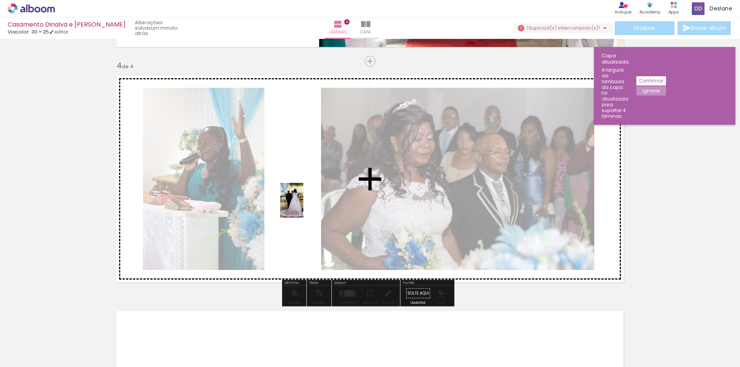
drag, startPoint x: 314, startPoint y: 342, endPoint x: 304, endPoint y: 200, distance: 142.9
click at [304, 200] on quentale-workspace at bounding box center [370, 183] width 740 height 367
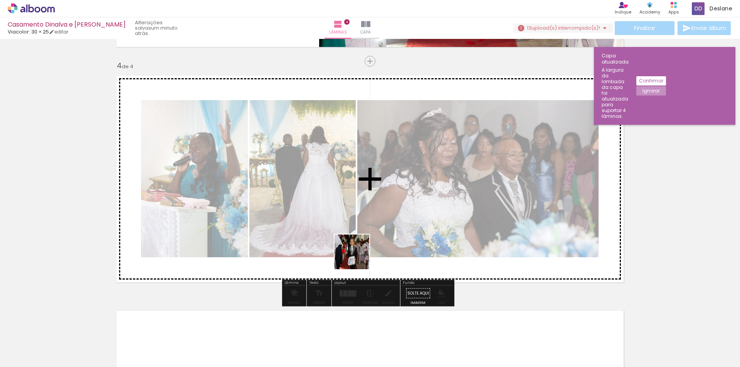
drag, startPoint x: 369, startPoint y: 349, endPoint x: 388, endPoint y: 186, distance: 163.6
click at [388, 186] on quentale-workspace at bounding box center [370, 183] width 740 height 367
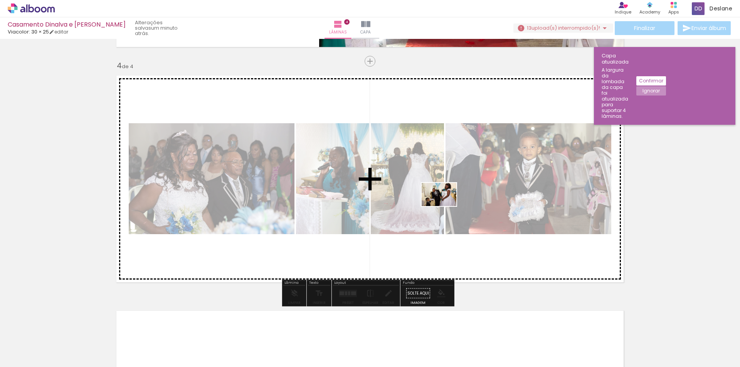
drag, startPoint x: 446, startPoint y: 354, endPoint x: 447, endPoint y: 202, distance: 152.2
click at [446, 203] on quentale-workspace at bounding box center [370, 183] width 740 height 367
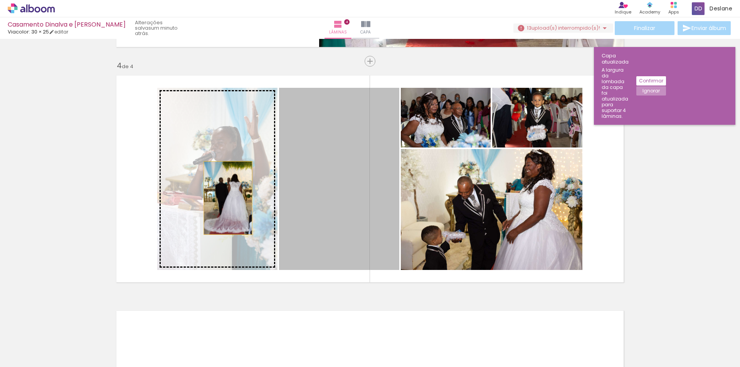
drag, startPoint x: 323, startPoint y: 212, endPoint x: 208, endPoint y: 200, distance: 116.2
click at [0, 0] on slot at bounding box center [0, 0] width 0 height 0
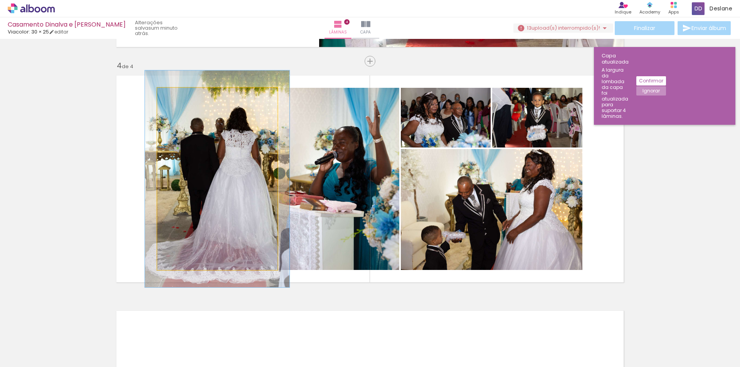
drag, startPoint x: 173, startPoint y: 97, endPoint x: 177, endPoint y: 97, distance: 4.2
type paper-slider "120"
click at [177, 97] on div at bounding box center [180, 95] width 7 height 7
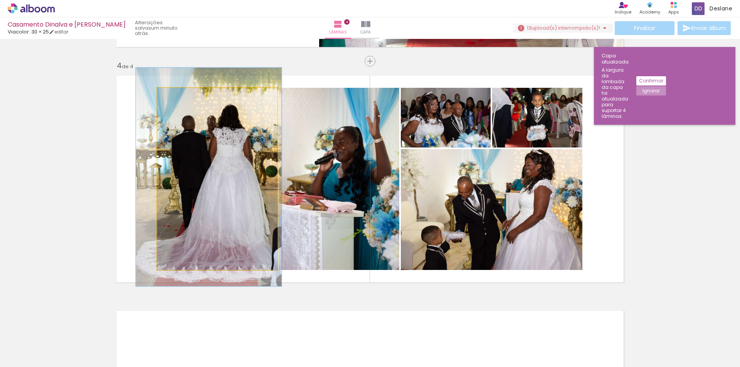
drag, startPoint x: 210, startPoint y: 160, endPoint x: 203, endPoint y: 158, distance: 6.7
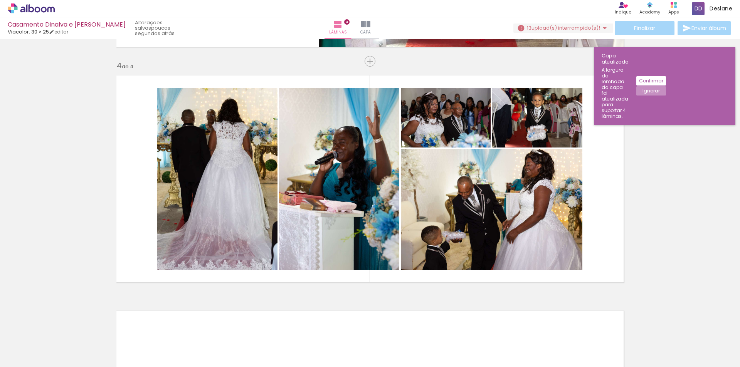
scroll to position [0, 2861]
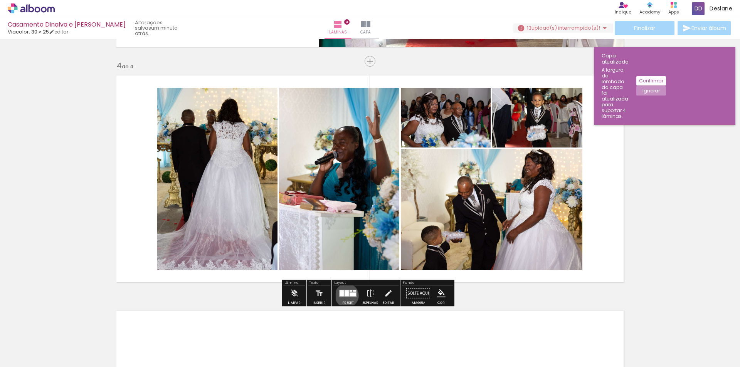
click at [345, 296] on div at bounding box center [346, 293] width 4 height 6
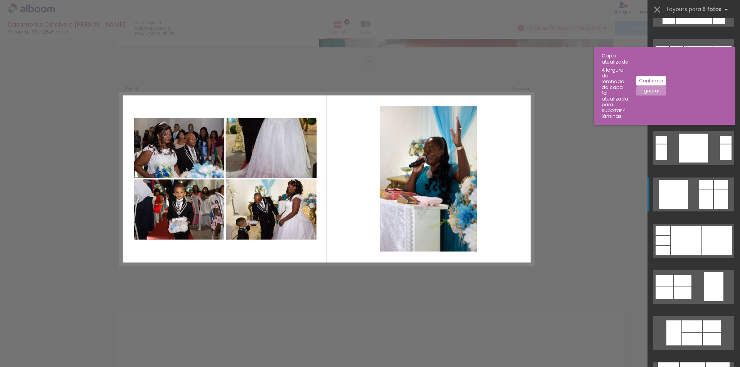
scroll to position [2409, 0]
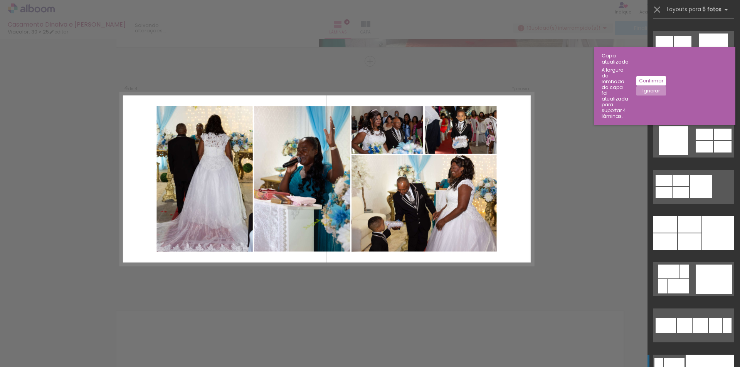
scroll to position [9594, 0]
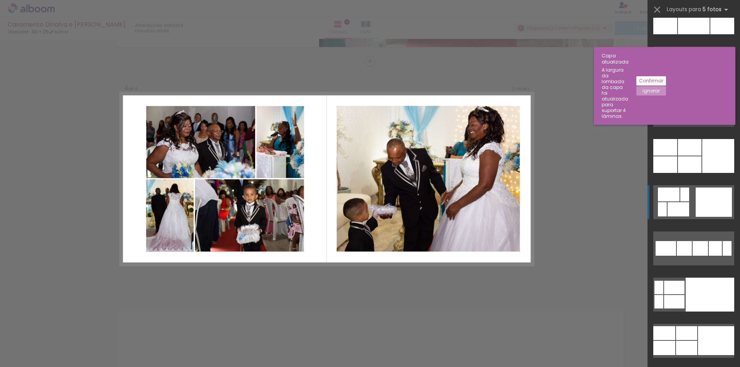
click at [702, 213] on div at bounding box center [713, 202] width 36 height 29
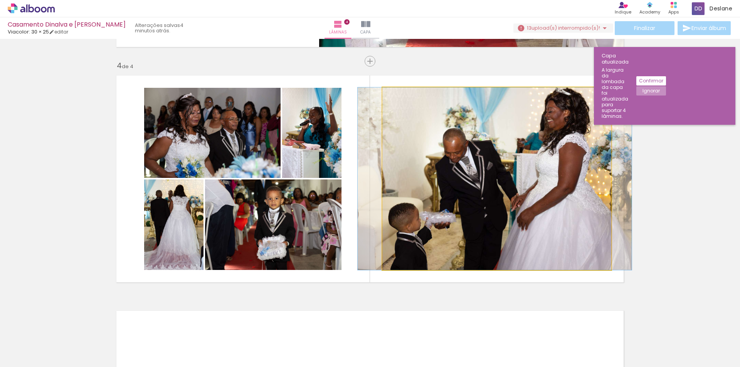
drag, startPoint x: 540, startPoint y: 154, endPoint x: 538, endPoint y: 160, distance: 6.1
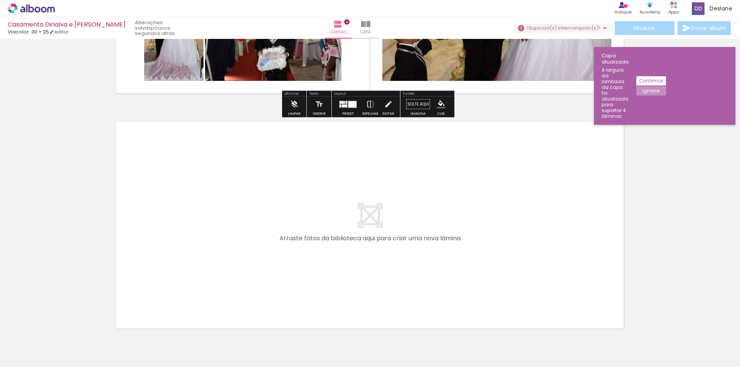
scroll to position [886, 0]
